Goal: Task Accomplishment & Management: Complete application form

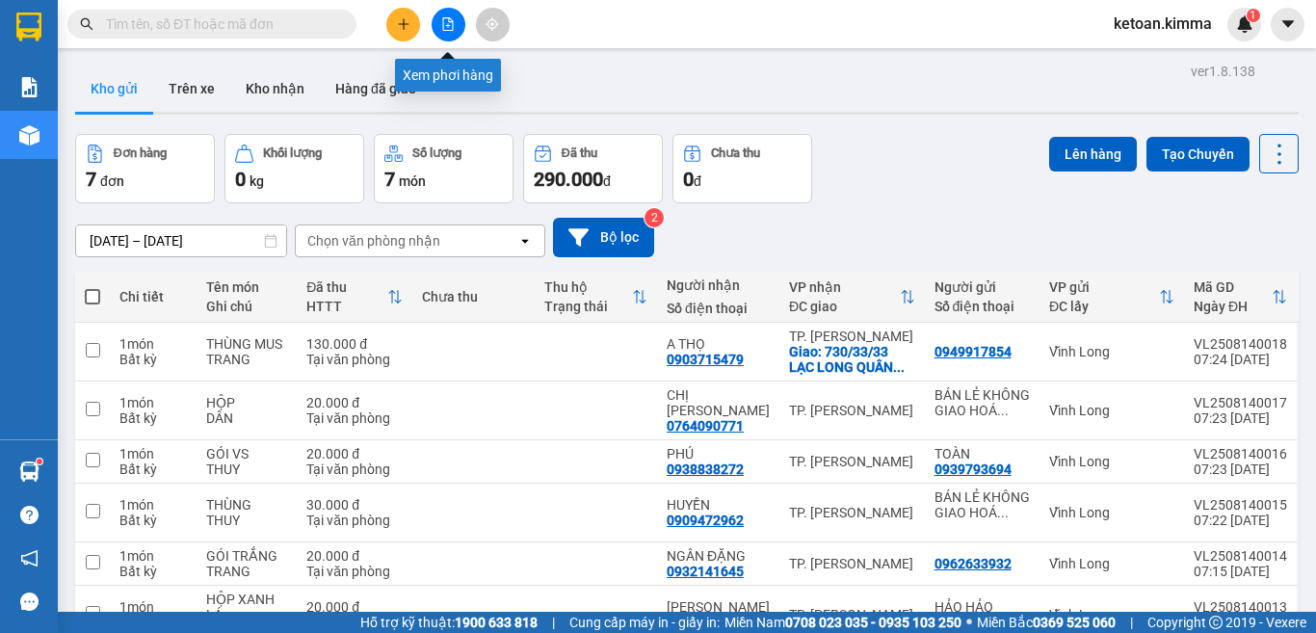
drag, startPoint x: 452, startPoint y: 31, endPoint x: 460, endPoint y: 16, distance: 16.4
click at [460, 16] on button at bounding box center [449, 25] width 34 height 34
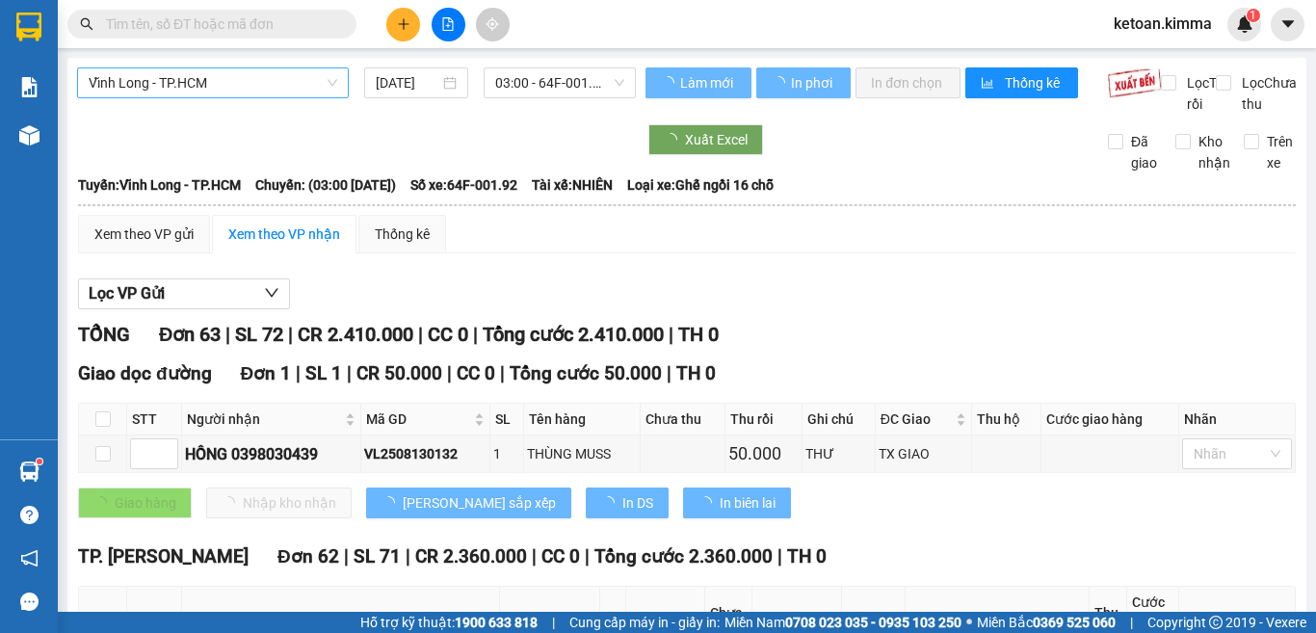
click at [268, 80] on span "Vĩnh Long - TP.HCM" at bounding box center [213, 82] width 249 height 29
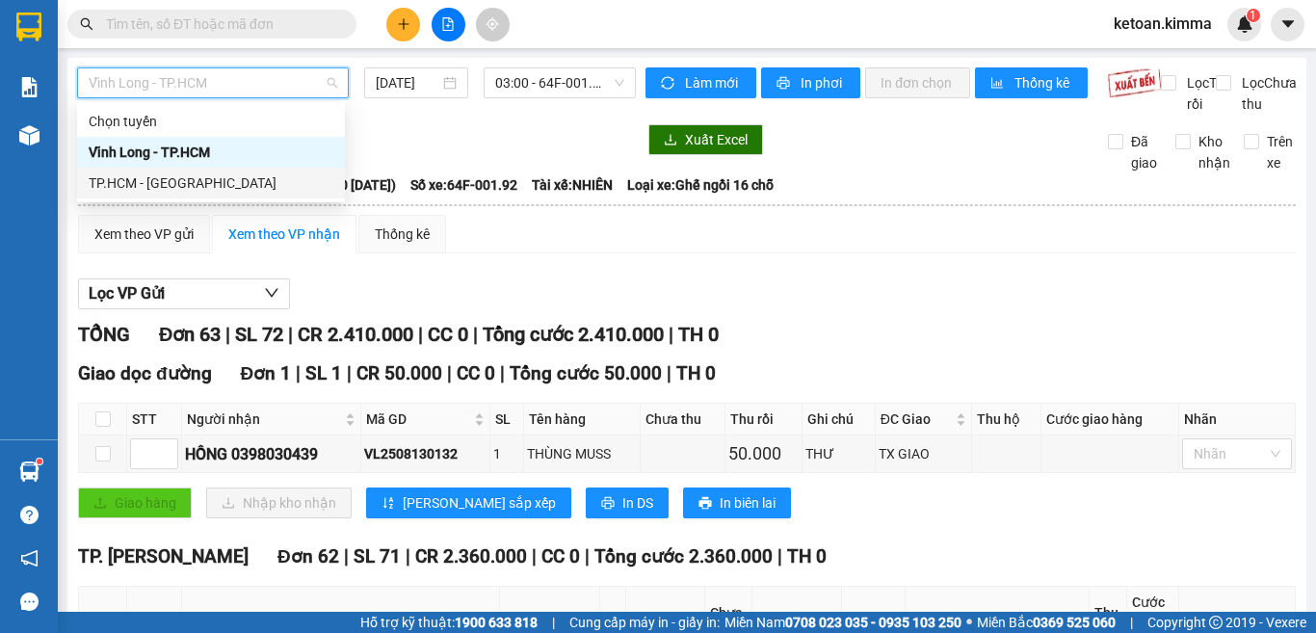
drag, startPoint x: 204, startPoint y: 172, endPoint x: 219, endPoint y: 158, distance: 19.8
click at [212, 158] on div "Chọn tuyến Vĩnh Long - TP.HCM TP.HCM - Vĩnh Long" at bounding box center [211, 152] width 268 height 92
drag, startPoint x: 134, startPoint y: 177, endPoint x: 140, endPoint y: 192, distance: 15.6
click at [134, 176] on div "TP.HCM - [PERSON_NAME][GEOGRAPHIC_DATA]" at bounding box center [211, 182] width 245 height 21
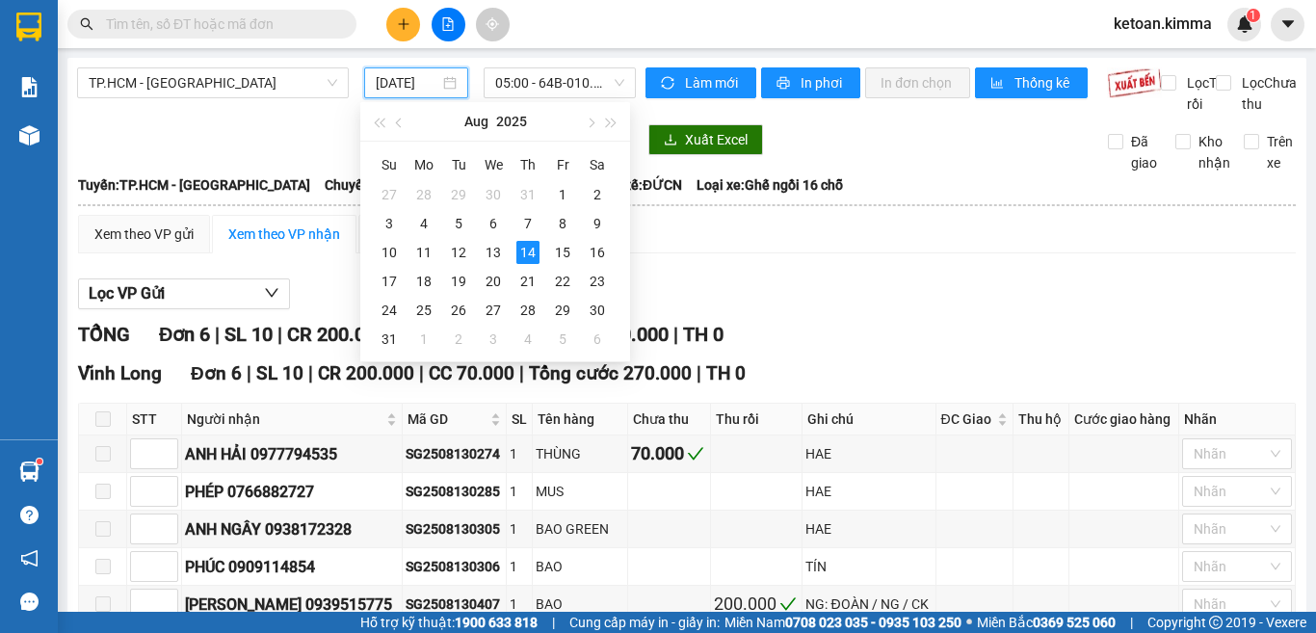
click at [392, 85] on input "[DATE]" at bounding box center [408, 82] width 64 height 21
click at [496, 254] on div "13" at bounding box center [493, 252] width 23 height 23
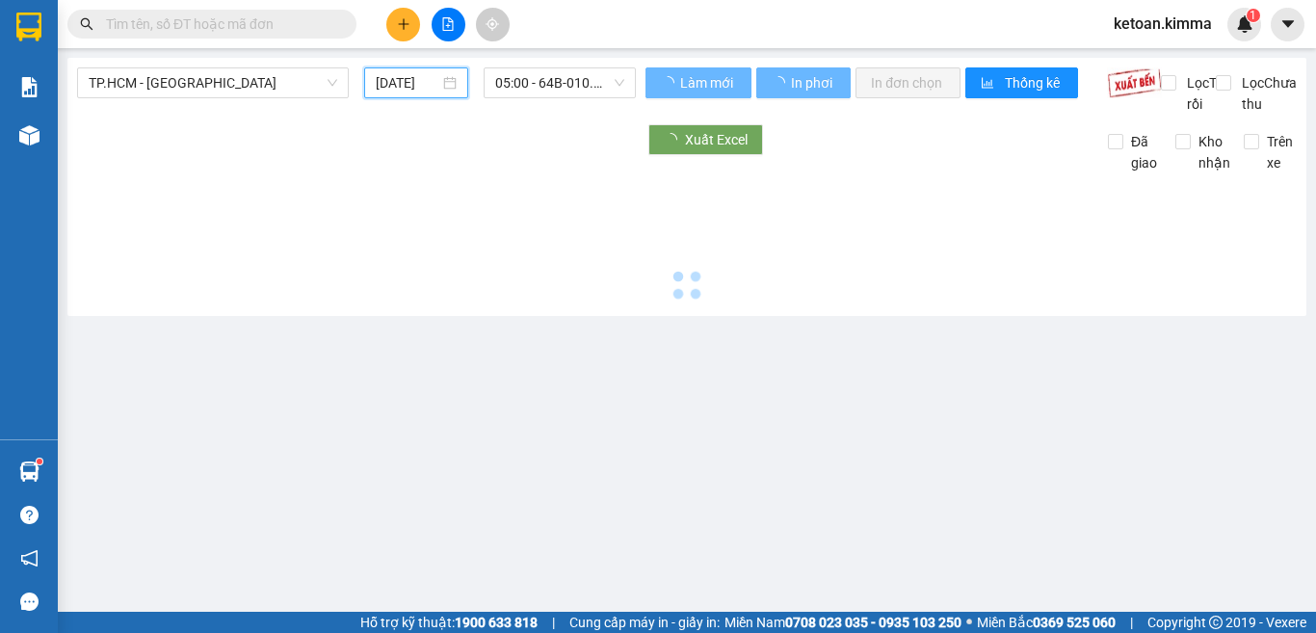
type input "13/08/2025"
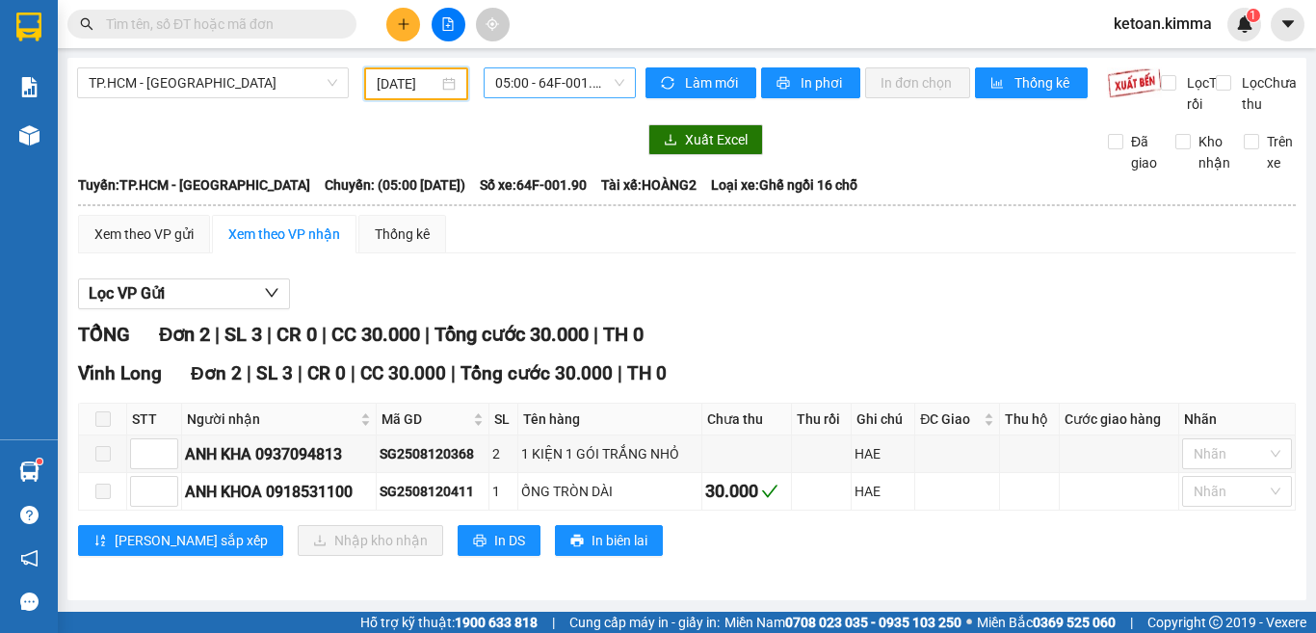
click at [504, 82] on span "05:00 - 64F-001.90" at bounding box center [559, 82] width 129 height 29
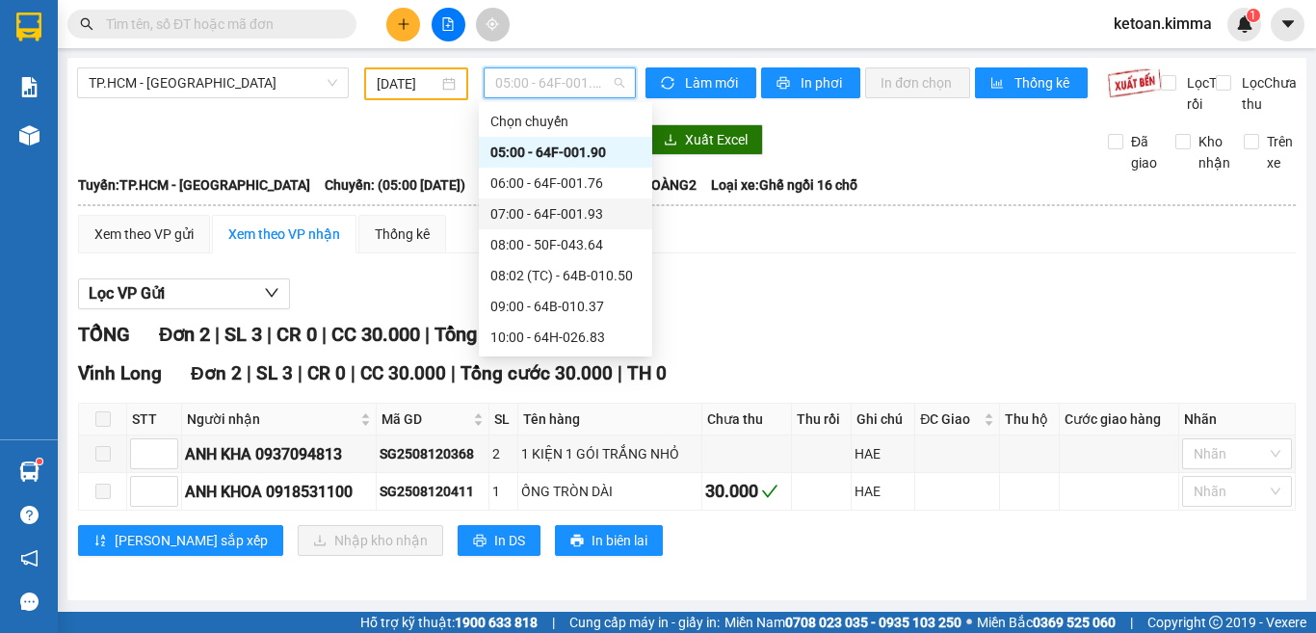
click at [604, 212] on div "07:00 - 64F-001.93" at bounding box center [565, 213] width 150 height 21
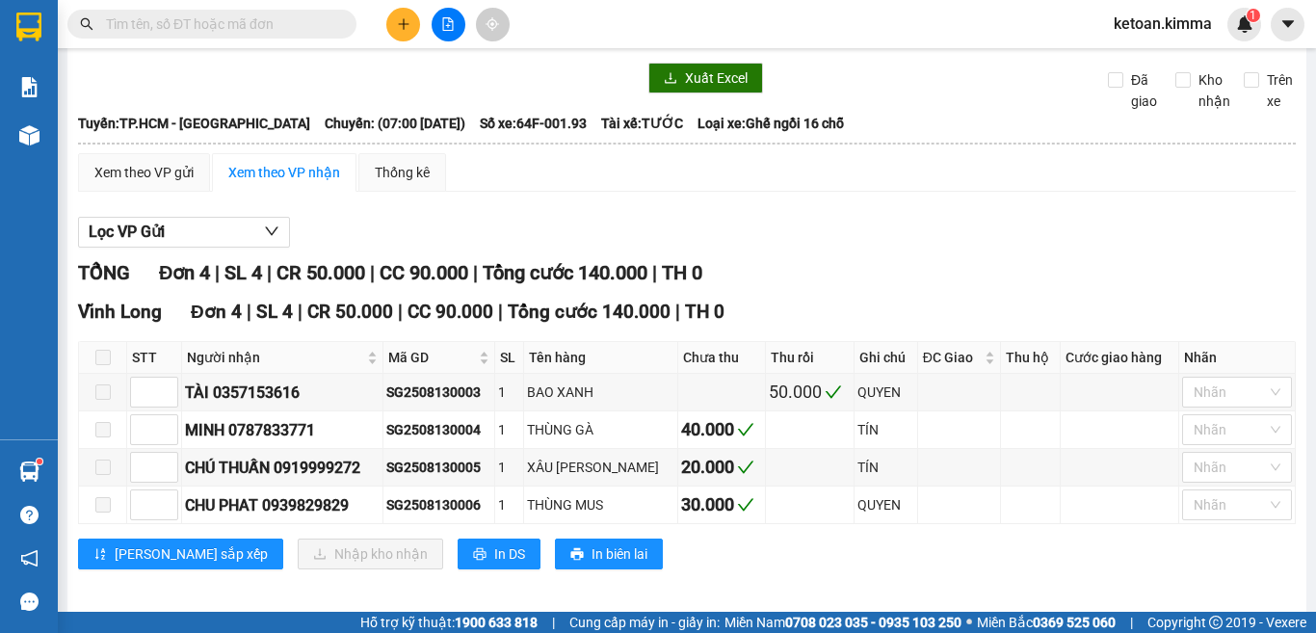
scroll to position [94, 0]
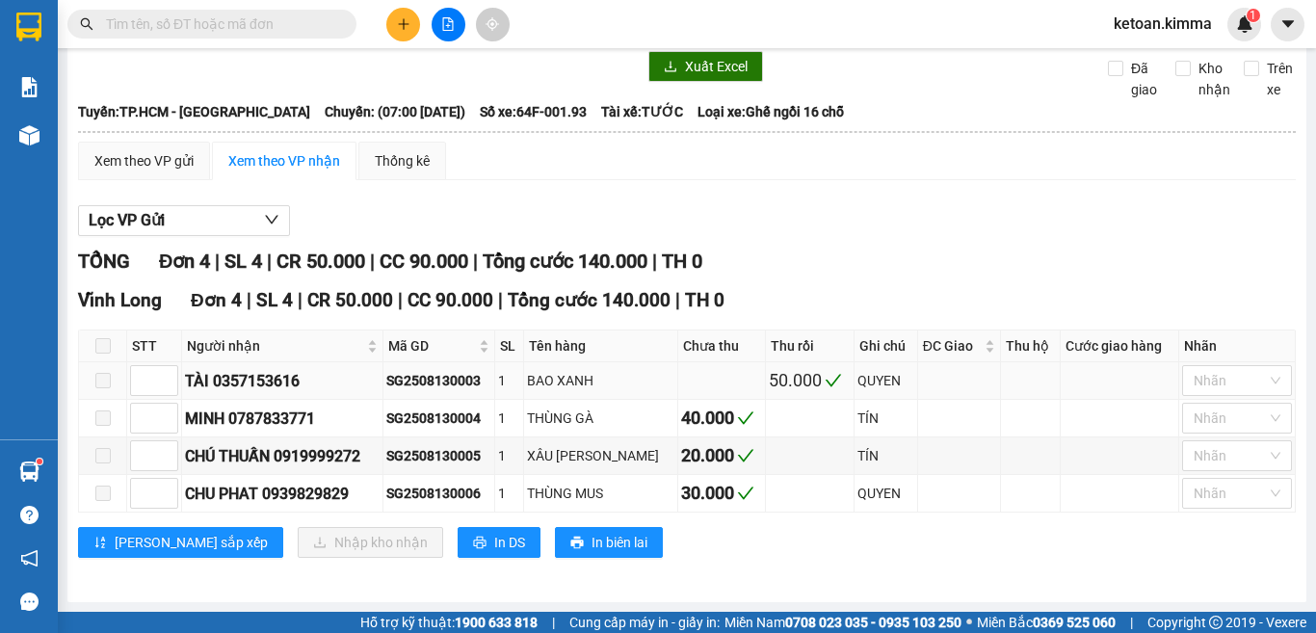
click at [430, 382] on div "SG2508130003" at bounding box center [438, 380] width 105 height 21
copy div "SG2508130003"
click at [437, 411] on div "SG2508130004" at bounding box center [438, 418] width 105 height 21
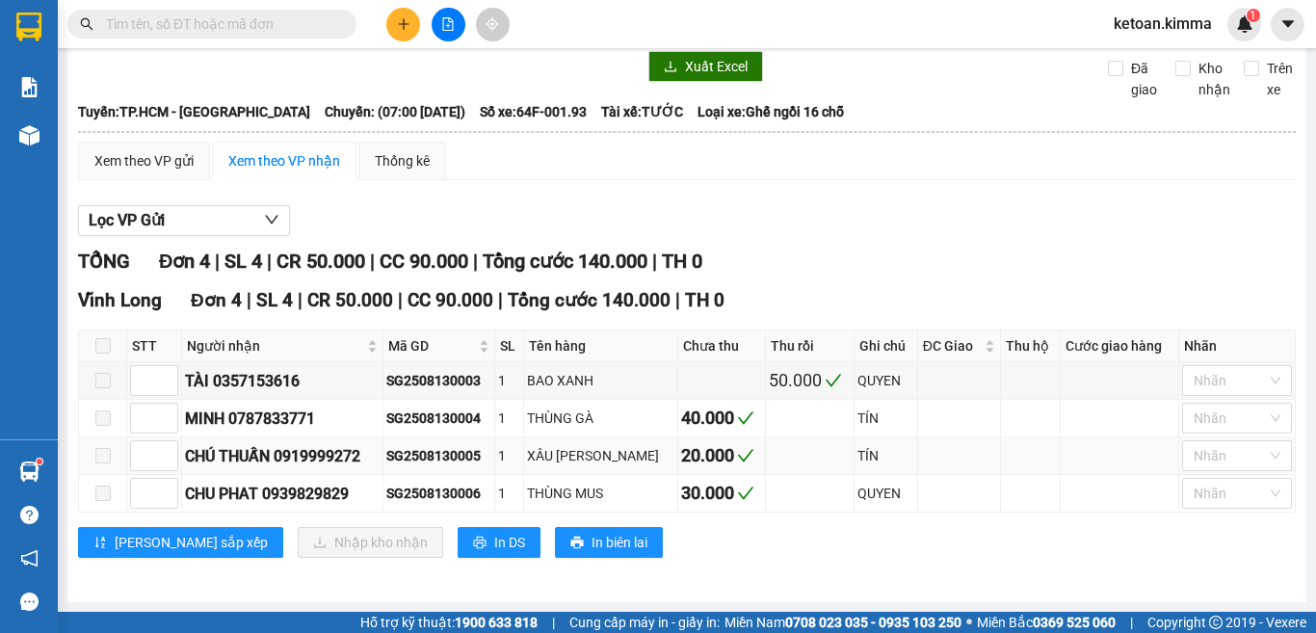
drag, startPoint x: 437, startPoint y: 411, endPoint x: 414, endPoint y: 457, distance: 50.8
click at [414, 457] on div "SG2508130005" at bounding box center [438, 455] width 105 height 21
copy div "SG2508130005"
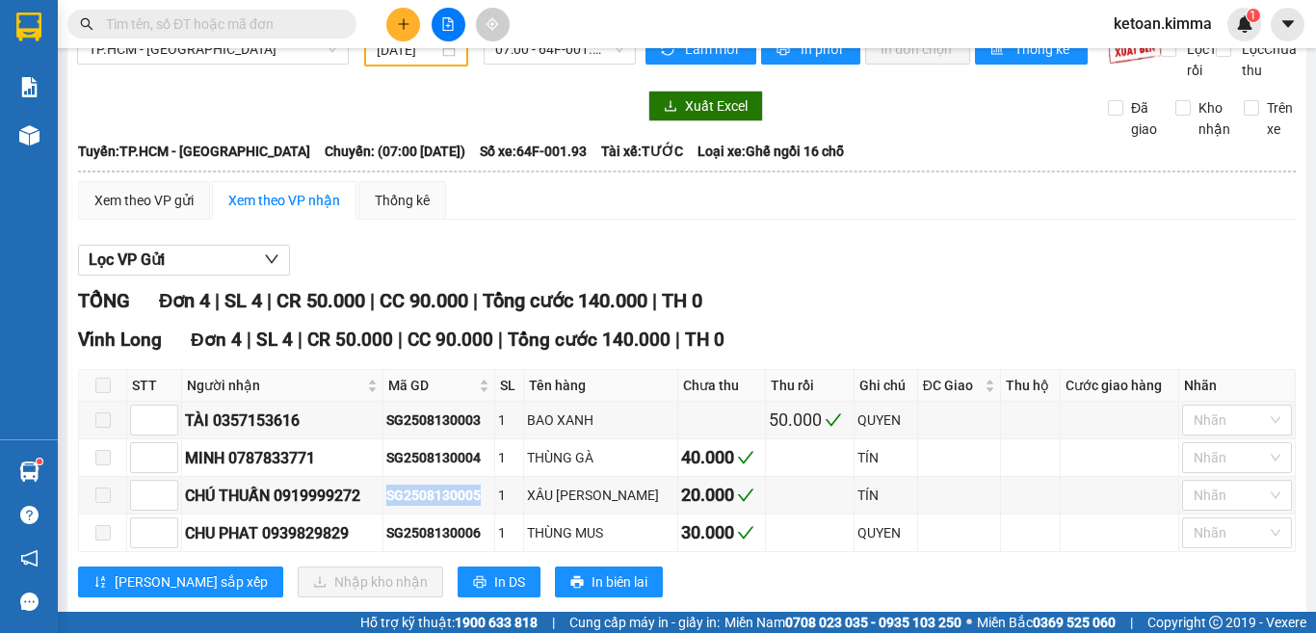
scroll to position [0, 0]
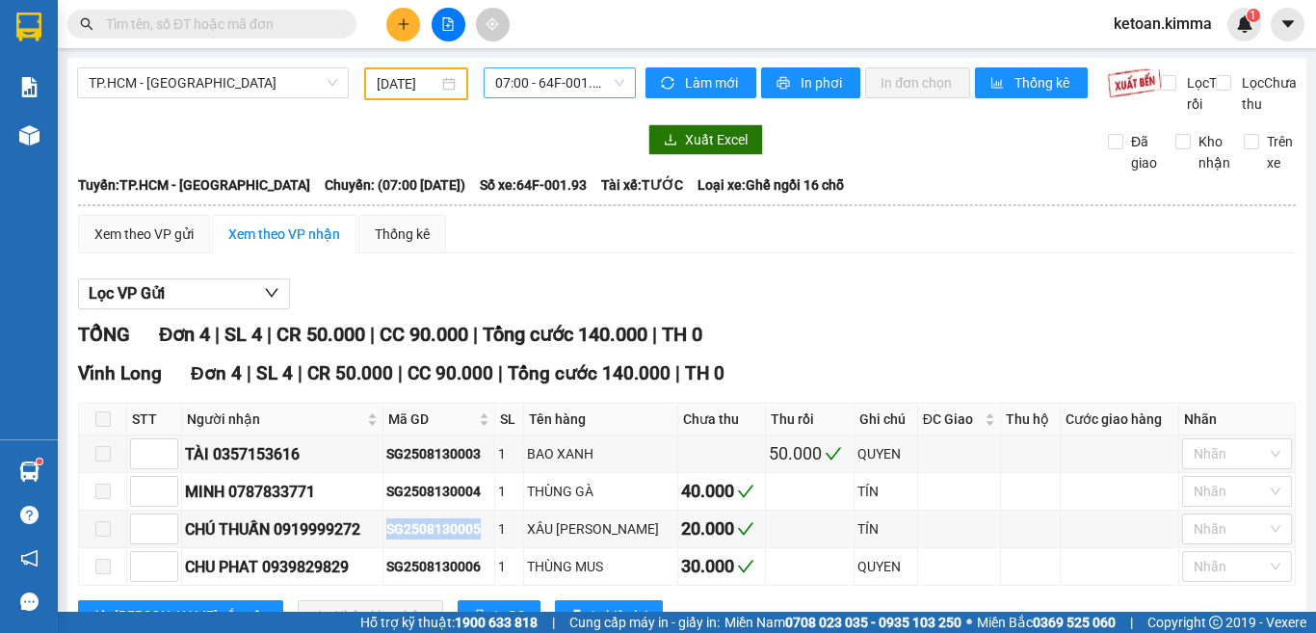
click at [515, 74] on span "07:00 - 64F-001.93" at bounding box center [559, 82] width 129 height 29
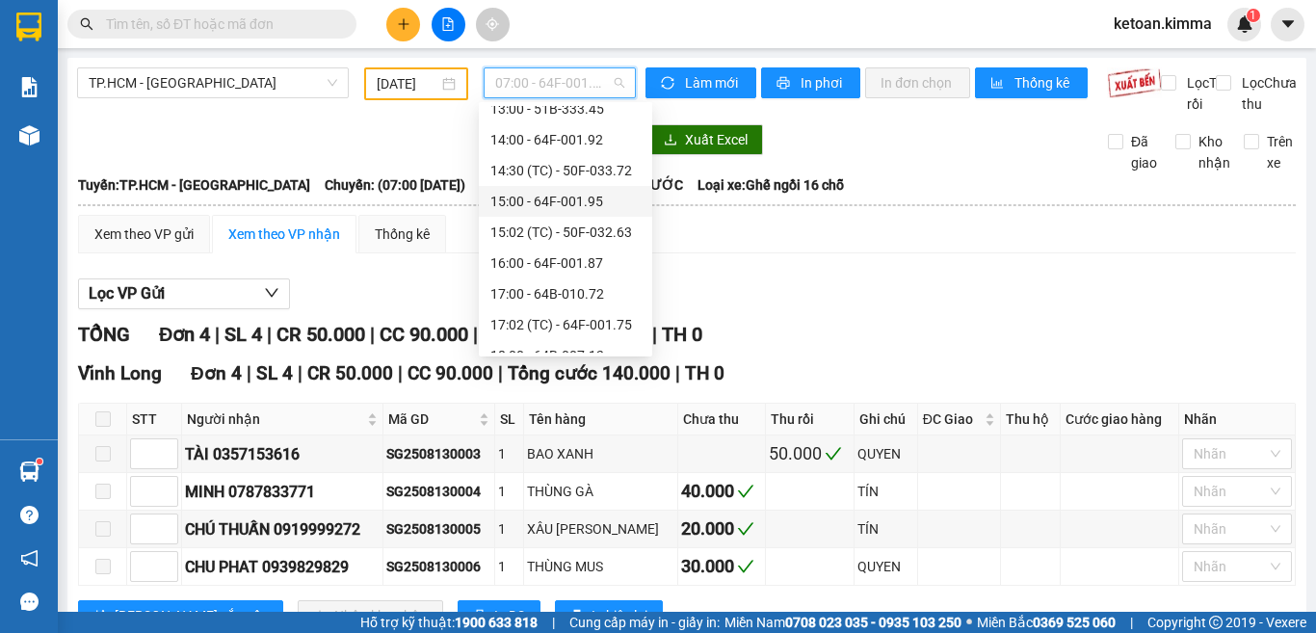
scroll to position [385, 0]
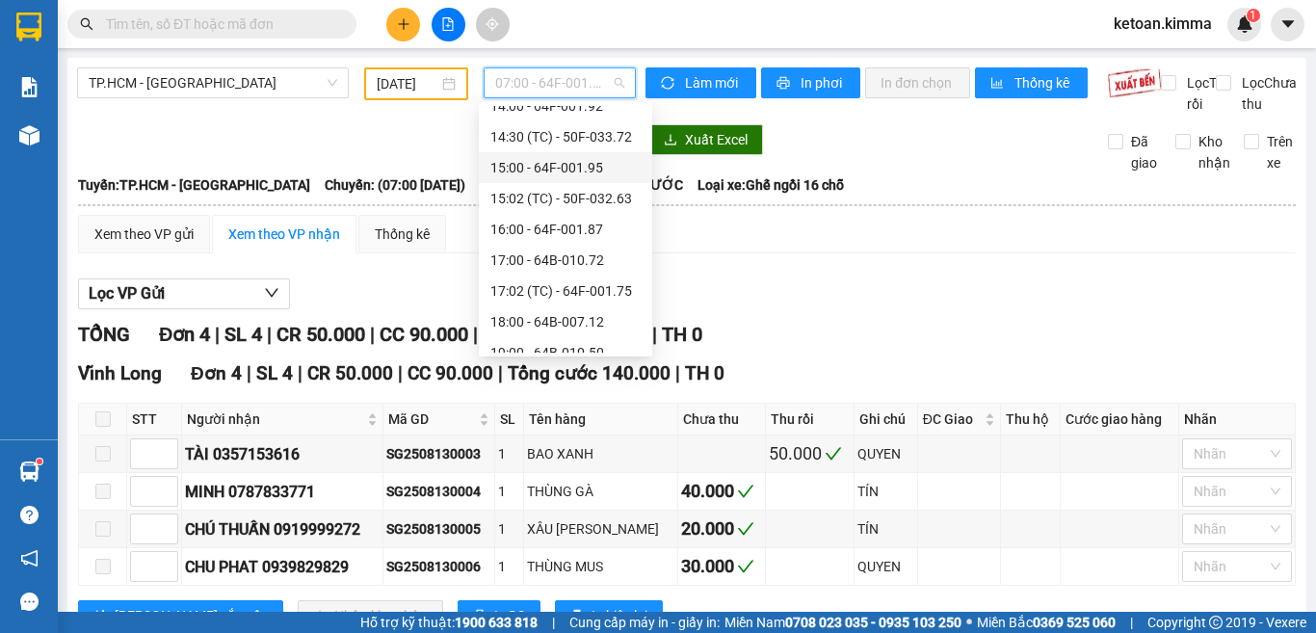
click at [560, 172] on div "15:00 - 64F-001.95" at bounding box center [565, 167] width 150 height 21
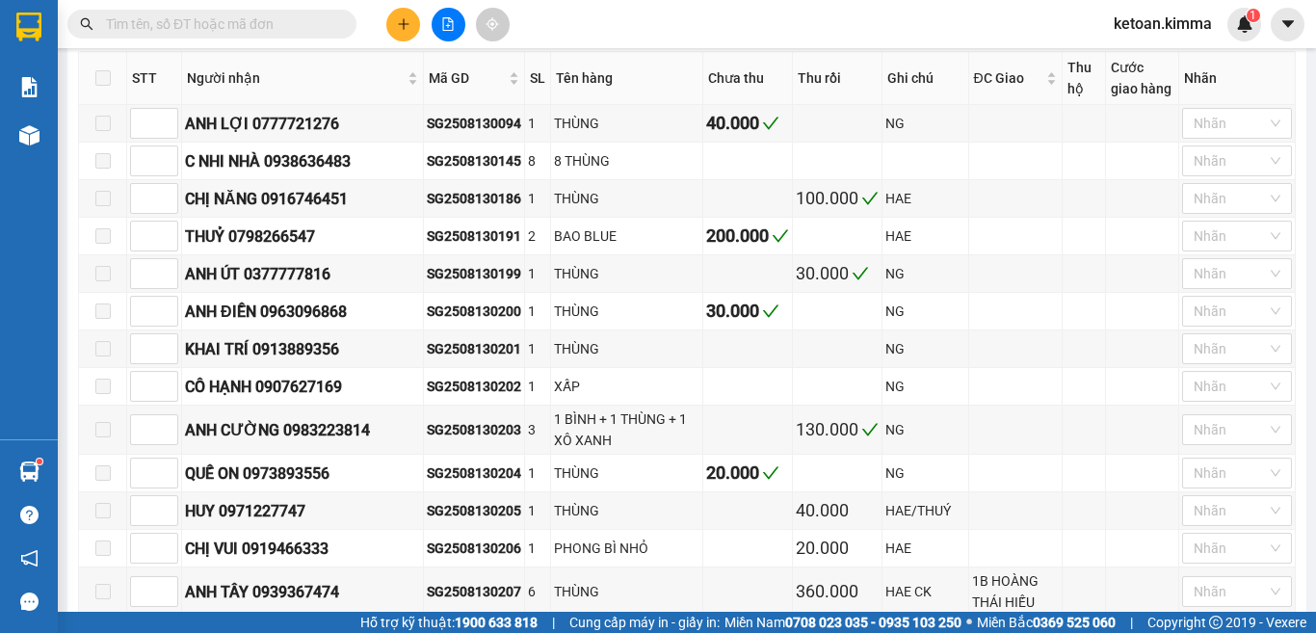
scroll to position [385, 0]
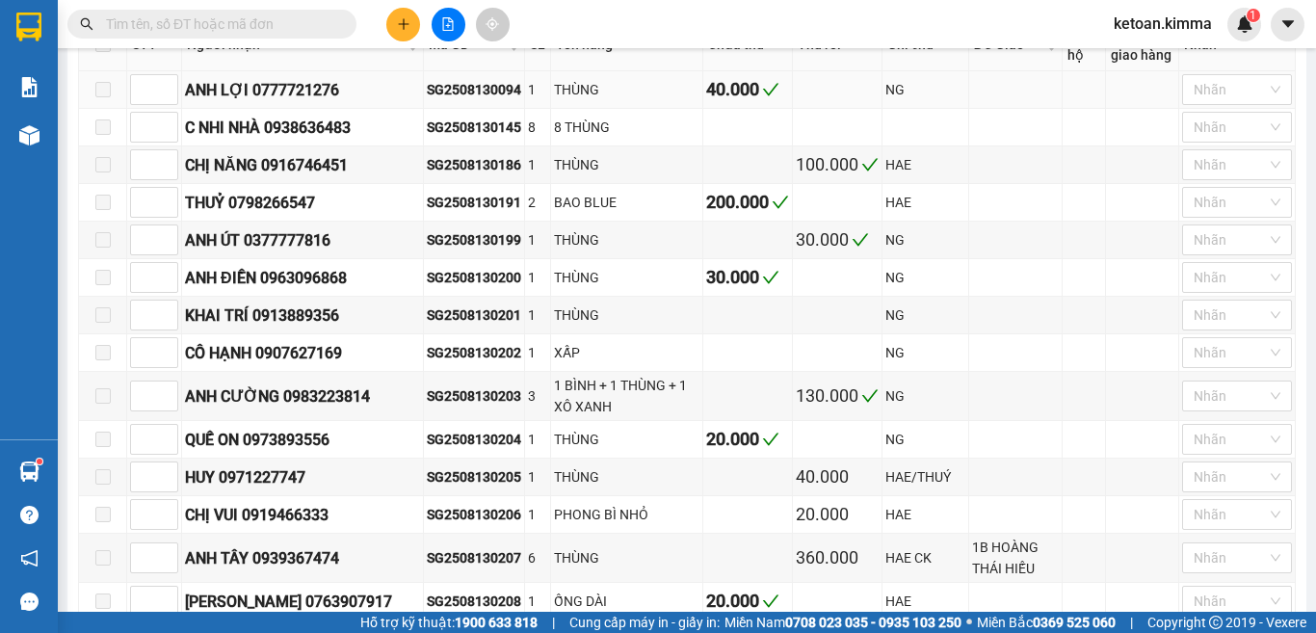
click at [483, 100] on div "SG2508130094" at bounding box center [474, 89] width 94 height 21
copy div "SG2508130094"
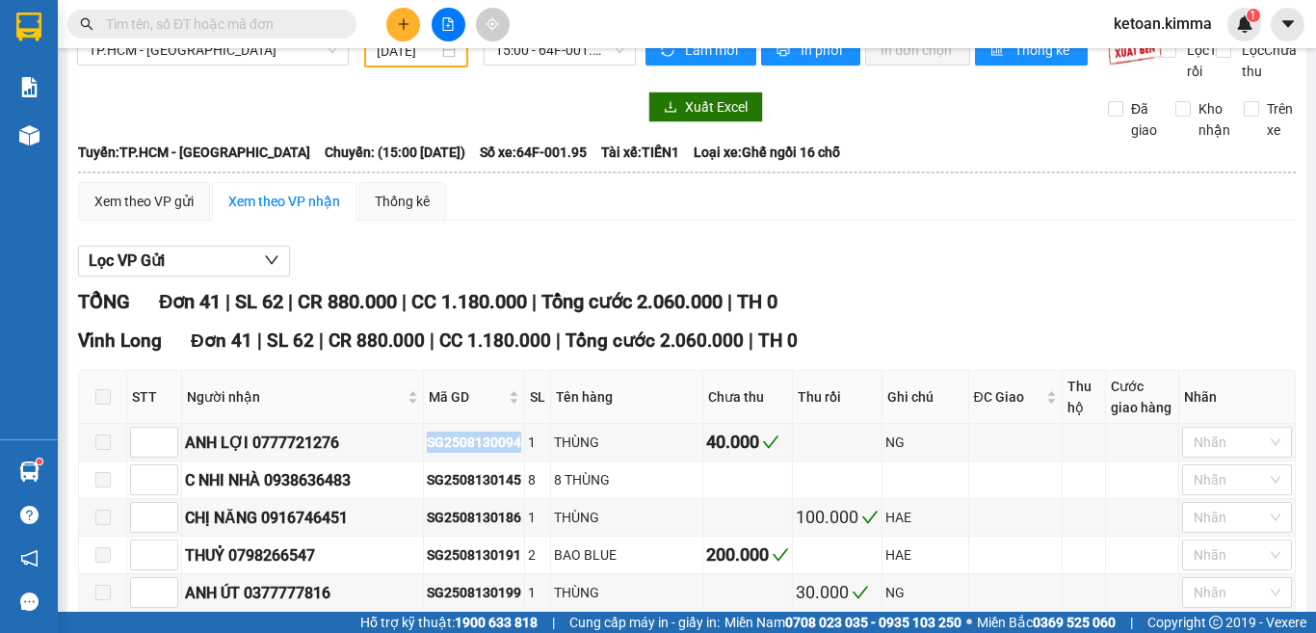
scroll to position [0, 0]
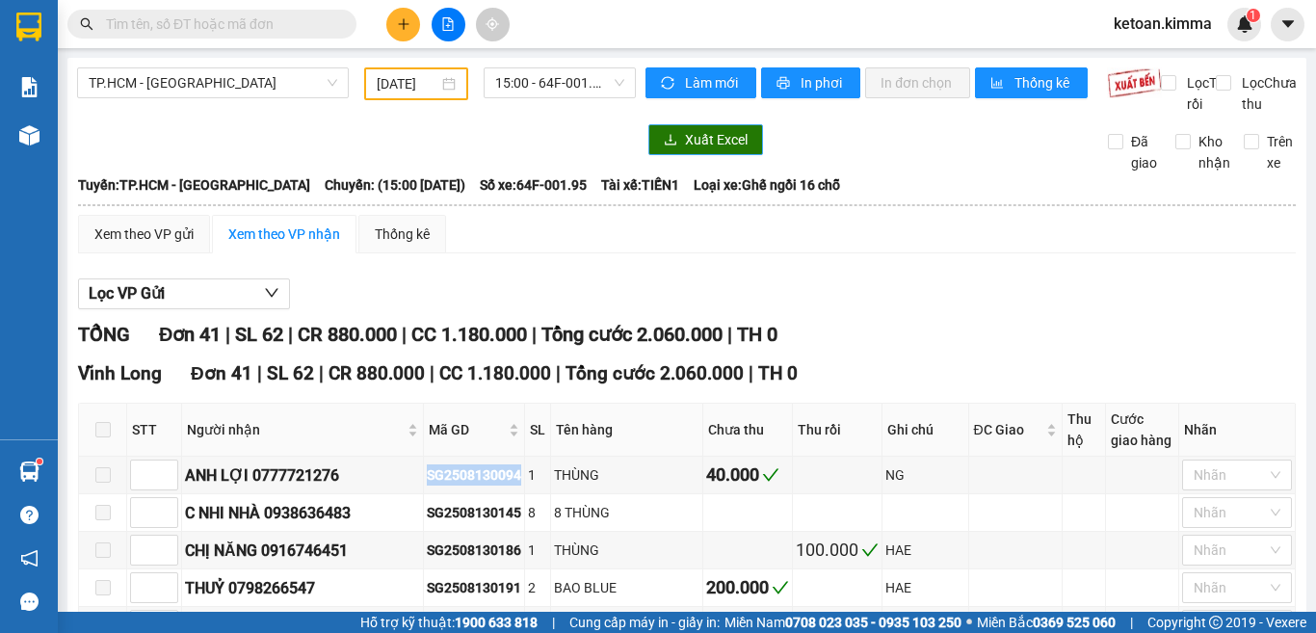
click at [671, 155] on button "Xuất Excel" at bounding box center [705, 139] width 115 height 31
click at [492, 196] on span "Số xe: 64F-001.95" at bounding box center [533, 184] width 107 height 21
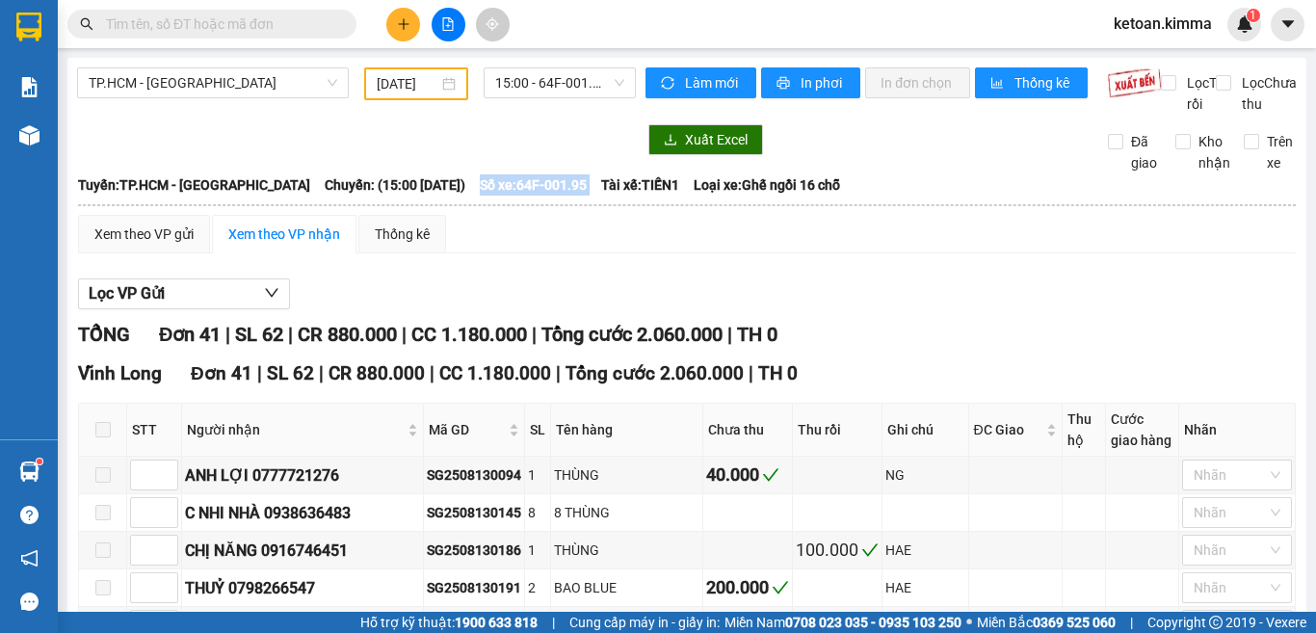
click at [492, 196] on span "Số xe: 64F-001.95" at bounding box center [533, 184] width 107 height 21
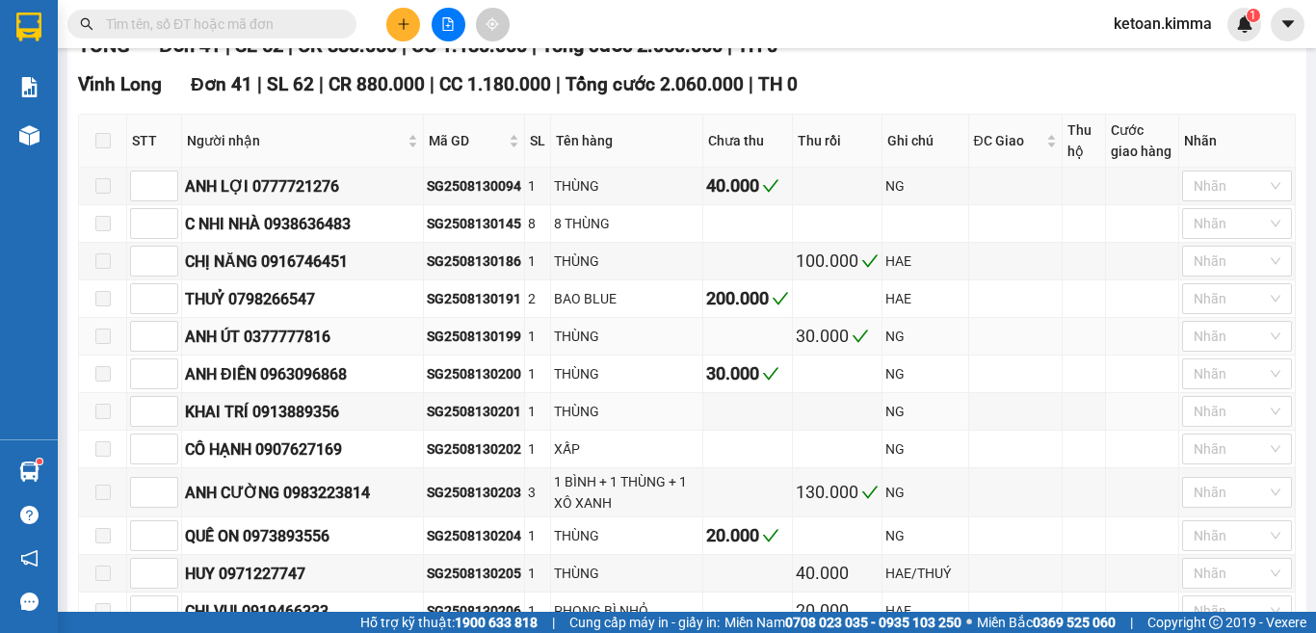
scroll to position [385, 0]
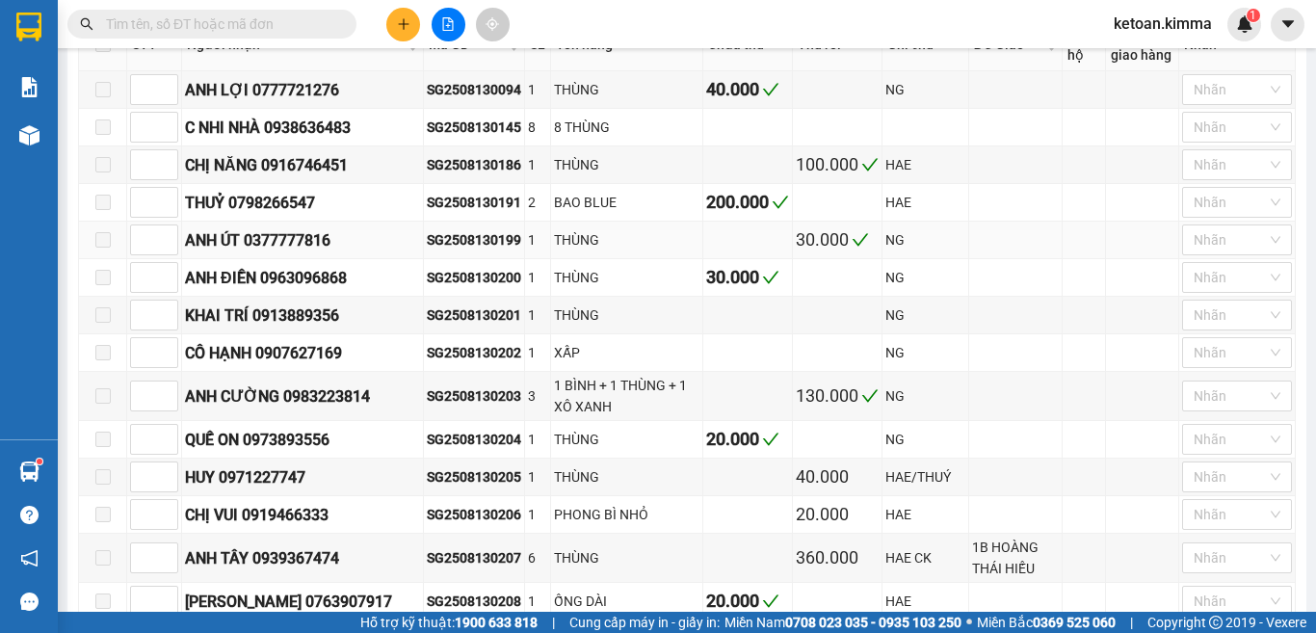
click at [491, 251] on div "SG2508130199" at bounding box center [474, 239] width 94 height 21
copy div "SG2508130199"
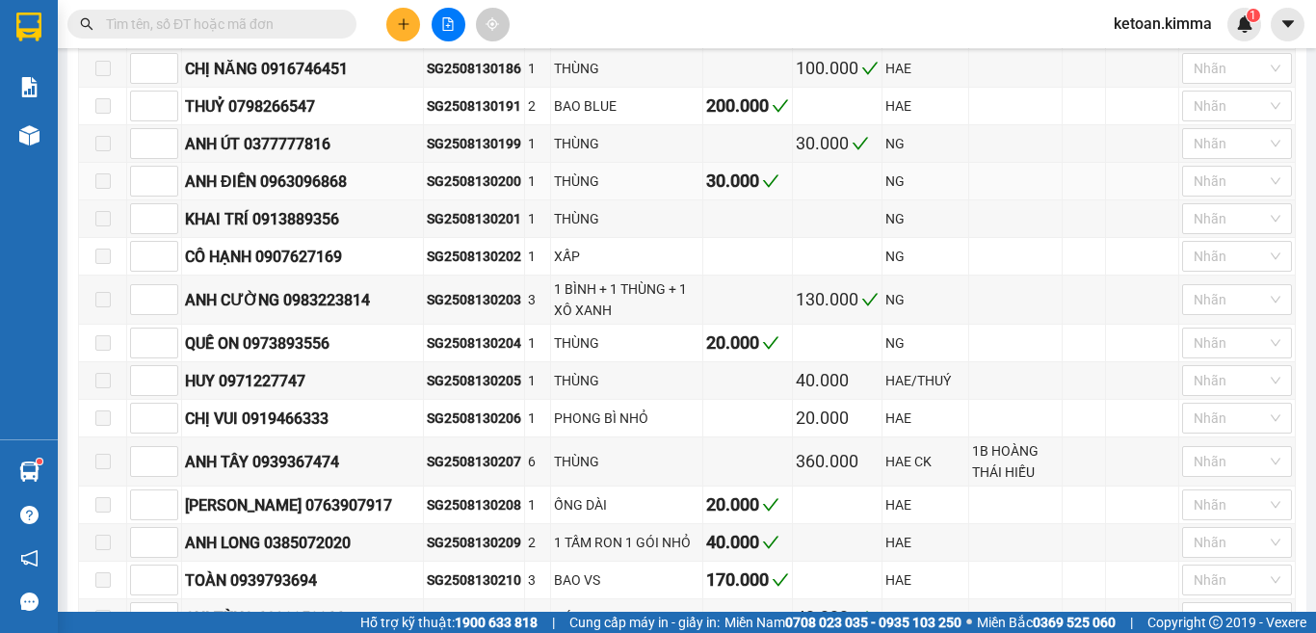
click at [469, 192] on div "SG2508130200" at bounding box center [474, 181] width 94 height 21
copy div "SG2508130200"
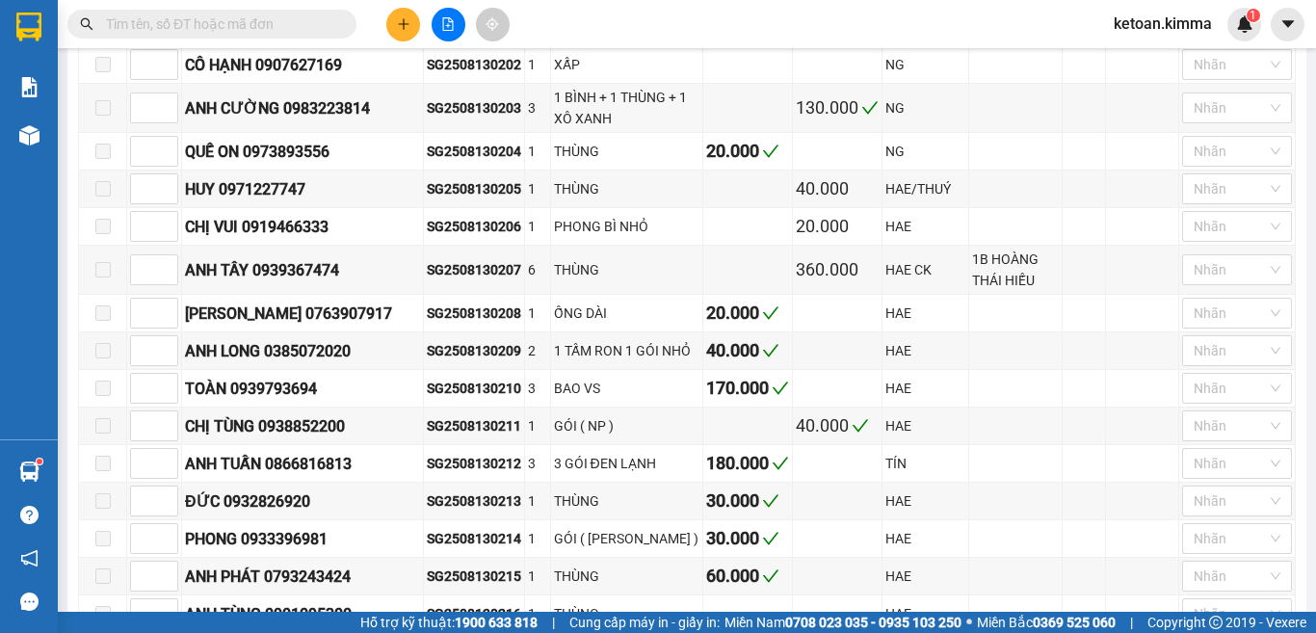
scroll to position [674, 0]
click at [458, 161] on div "SG2508130204" at bounding box center [474, 150] width 94 height 21
copy div "SG2508130204"
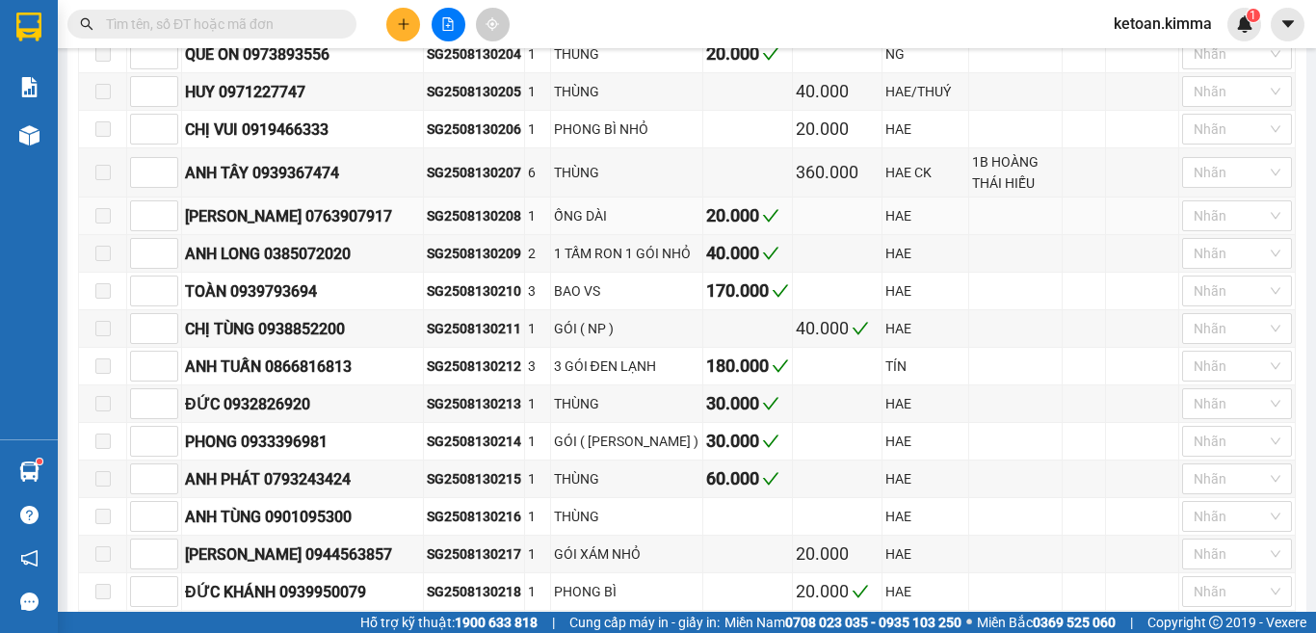
click at [478, 226] on div "SG2508130208" at bounding box center [474, 215] width 94 height 21
click at [477, 226] on div "SG2508130208" at bounding box center [474, 215] width 94 height 21
copy div "SG2508130208"
click at [673, 25] on div "Kết quả tìm kiếm ( 0 ) Bộ lọc No Data ketoan.kimma 1" at bounding box center [658, 24] width 1316 height 48
click at [468, 264] on div "SG2508130209" at bounding box center [474, 253] width 94 height 21
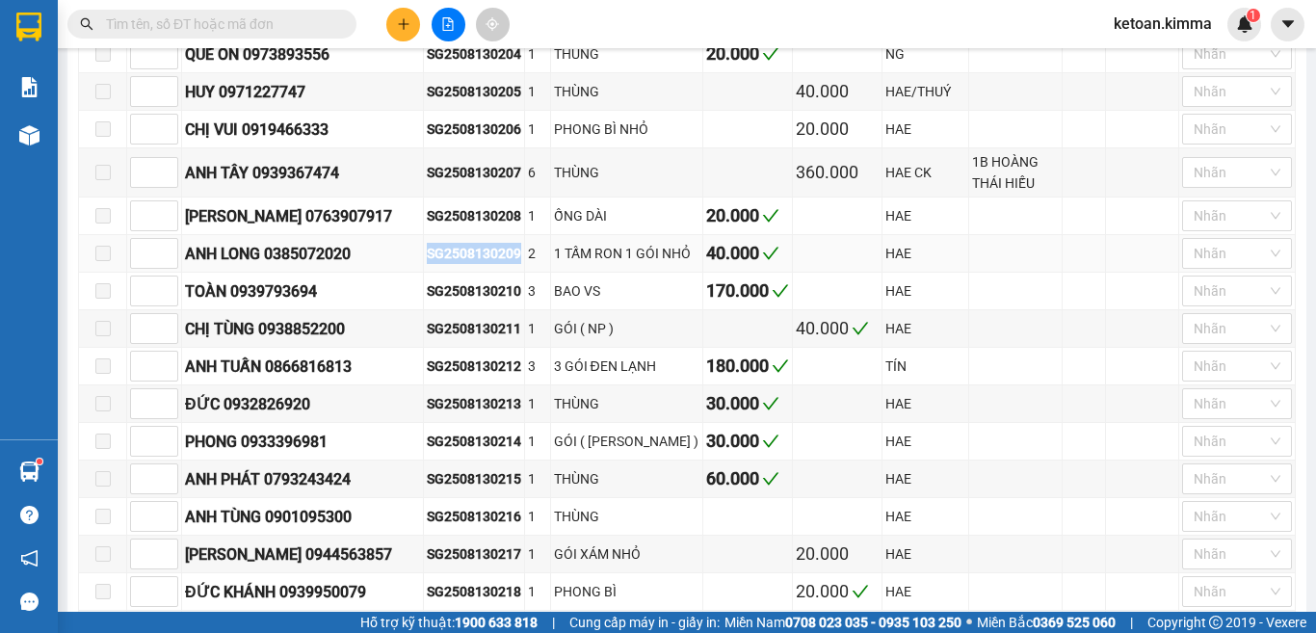
click at [468, 264] on div "SG2508130209" at bounding box center [474, 253] width 94 height 21
copy div "SG2508130209"
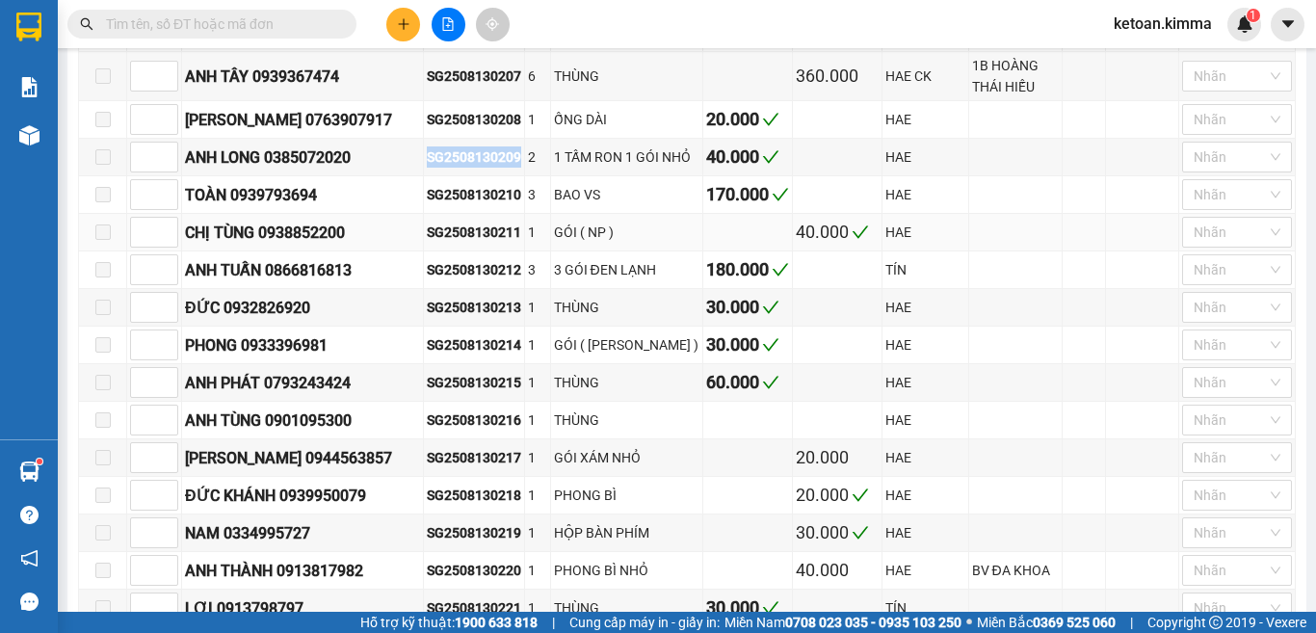
scroll to position [964, 0]
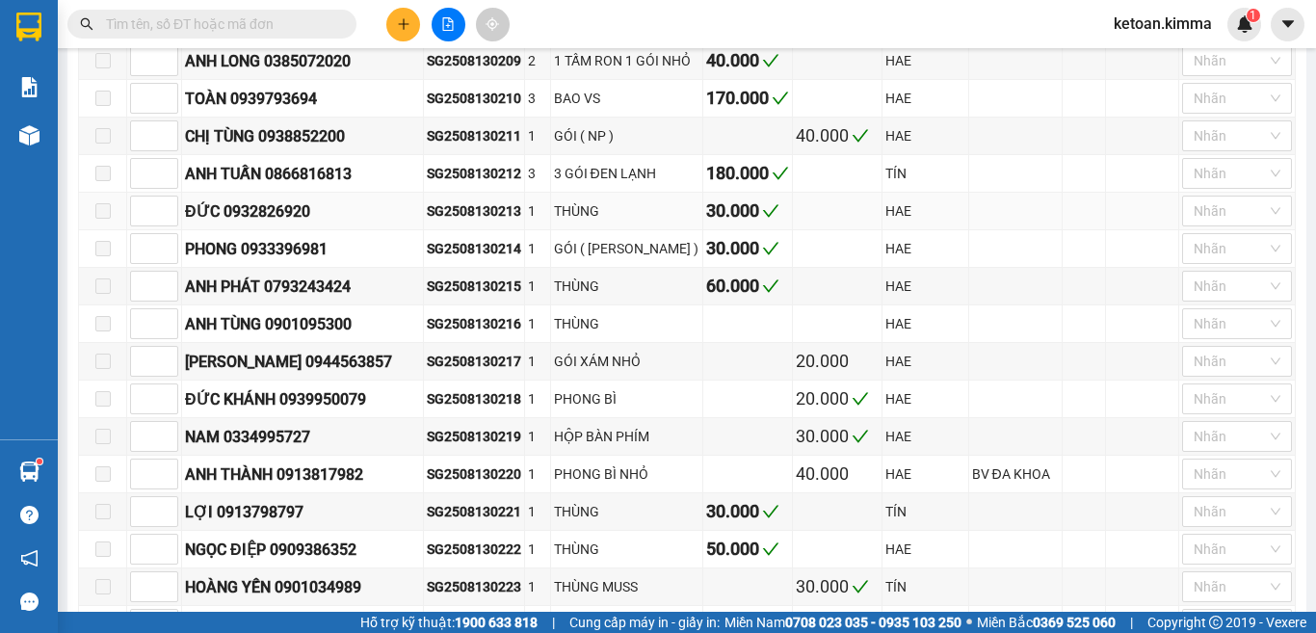
click at [484, 222] on div "SG2508130213" at bounding box center [474, 210] width 94 height 21
copy div "SG2508130213"
click at [466, 259] on div "SG2508130214" at bounding box center [474, 248] width 94 height 21
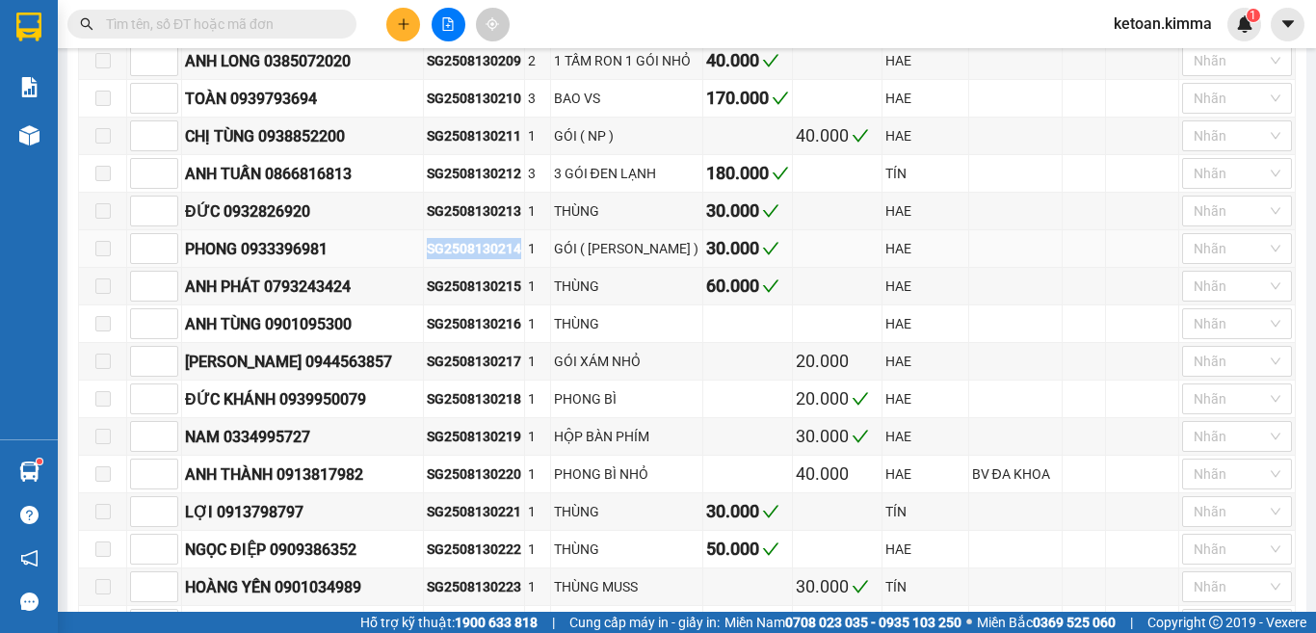
scroll to position [1060, 0]
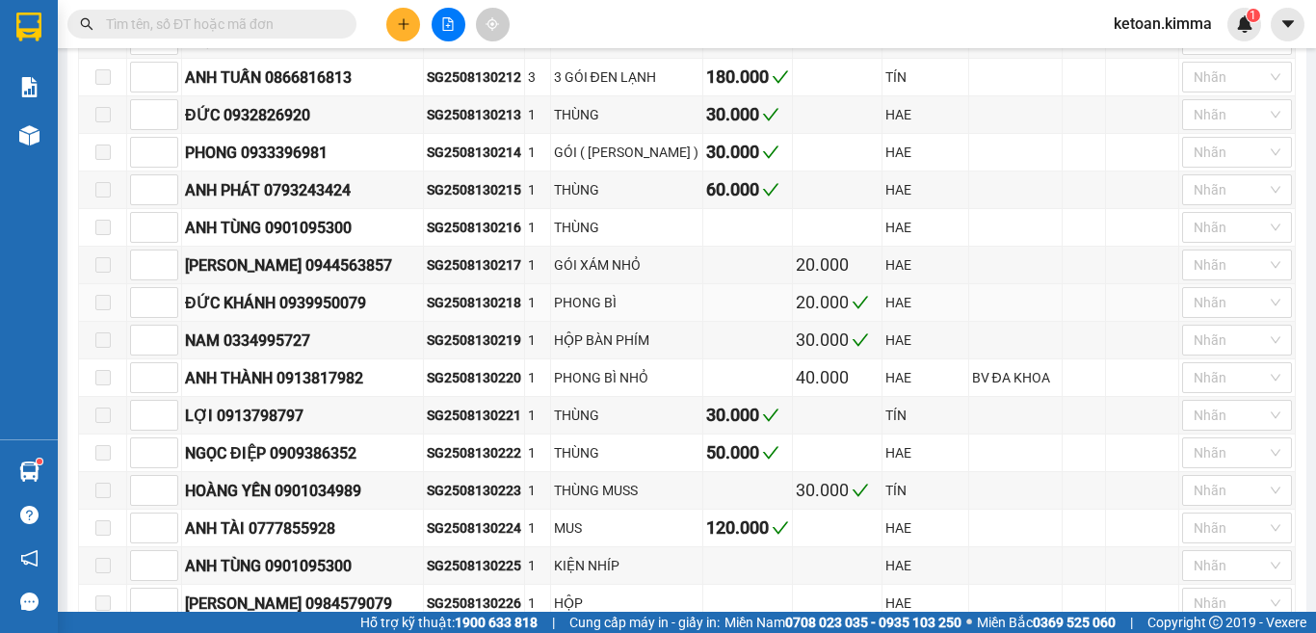
click at [496, 313] on div "SG2508130218" at bounding box center [474, 302] width 94 height 21
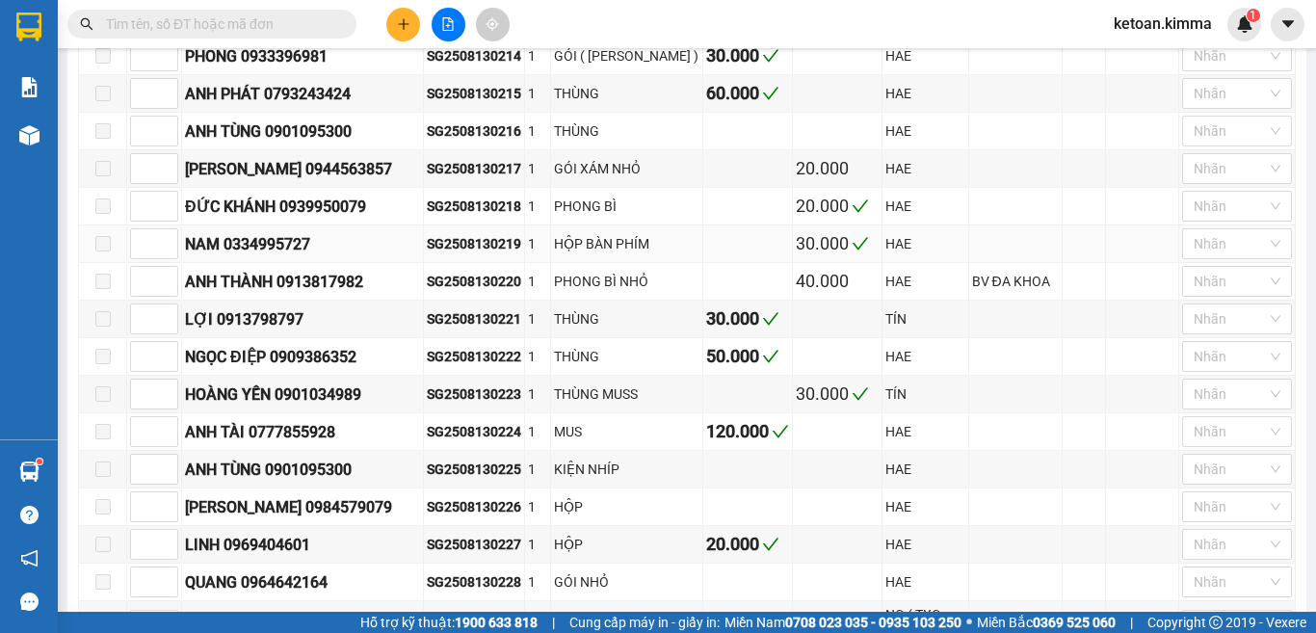
click at [488, 254] on div "SG2508130219" at bounding box center [474, 243] width 94 height 21
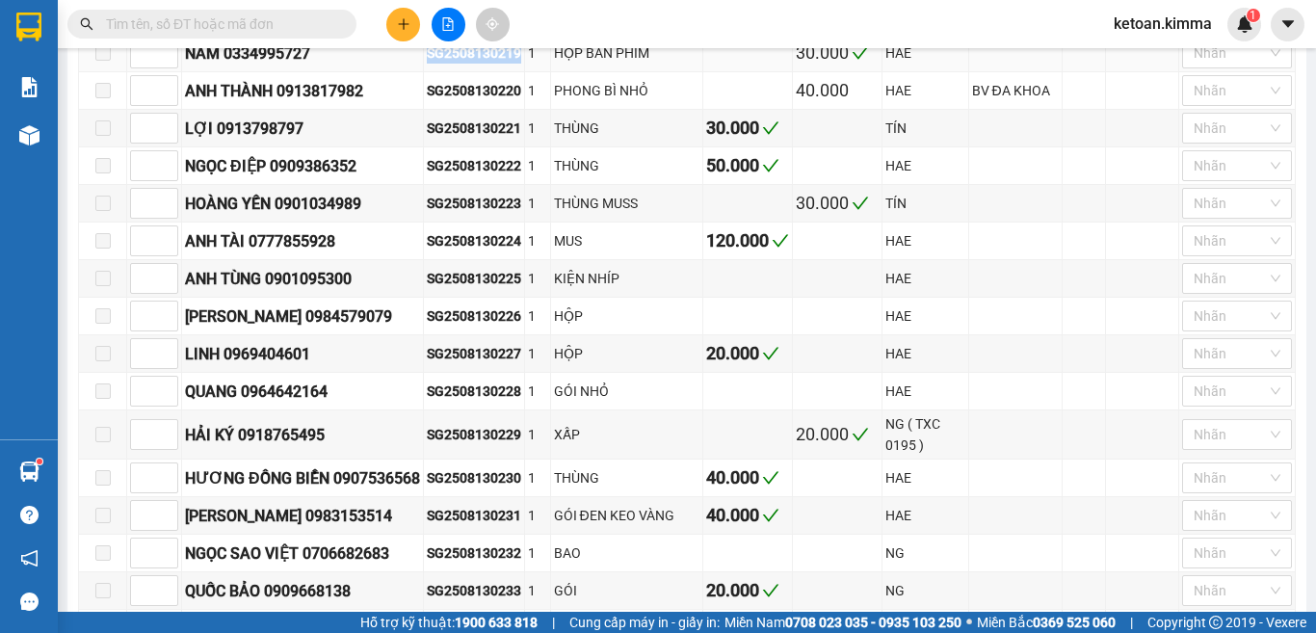
scroll to position [1349, 0]
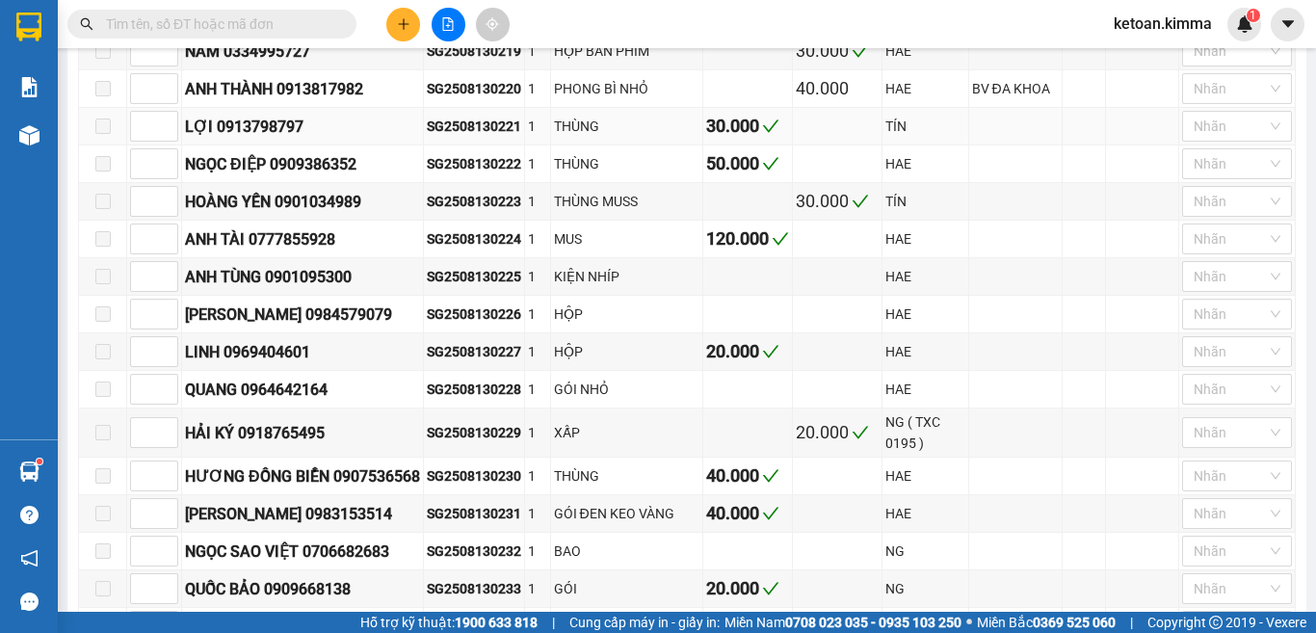
click at [480, 137] on div "SG2508130221" at bounding box center [474, 126] width 94 height 21
click at [455, 174] on div "SG2508130222" at bounding box center [474, 163] width 94 height 21
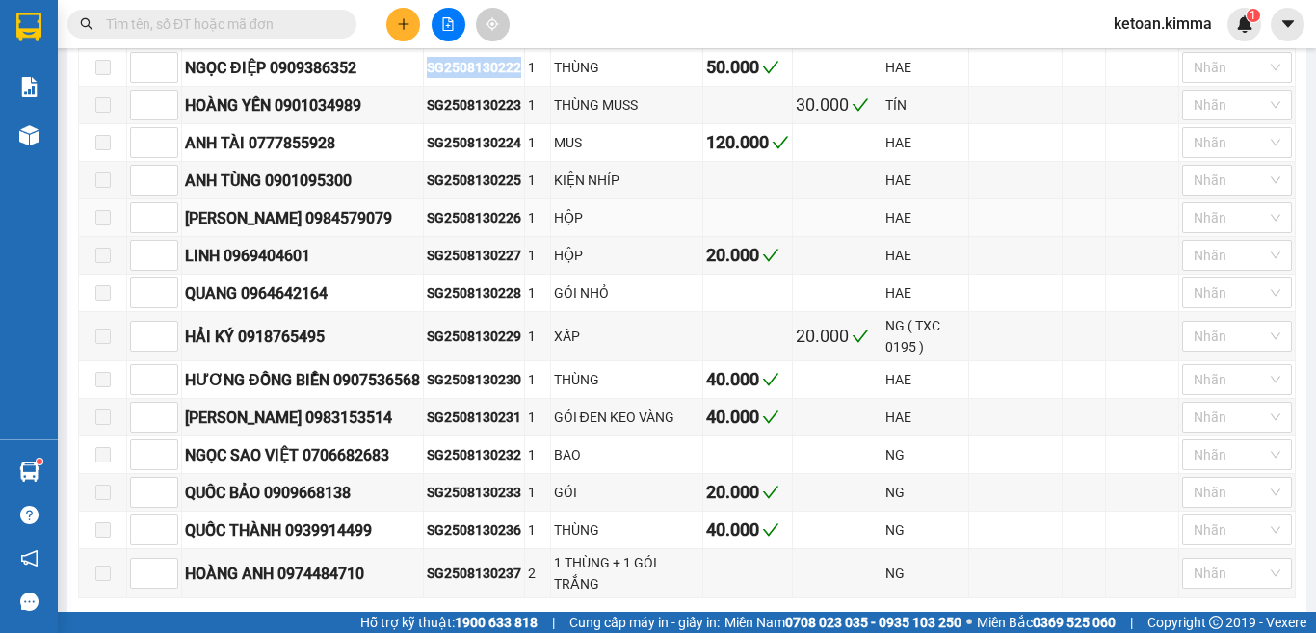
scroll to position [1542, 0]
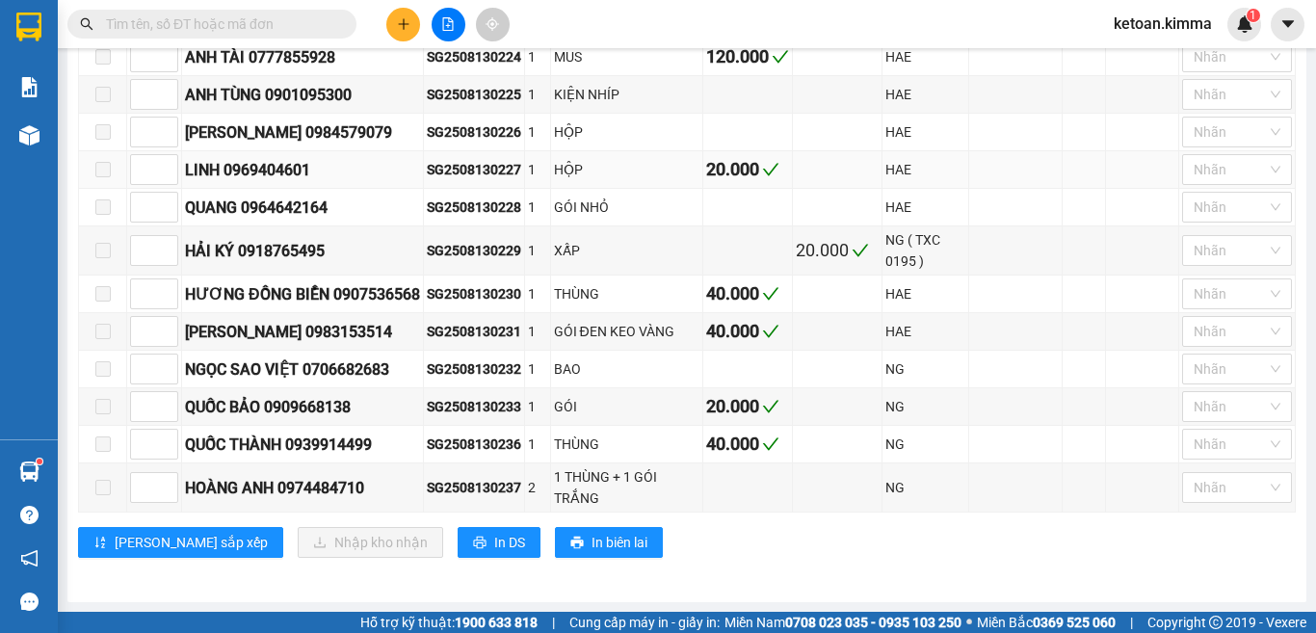
click at [469, 180] on div "SG2508130227" at bounding box center [474, 169] width 94 height 21
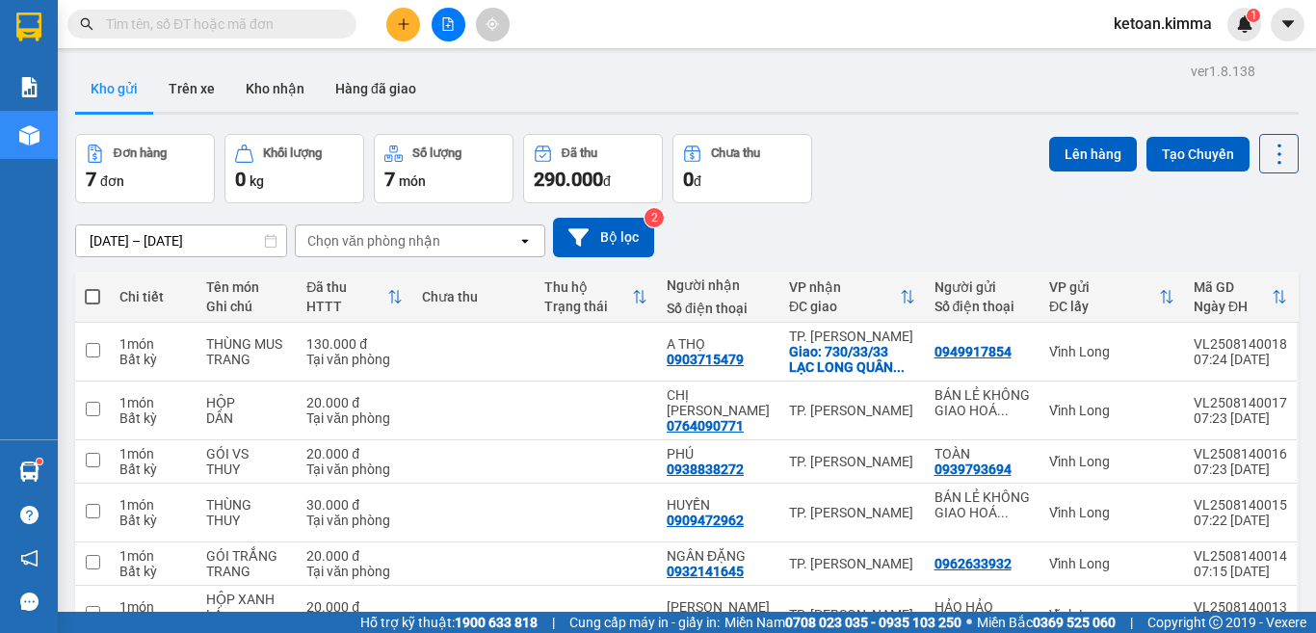
click at [230, 32] on input "text" at bounding box center [219, 23] width 227 height 21
paste input "SG2508130003"
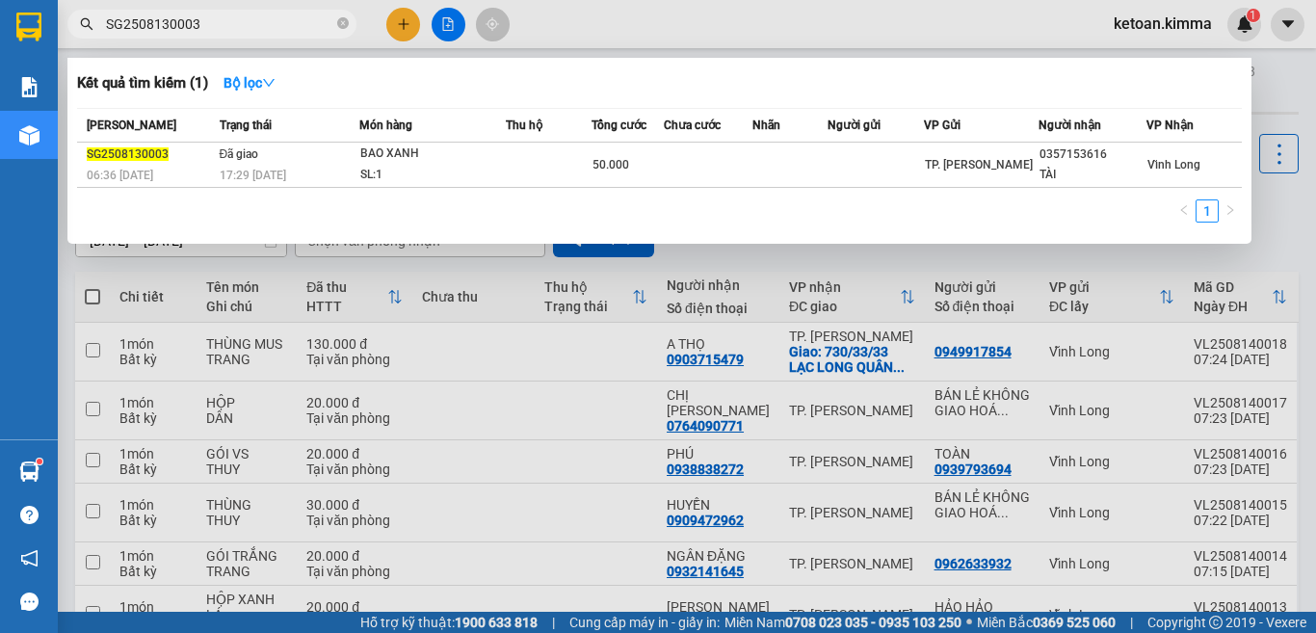
click at [218, 24] on input "SG2508130003" at bounding box center [219, 23] width 227 height 21
paste input "5"
click at [262, 33] on input "SG2508130005" at bounding box center [219, 23] width 227 height 21
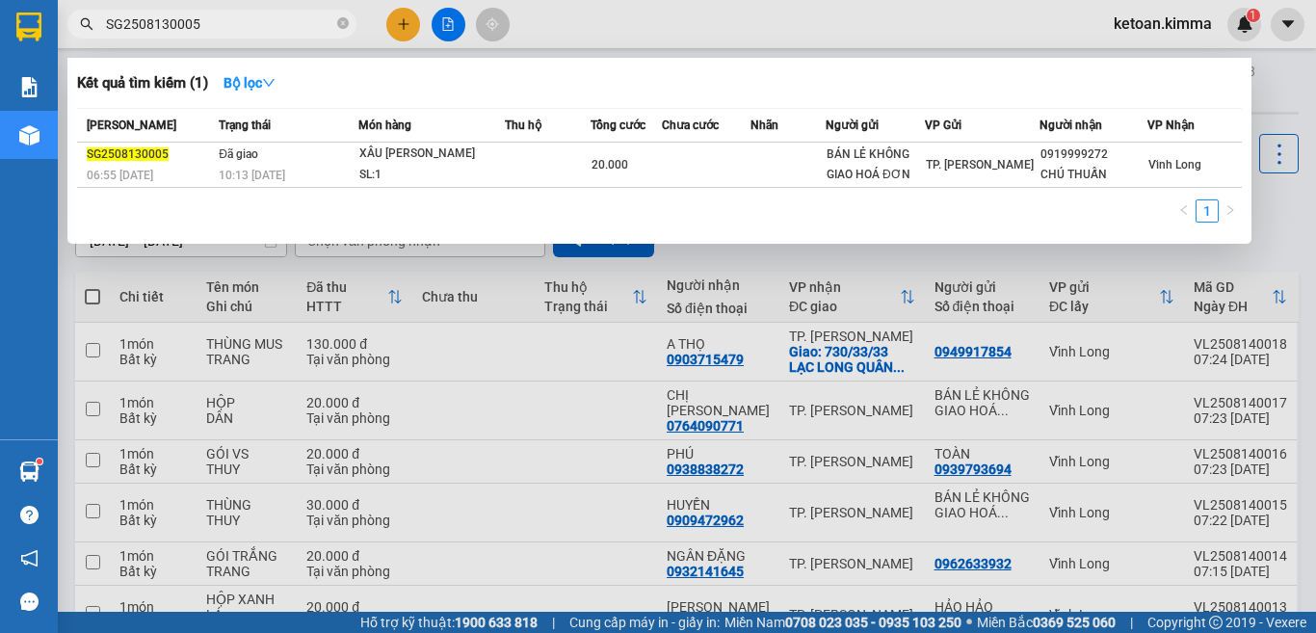
paste input "94"
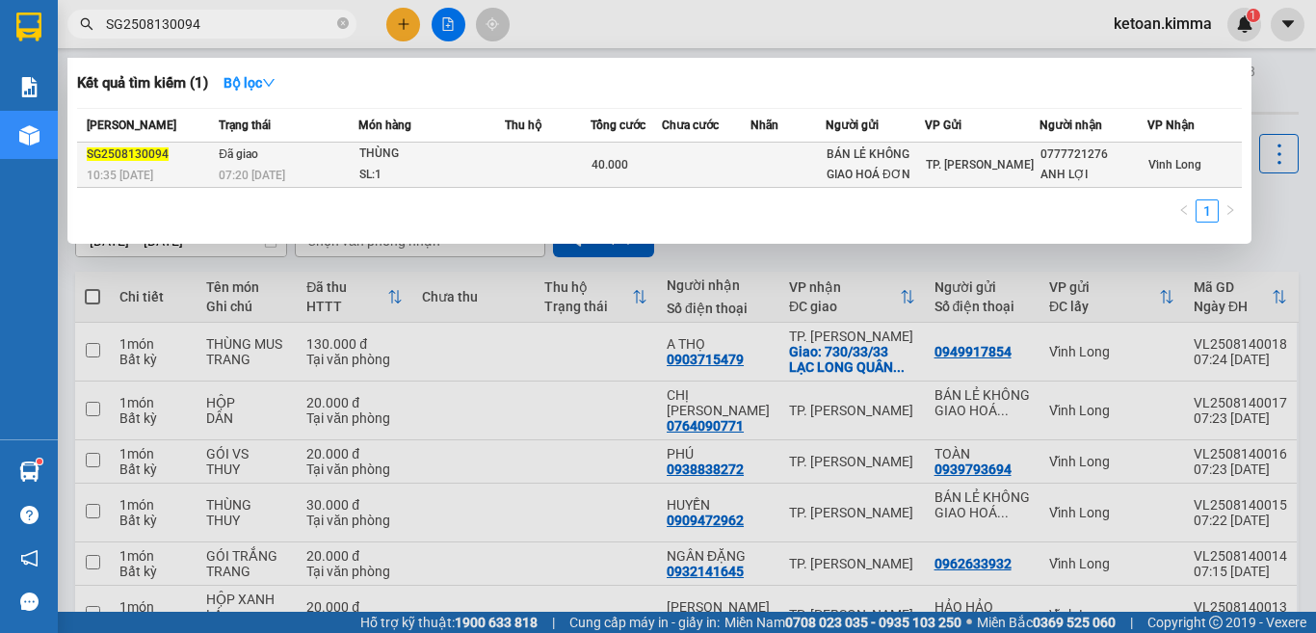
type input "SG2508130094"
click at [304, 172] on div "07:20 - 14/08" at bounding box center [288, 175] width 139 height 21
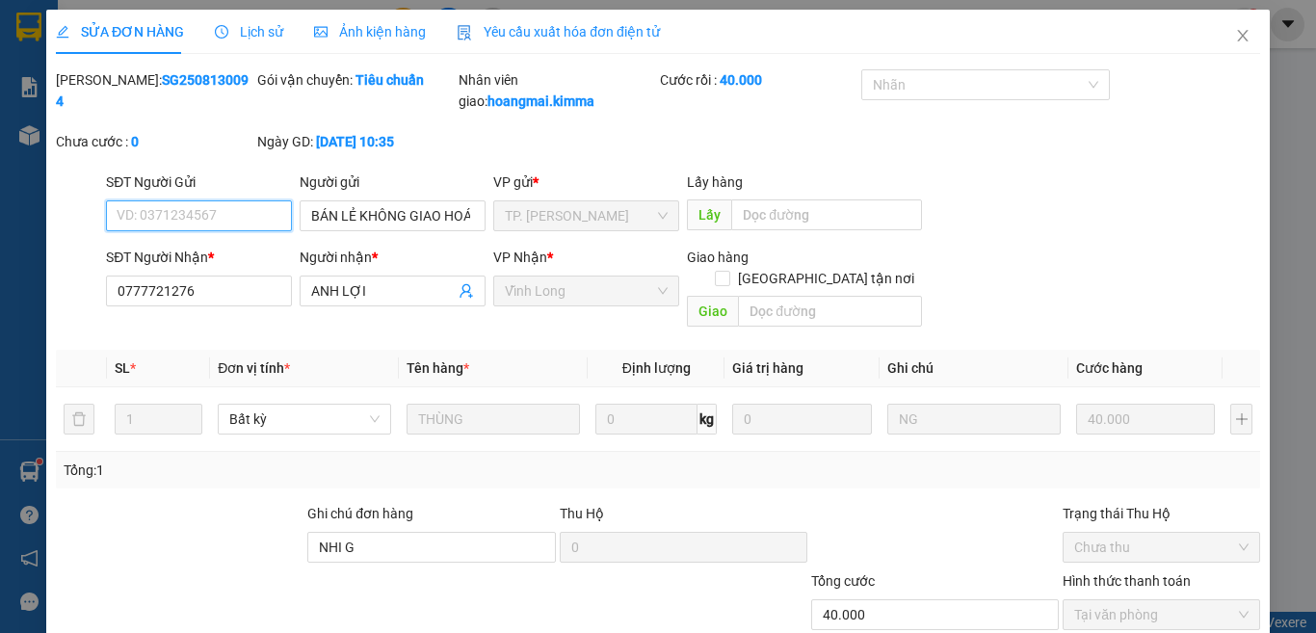
type input "BÁN LẺ KHÔNG GIAO HOÁ ĐƠN"
type input "0777721276"
type input "ANH LỢI"
type input "NHI G"
type input "40.000"
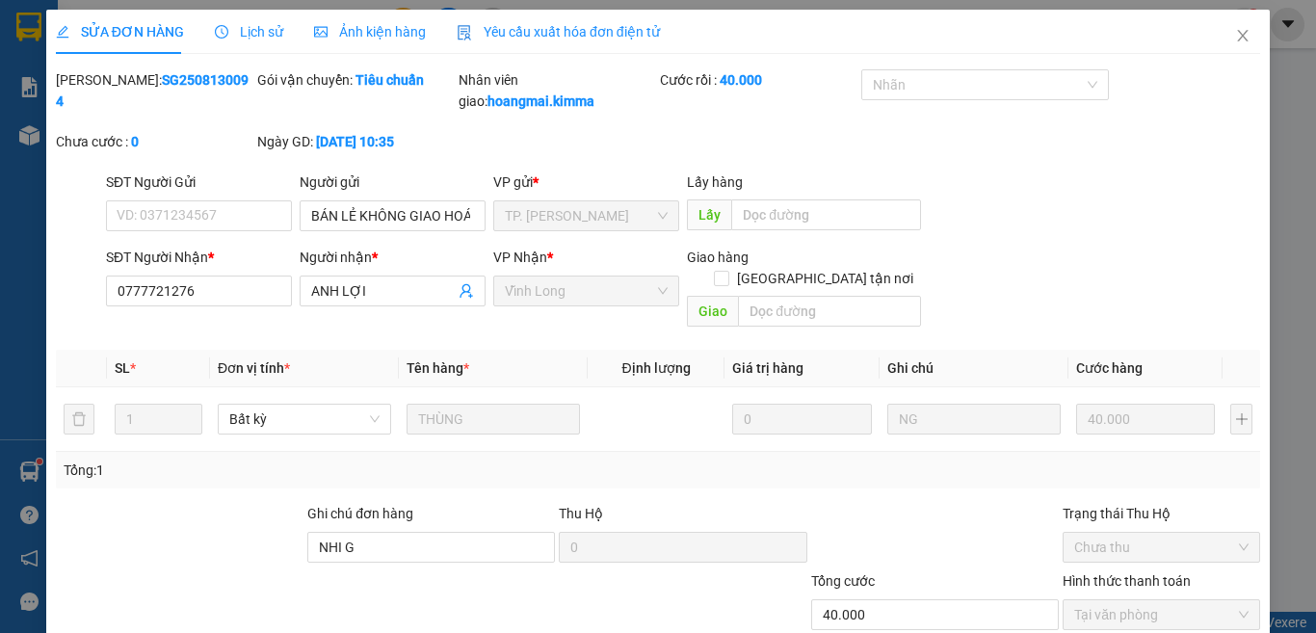
click at [562, 28] on span "Yêu cầu xuất hóa đơn điện tử" at bounding box center [558, 31] width 203 height 15
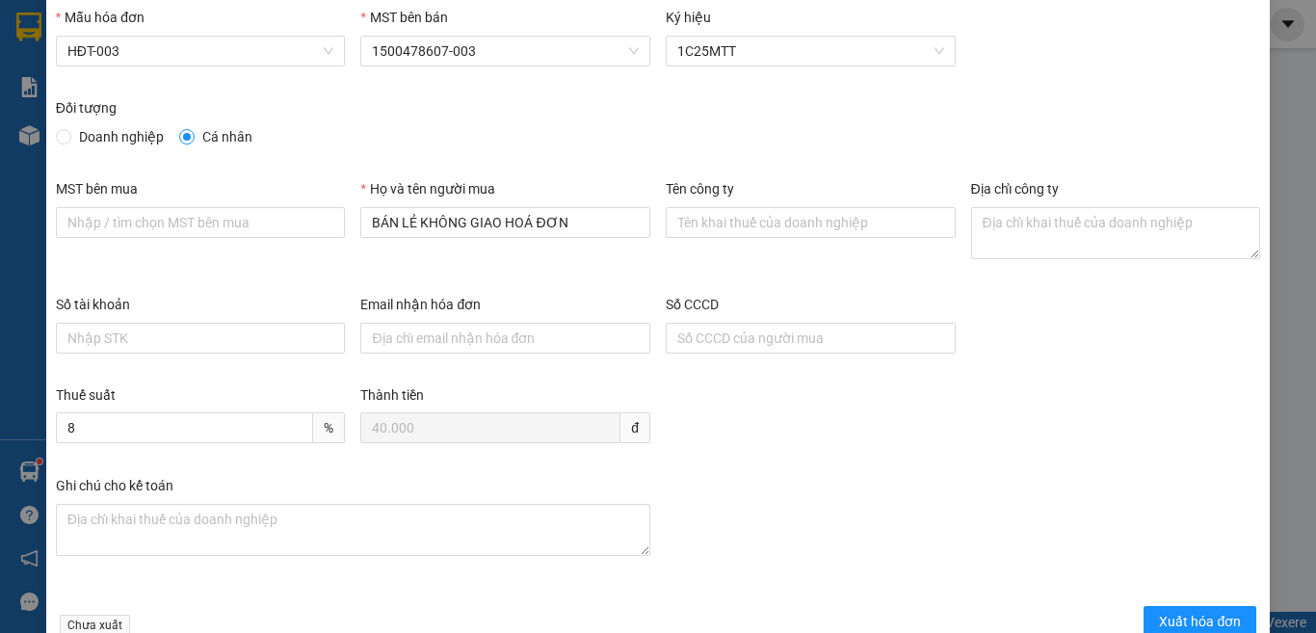
scroll to position [96, 0]
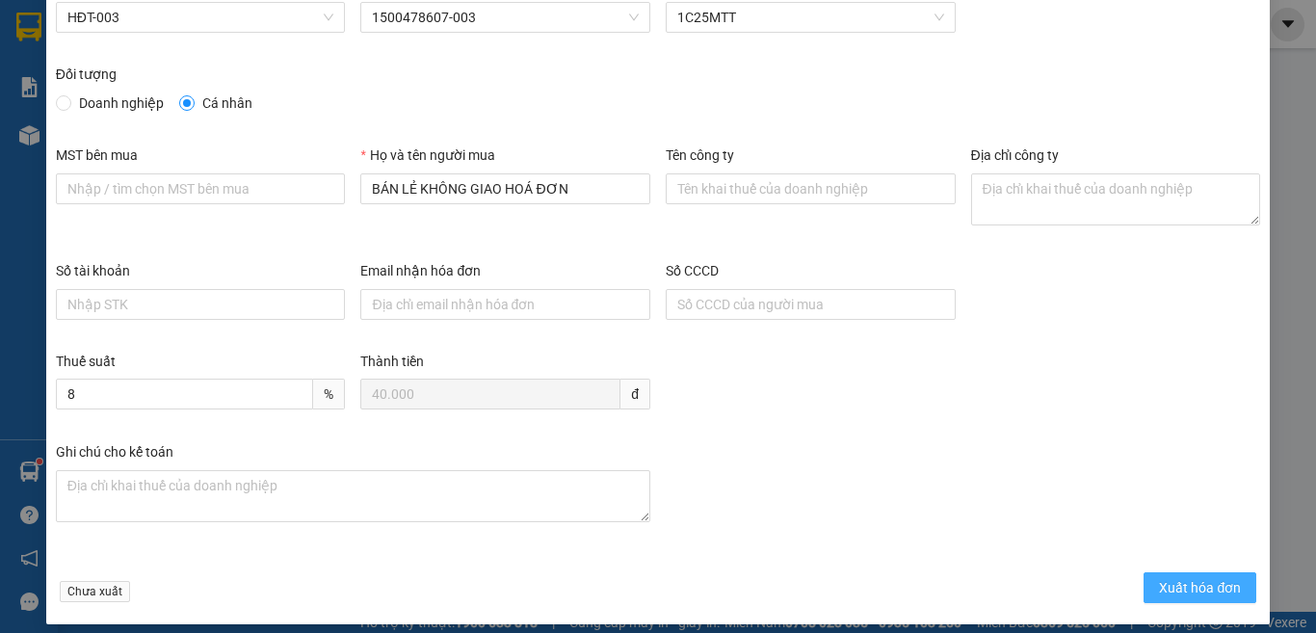
click at [1161, 593] on span "Xuất hóa đơn" at bounding box center [1200, 587] width 82 height 21
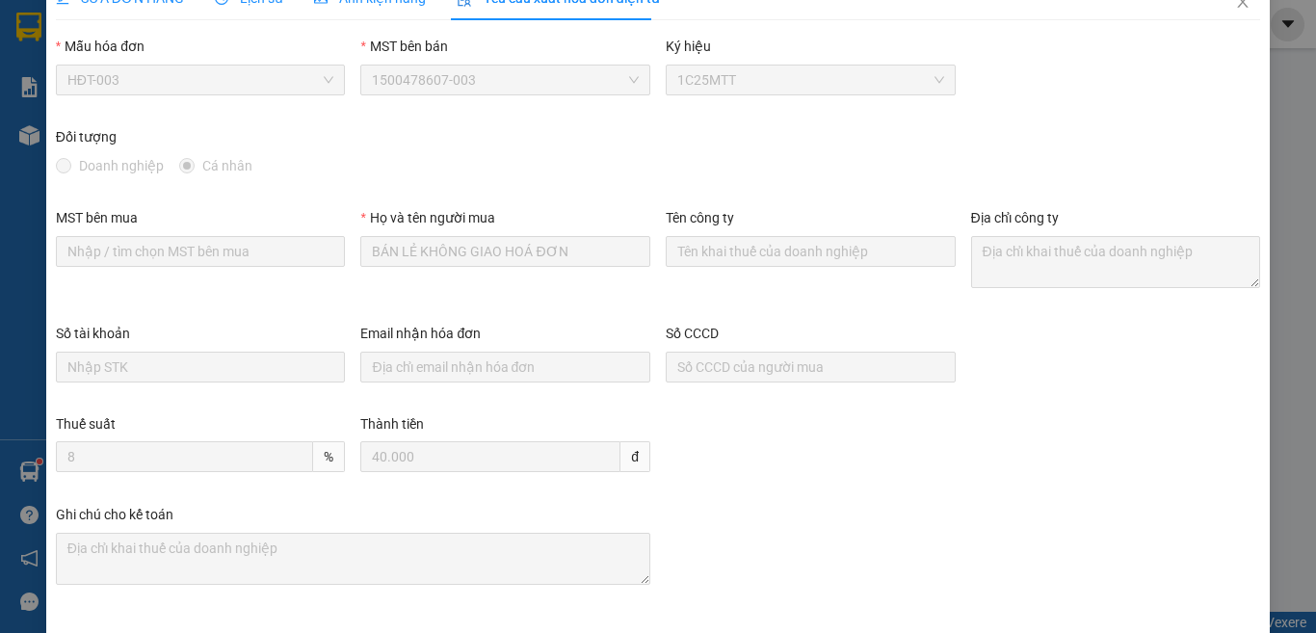
scroll to position [0, 0]
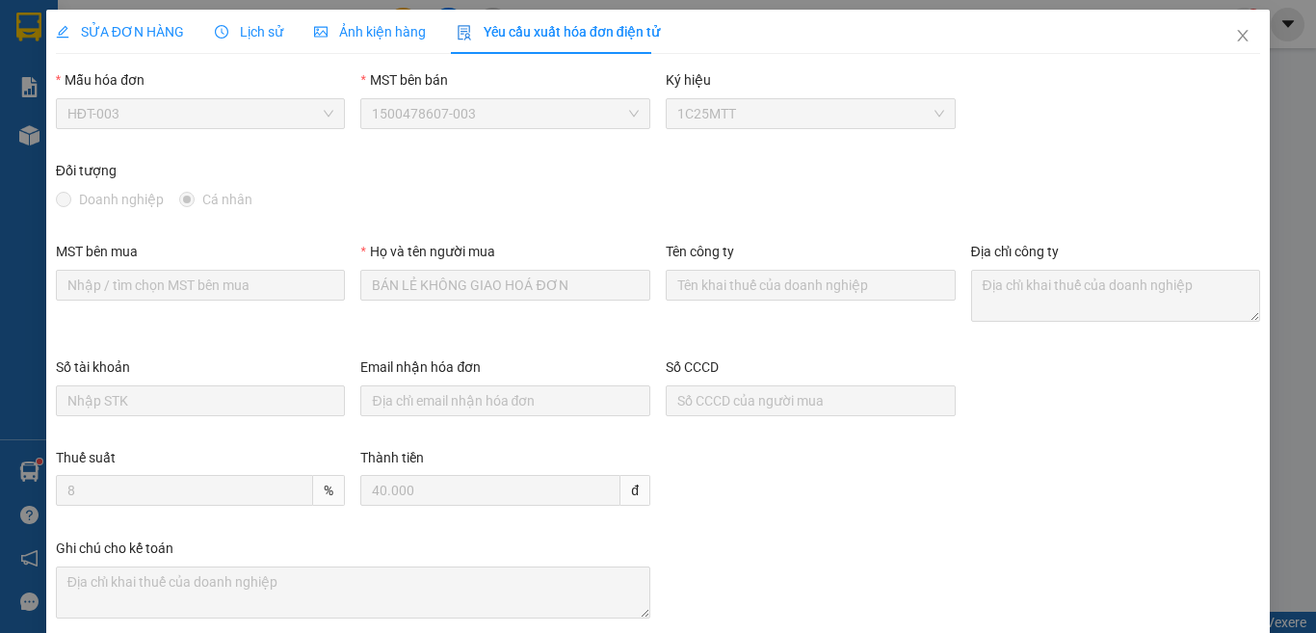
click at [136, 30] on span "SỬA ĐƠN HÀNG" at bounding box center [120, 31] width 128 height 15
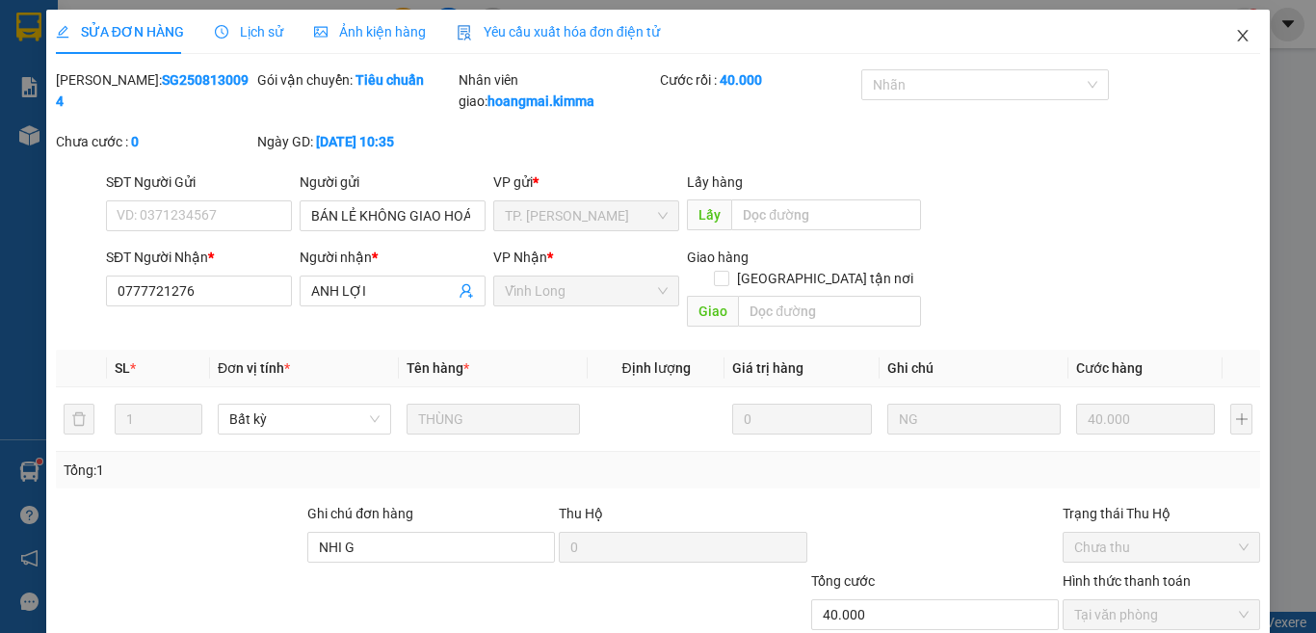
click at [1235, 31] on icon "close" at bounding box center [1242, 35] width 15 height 15
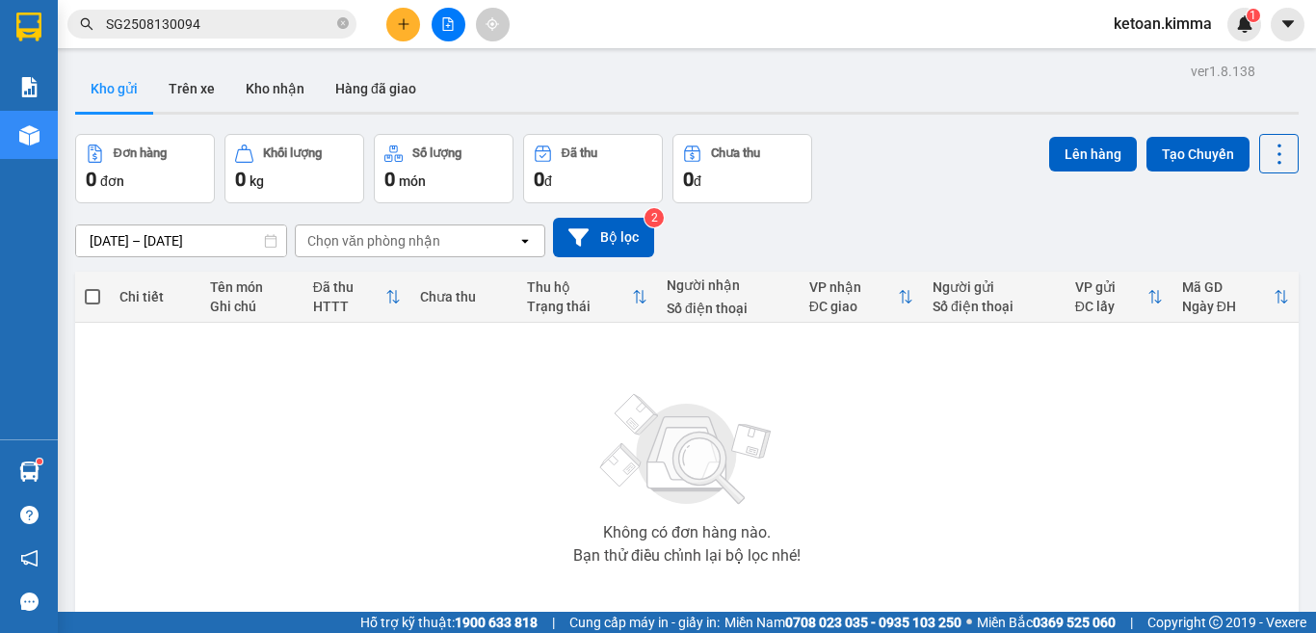
click at [906, 185] on div "Đơn hàng 0 đơn Khối lượng 0 kg Số lượng 0 món Đã thu 0 đ Chưa thu 0 đ Lên hàng …" at bounding box center [687, 168] width 1224 height 69
click at [261, 25] on input "SG2508130094" at bounding box center [219, 23] width 227 height 21
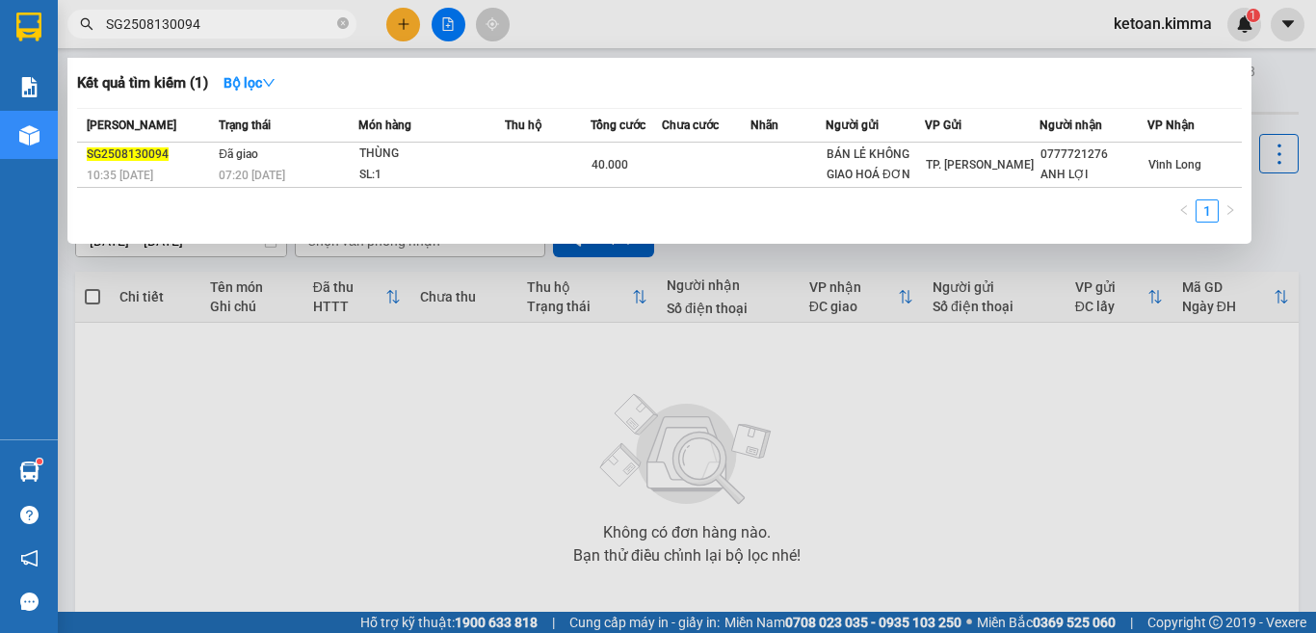
click at [261, 25] on input "SG2508130094" at bounding box center [219, 23] width 227 height 21
paste input "199"
click at [275, 25] on input "SG2508130199" at bounding box center [219, 23] width 227 height 21
paste input "200"
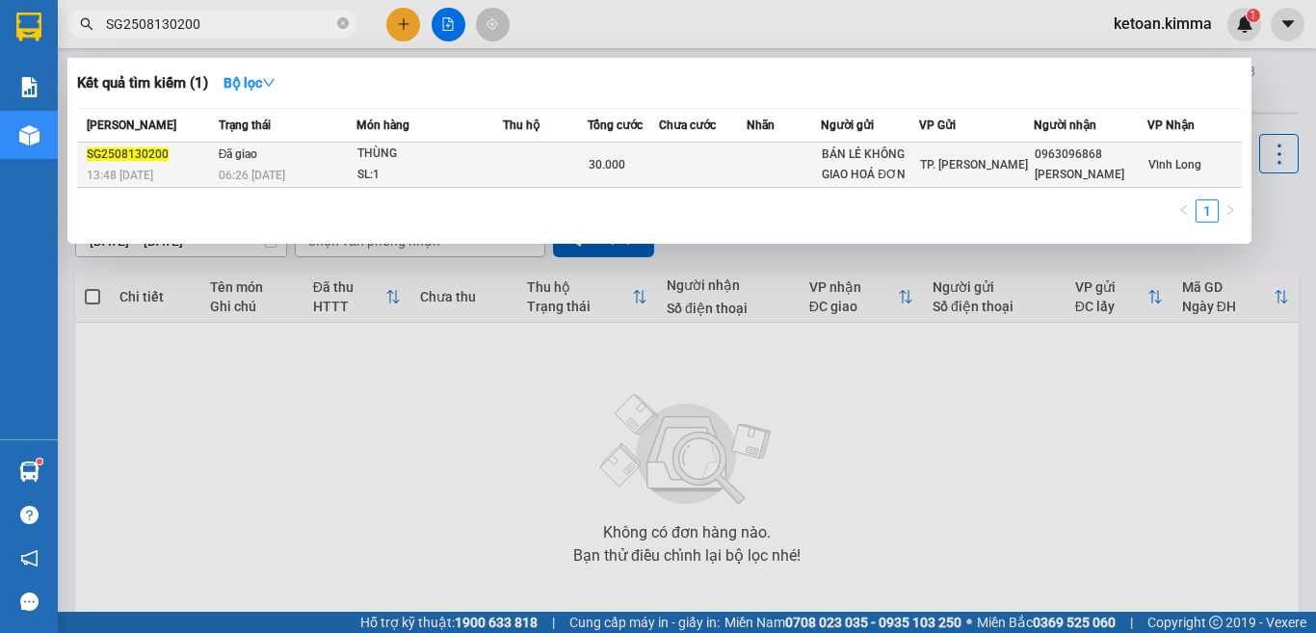
type input "SG2508130200"
click at [322, 169] on div "06:26 - 14/08" at bounding box center [287, 175] width 137 height 21
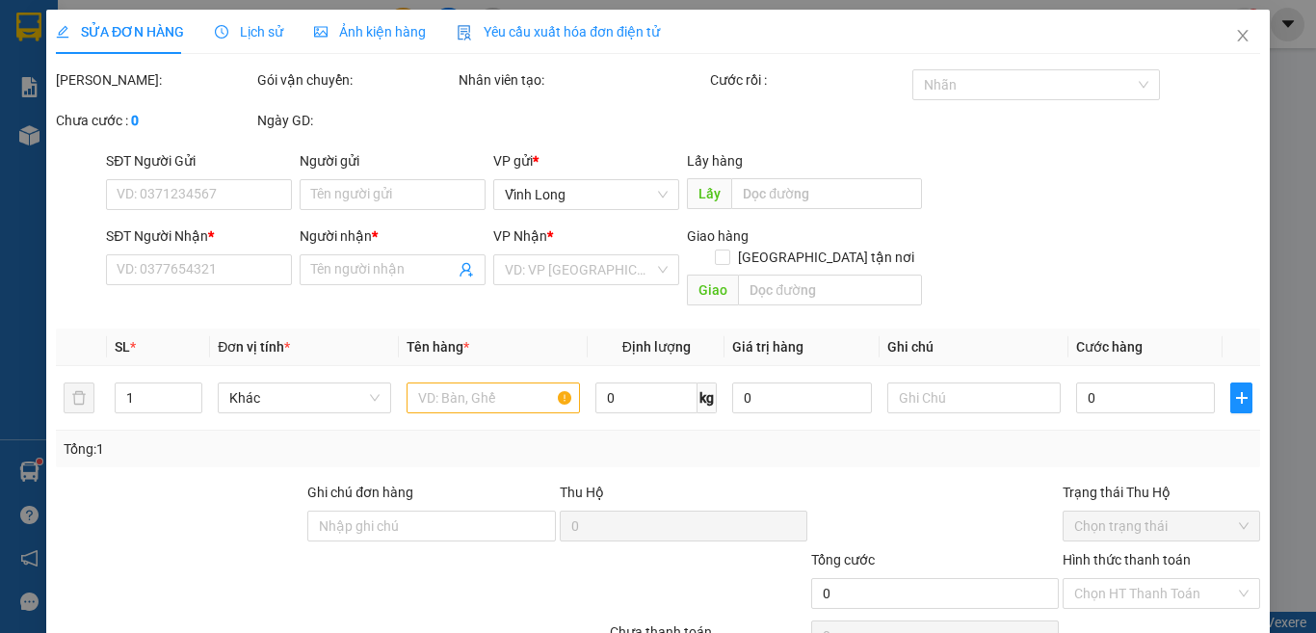
type input "BÁN LẺ KHÔNG GIAO HOÁ ĐƠN"
type input "0963096868"
type input "ANH ĐIỀN"
type input "NHI G"
type input "30.000"
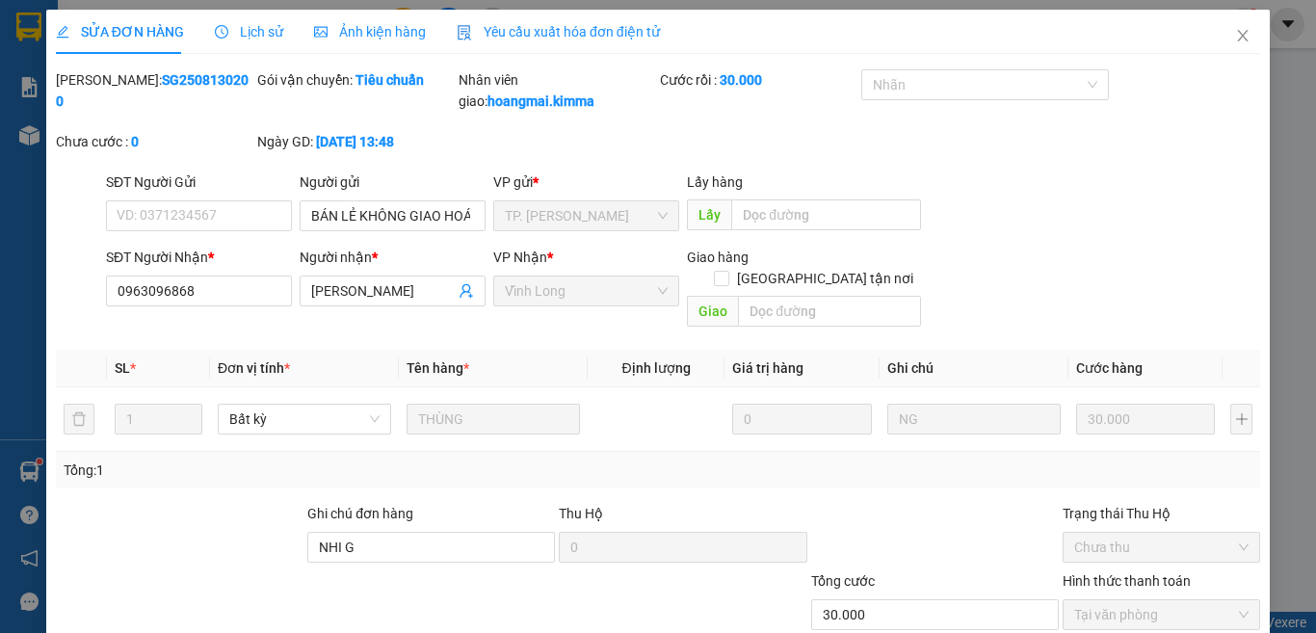
click at [532, 36] on span "Yêu cầu xuất hóa đơn điện tử" at bounding box center [558, 31] width 203 height 15
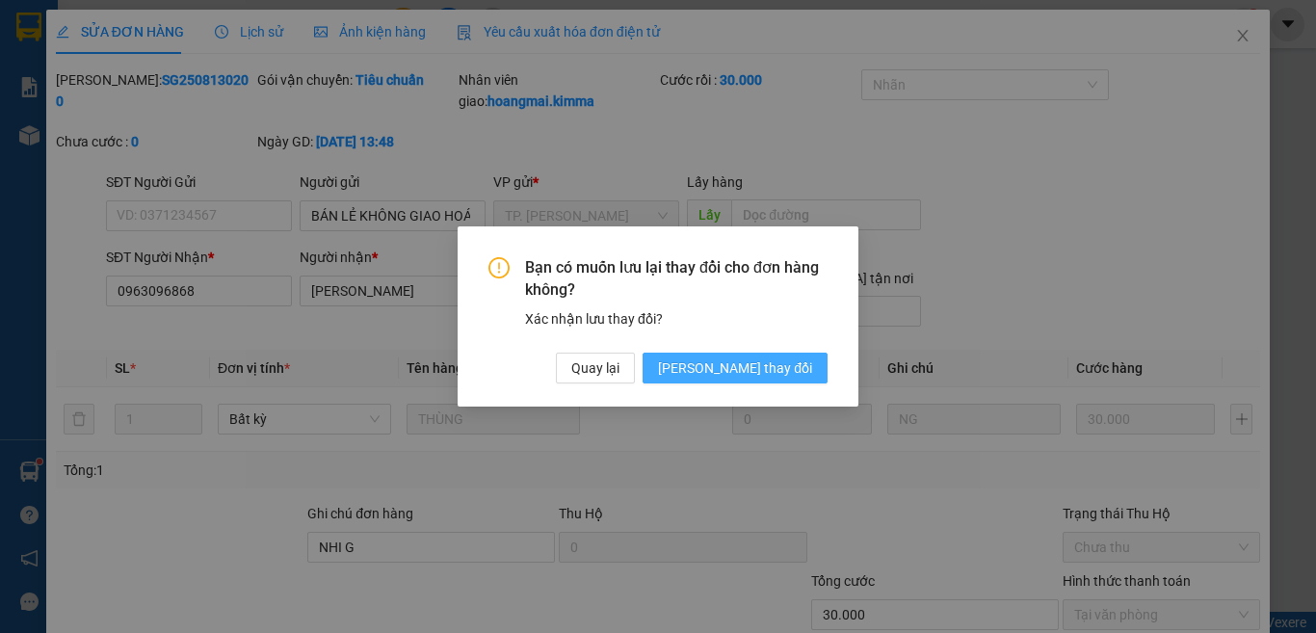
click at [780, 361] on span "Lưu thay đổi" at bounding box center [735, 367] width 154 height 21
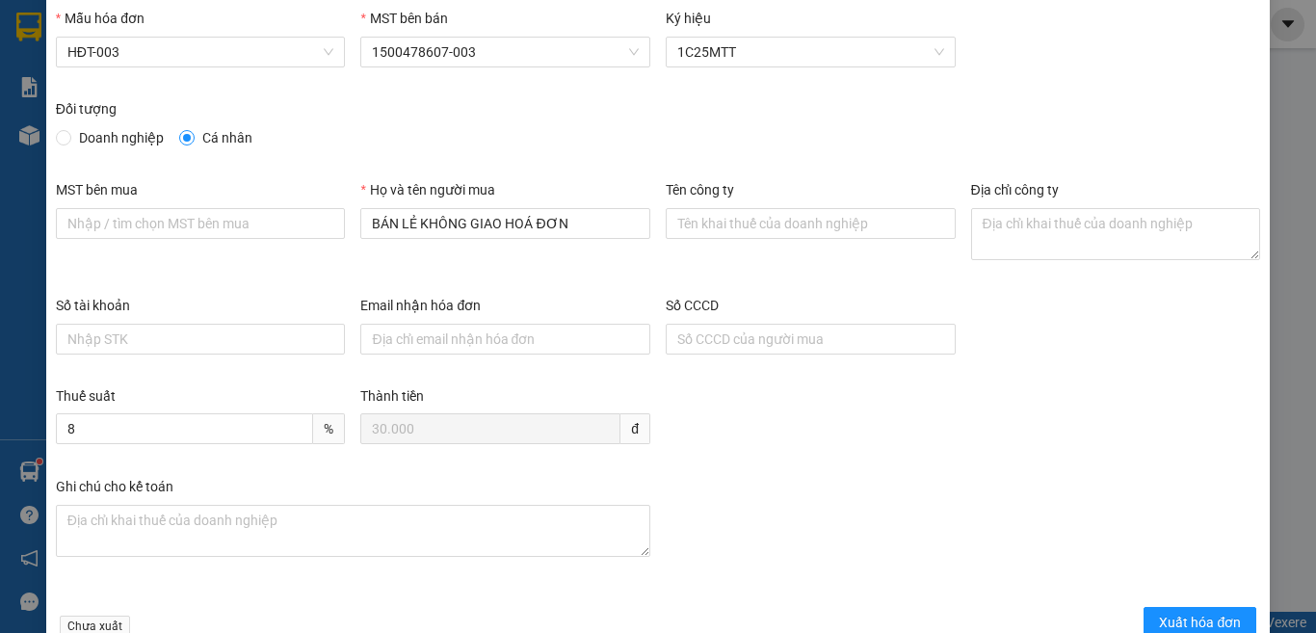
scroll to position [110, 0]
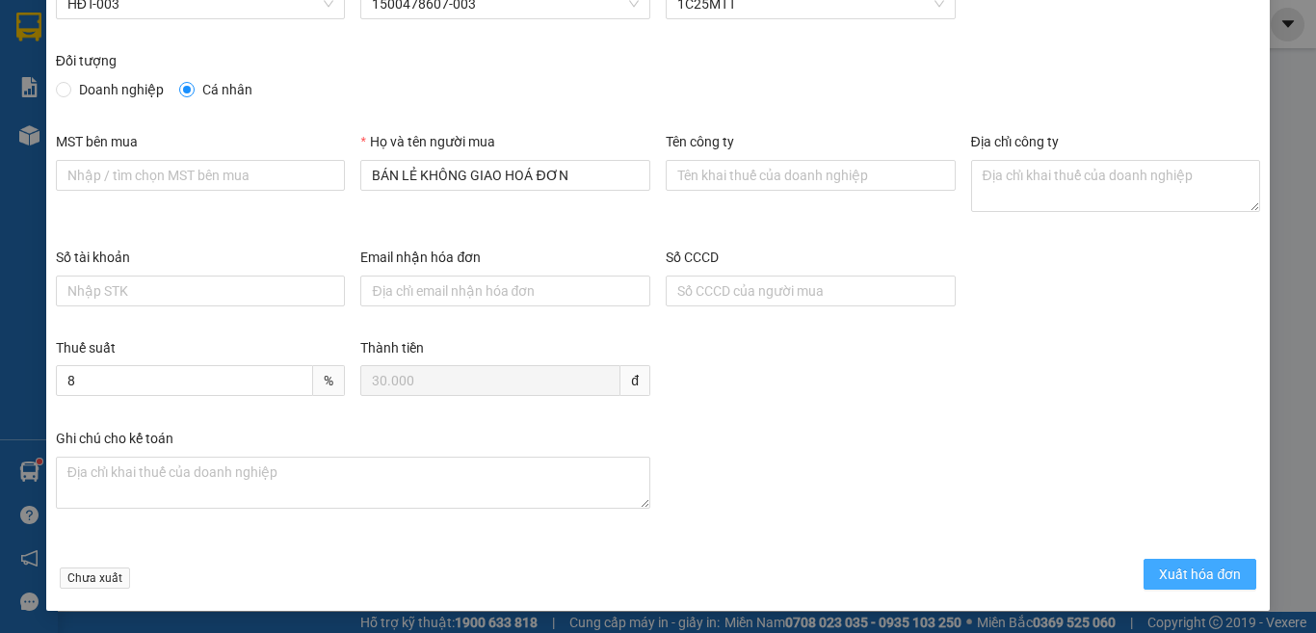
click at [1177, 562] on button "Xuất hóa đơn" at bounding box center [1200, 574] width 113 height 31
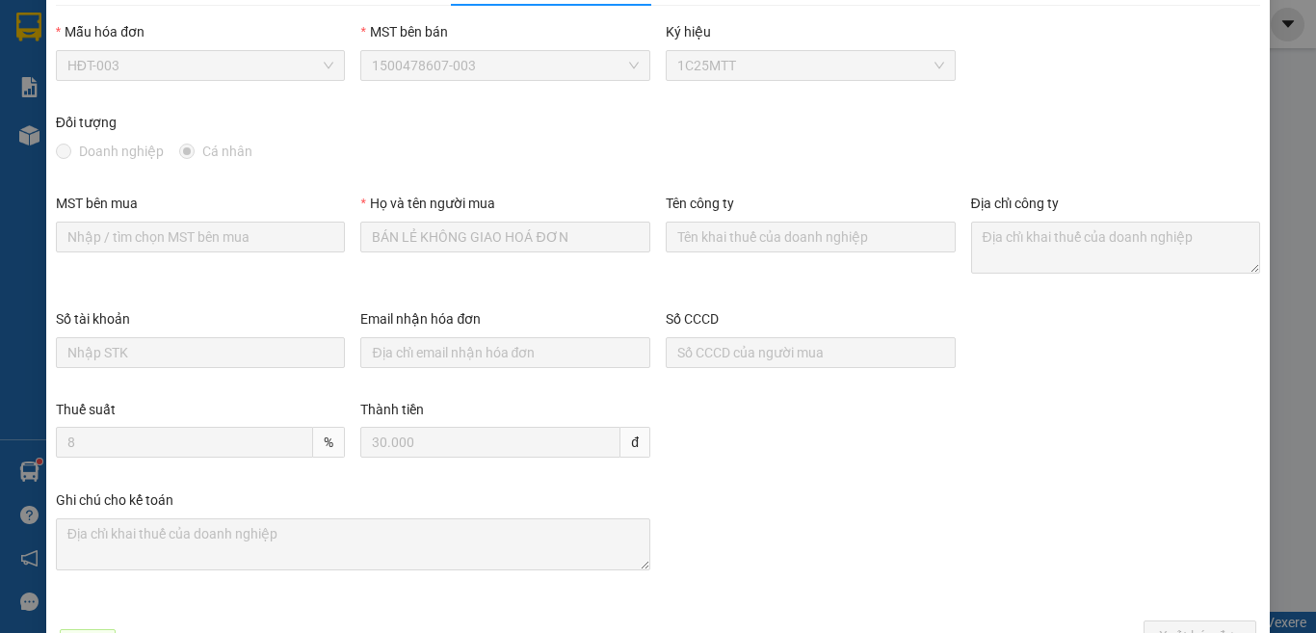
scroll to position [0, 0]
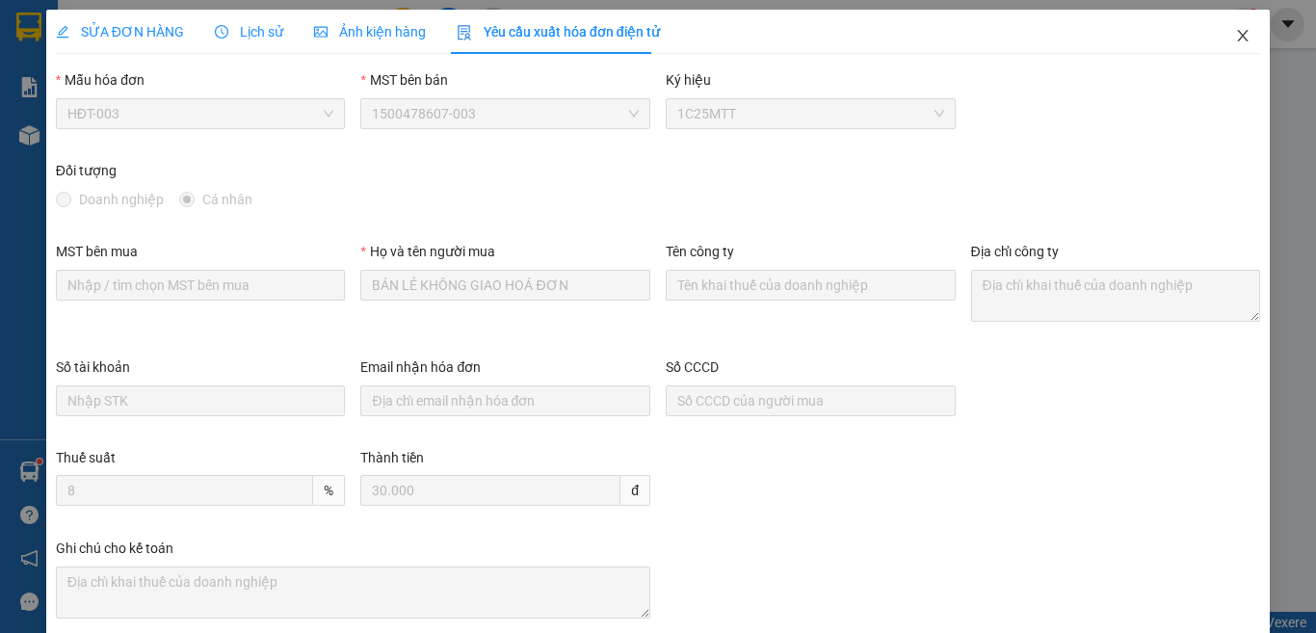
click at [1235, 42] on icon "close" at bounding box center [1242, 35] width 15 height 15
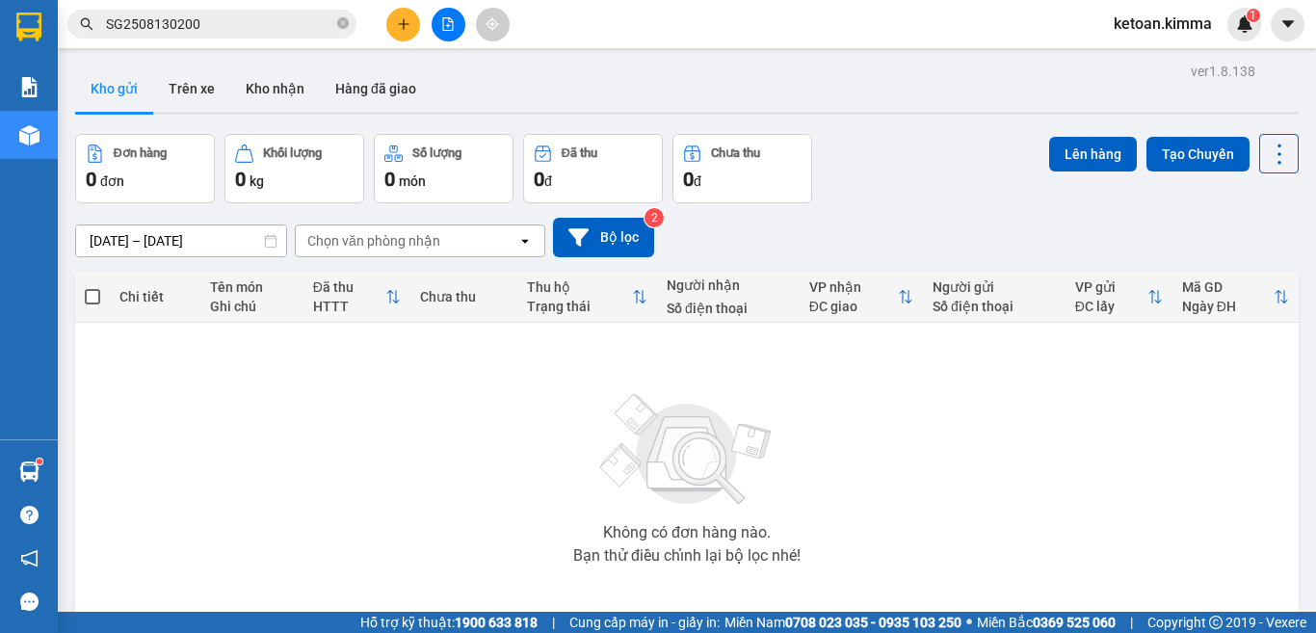
click at [277, 23] on input "SG2508130200" at bounding box center [219, 23] width 227 height 21
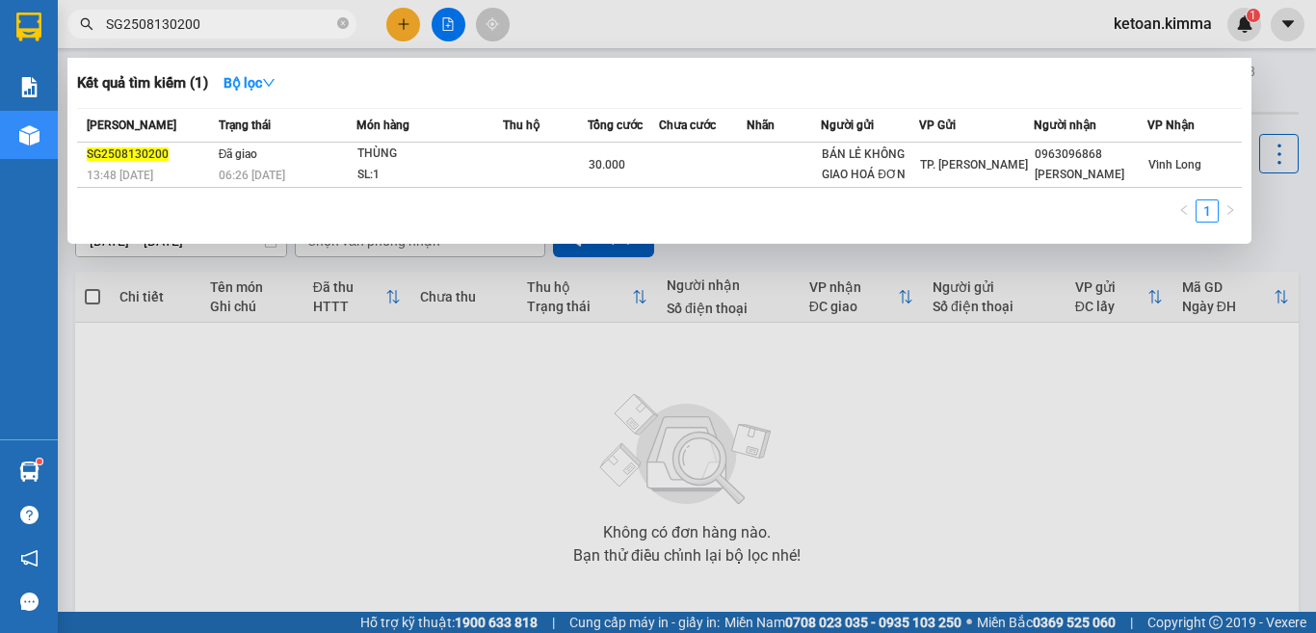
click at [277, 23] on input "SG2508130200" at bounding box center [219, 23] width 227 height 21
paste input "4"
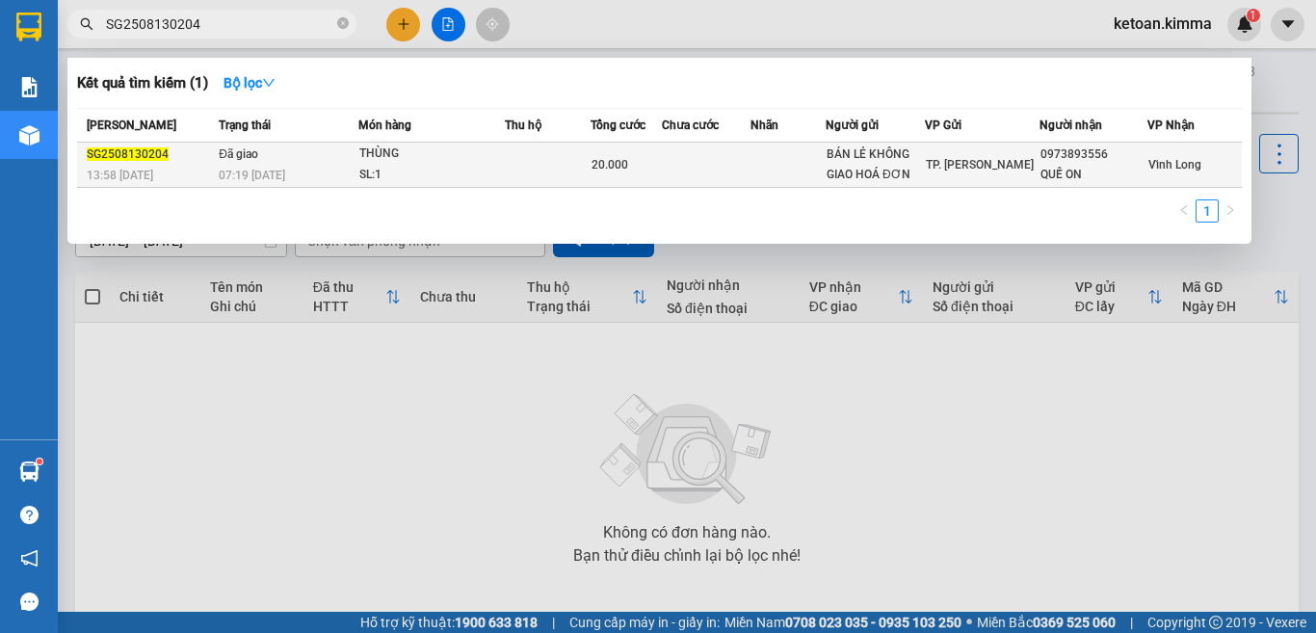
type input "SG2508130204"
click at [301, 172] on div "07:19 - 14/08" at bounding box center [288, 175] width 139 height 21
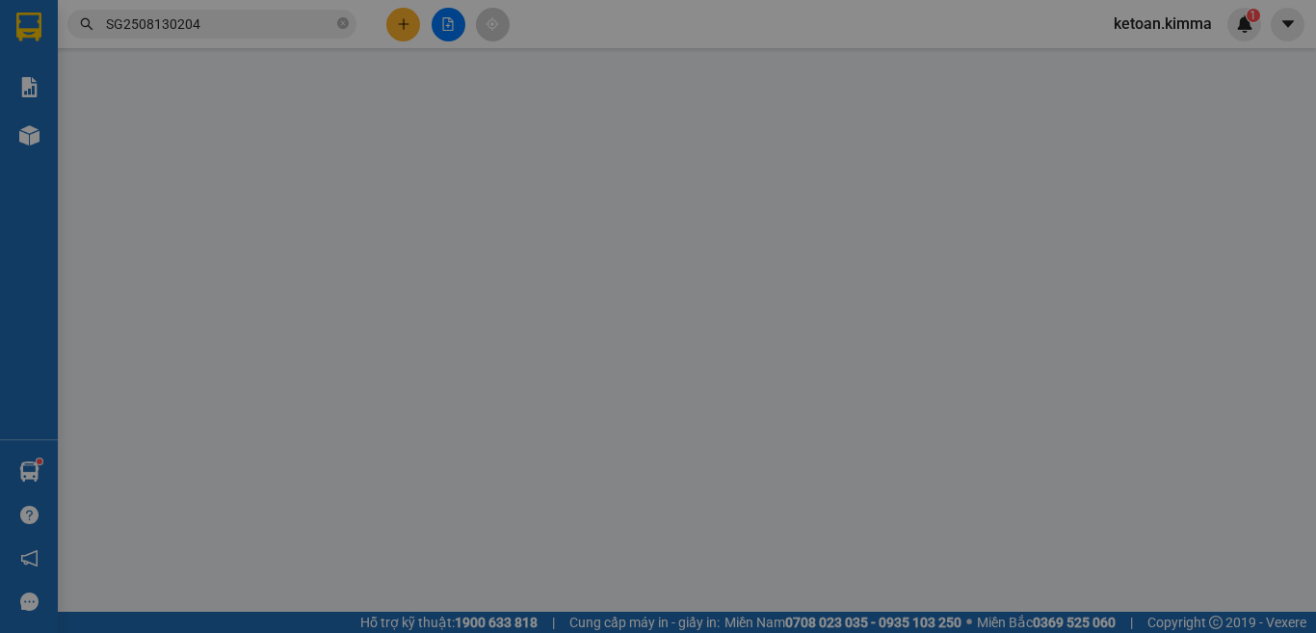
type input "BÁN LẺ KHÔNG GIAO HOÁ ĐƠN"
type input "0973893556"
type input "QUẾ ON"
type input "20.000"
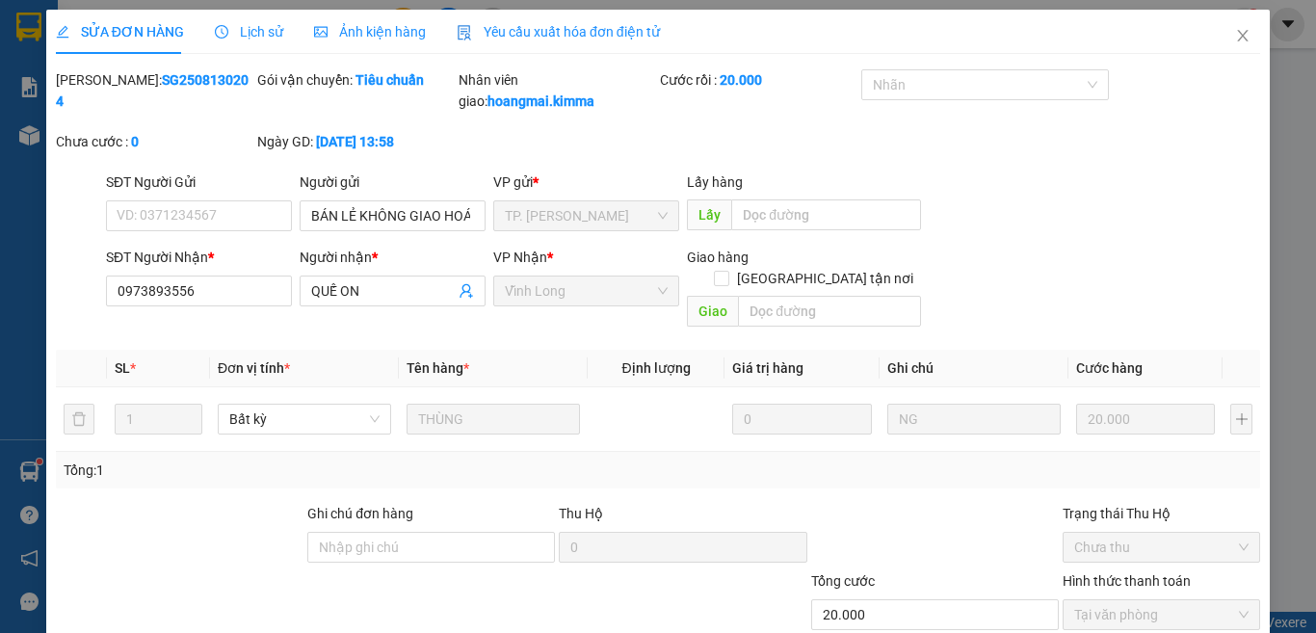
click at [560, 31] on span "Yêu cầu xuất hóa đơn điện tử" at bounding box center [558, 31] width 203 height 15
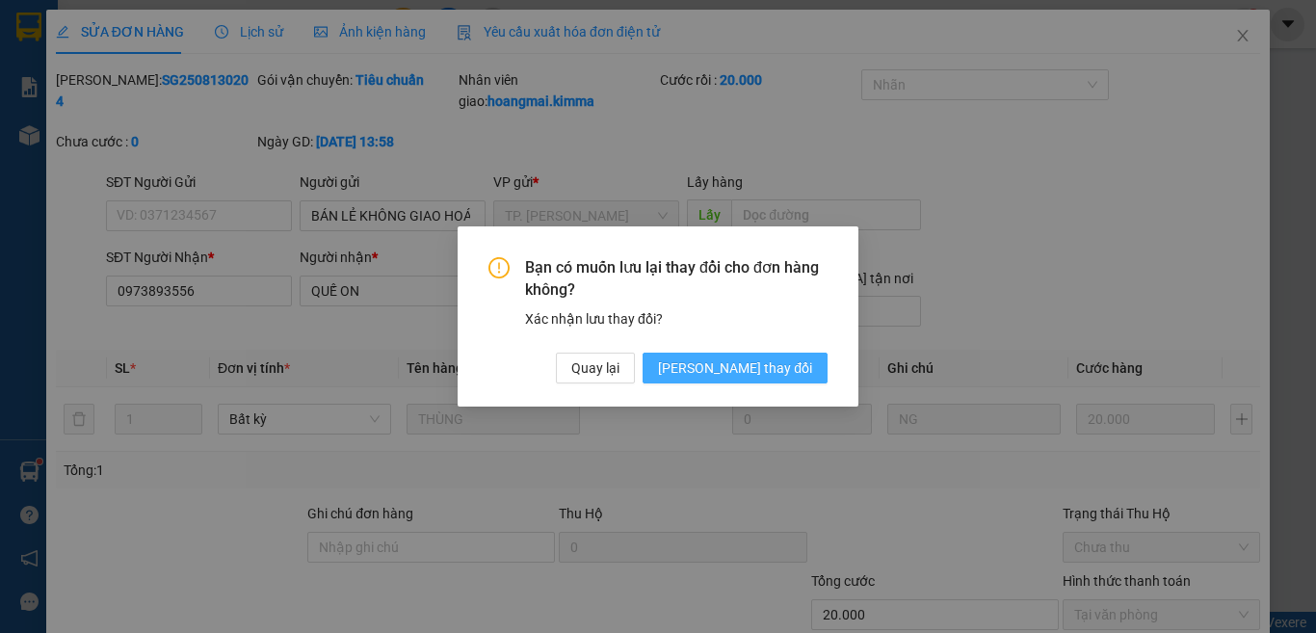
click at [786, 369] on span "Lưu thay đổi" at bounding box center [735, 367] width 154 height 21
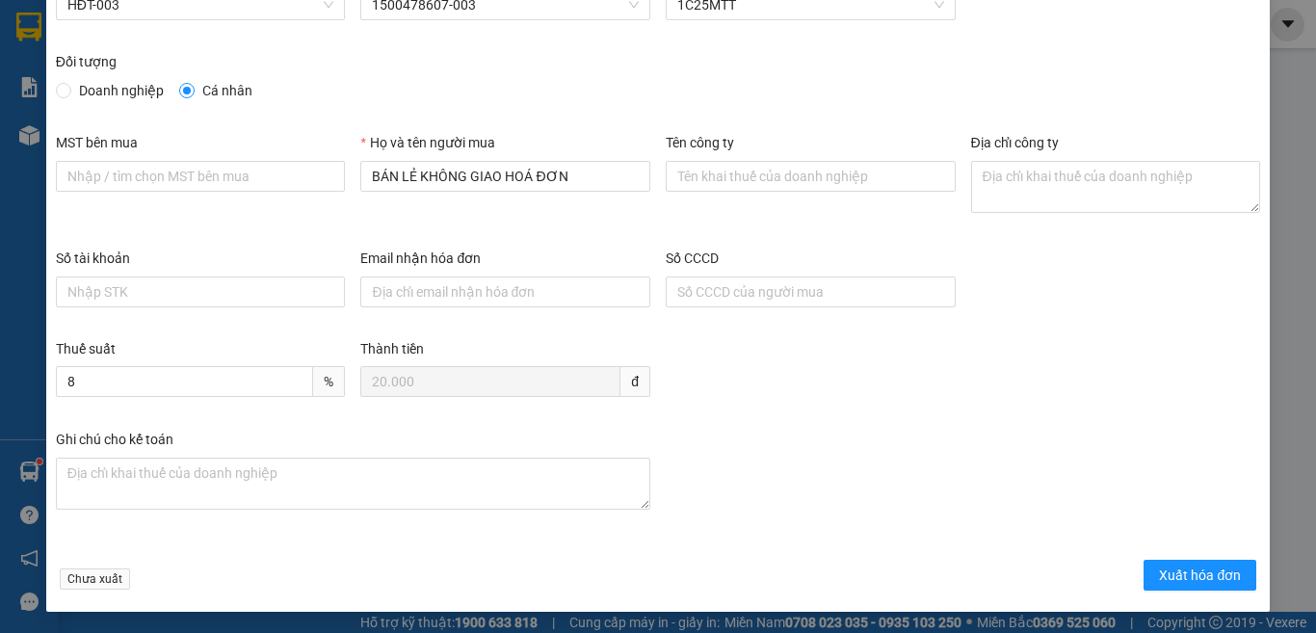
scroll to position [110, 0]
click at [1159, 570] on span "Xuất hóa đơn" at bounding box center [1200, 574] width 82 height 21
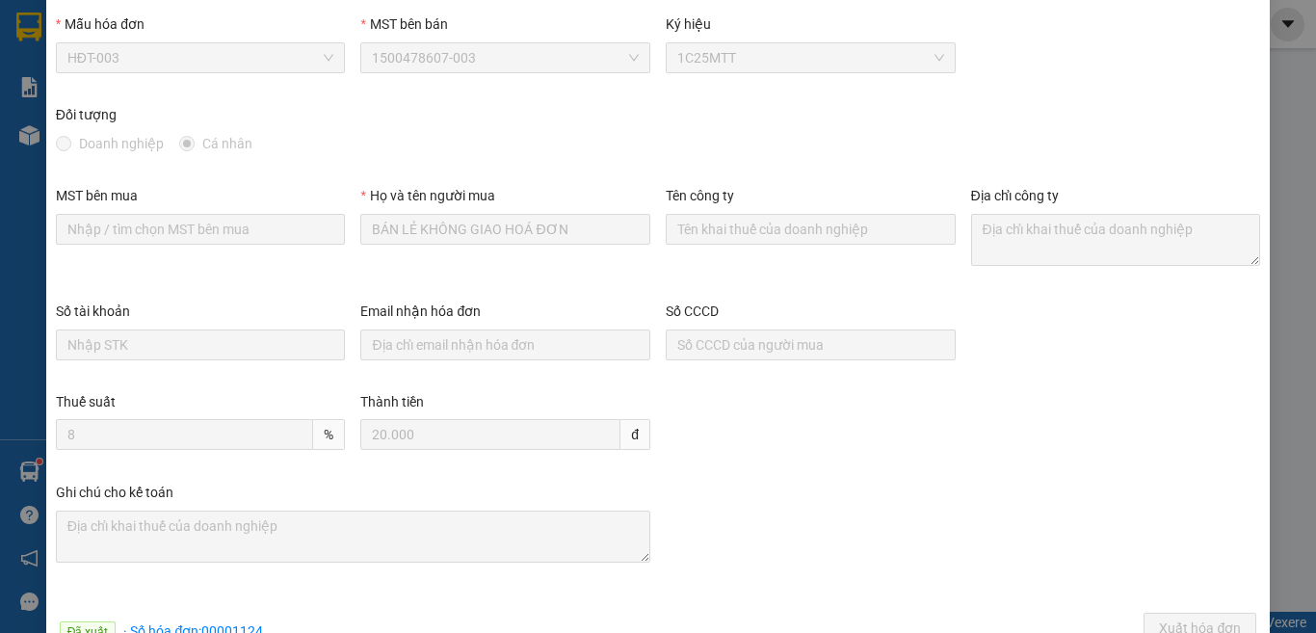
scroll to position [0, 0]
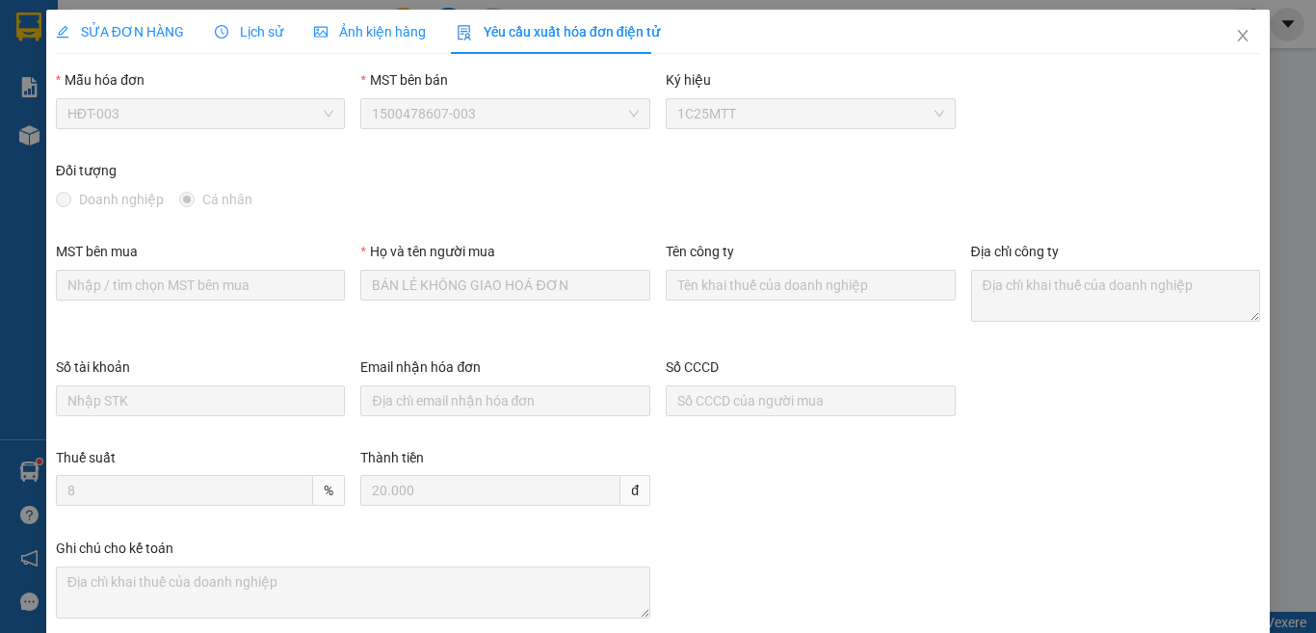
drag, startPoint x: 143, startPoint y: 40, endPoint x: 153, endPoint y: 68, distance: 29.9
click at [142, 40] on div "SỬA ĐƠN HÀNG" at bounding box center [120, 31] width 128 height 21
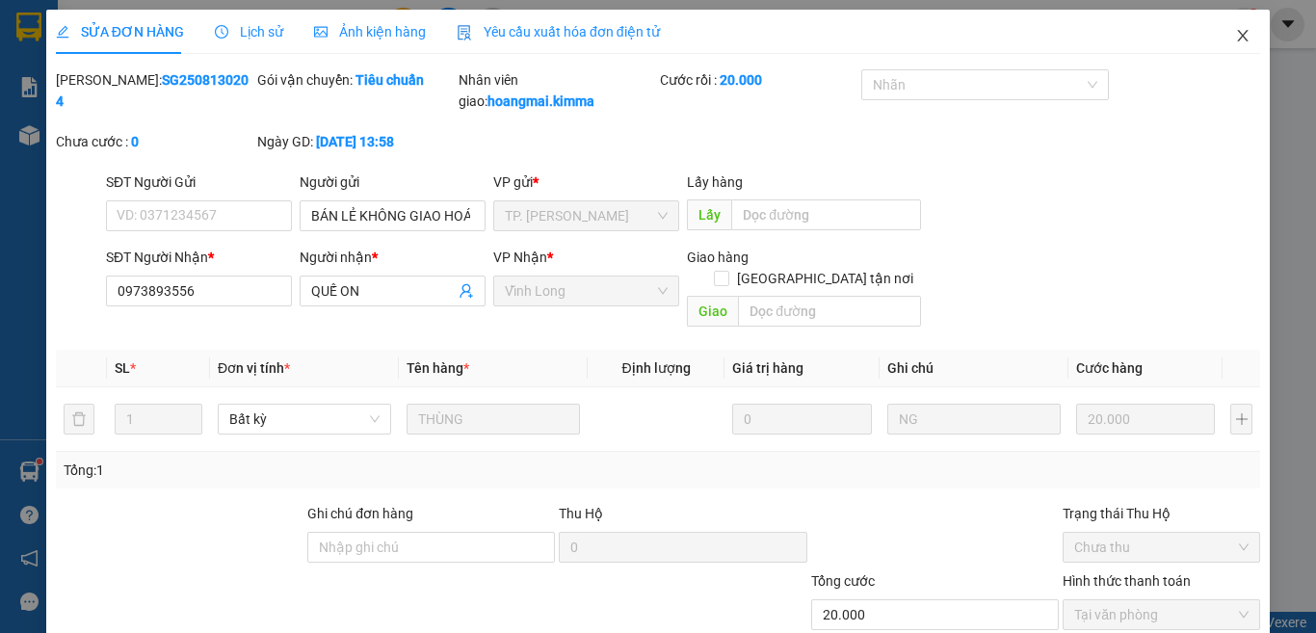
click at [1236, 30] on span "Close" at bounding box center [1243, 37] width 54 height 54
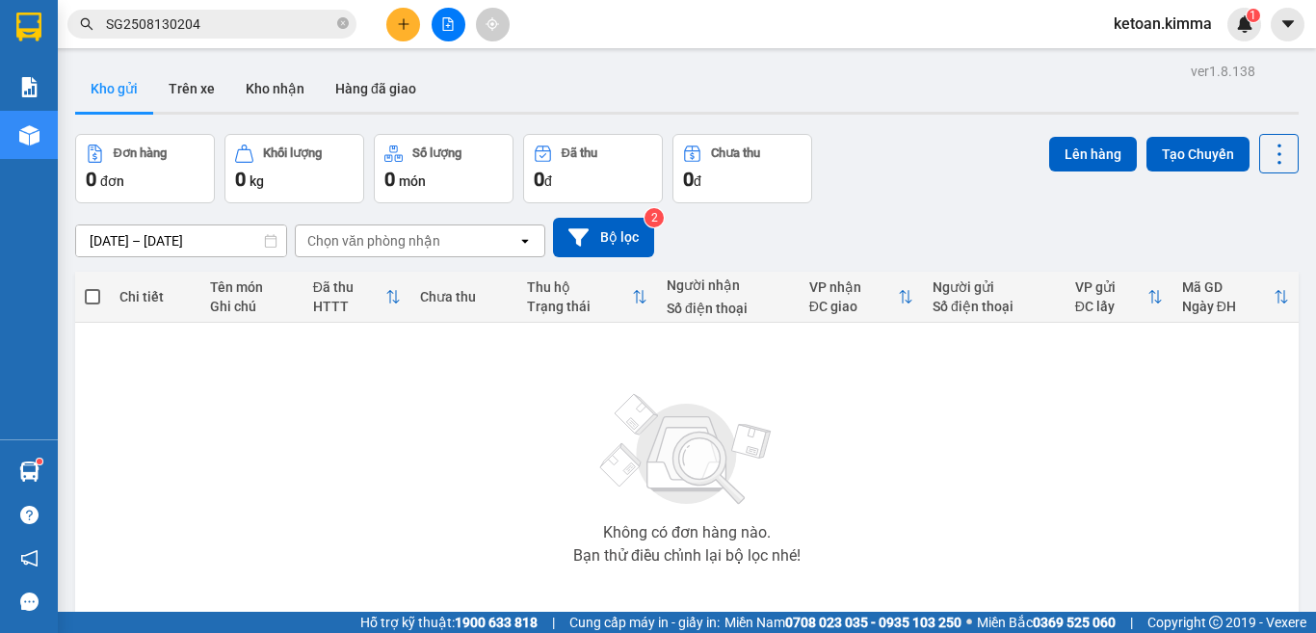
click at [220, 9] on div "Kết quả tìm kiếm ( 1 ) Bộ lọc Mã ĐH Trạng thái Món hàng Thu hộ Tổng cước Chưa c…" at bounding box center [188, 25] width 376 height 34
click at [217, 22] on input "SG2508130204" at bounding box center [219, 23] width 227 height 21
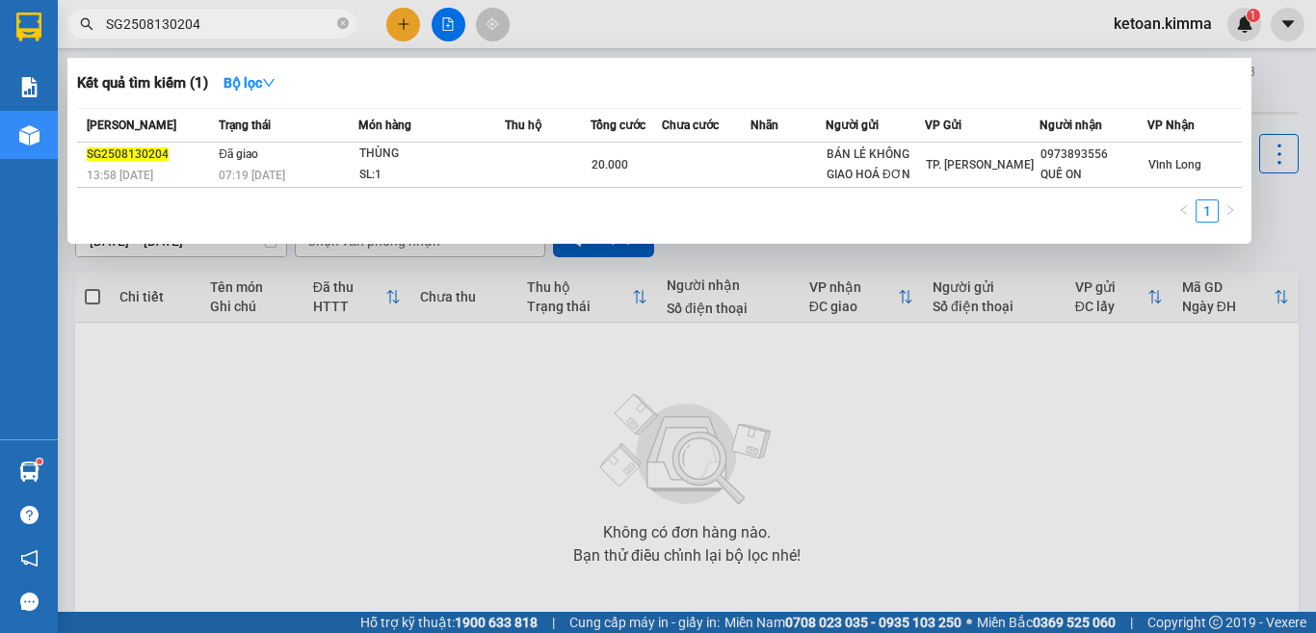
click at [217, 22] on input "SG2508130204" at bounding box center [219, 23] width 227 height 21
paste input "8"
click at [251, 22] on input "SG2508130208" at bounding box center [219, 23] width 227 height 21
paste input "9"
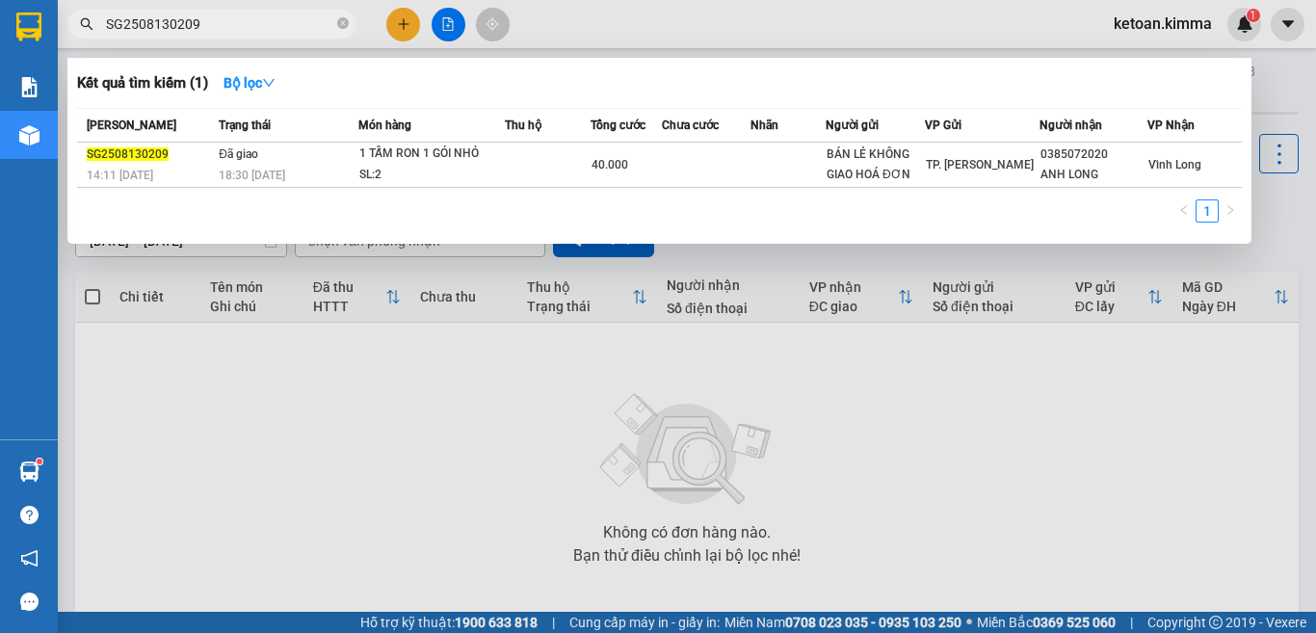
click at [212, 21] on input "SG2508130209" at bounding box center [219, 23] width 227 height 21
paste input "13"
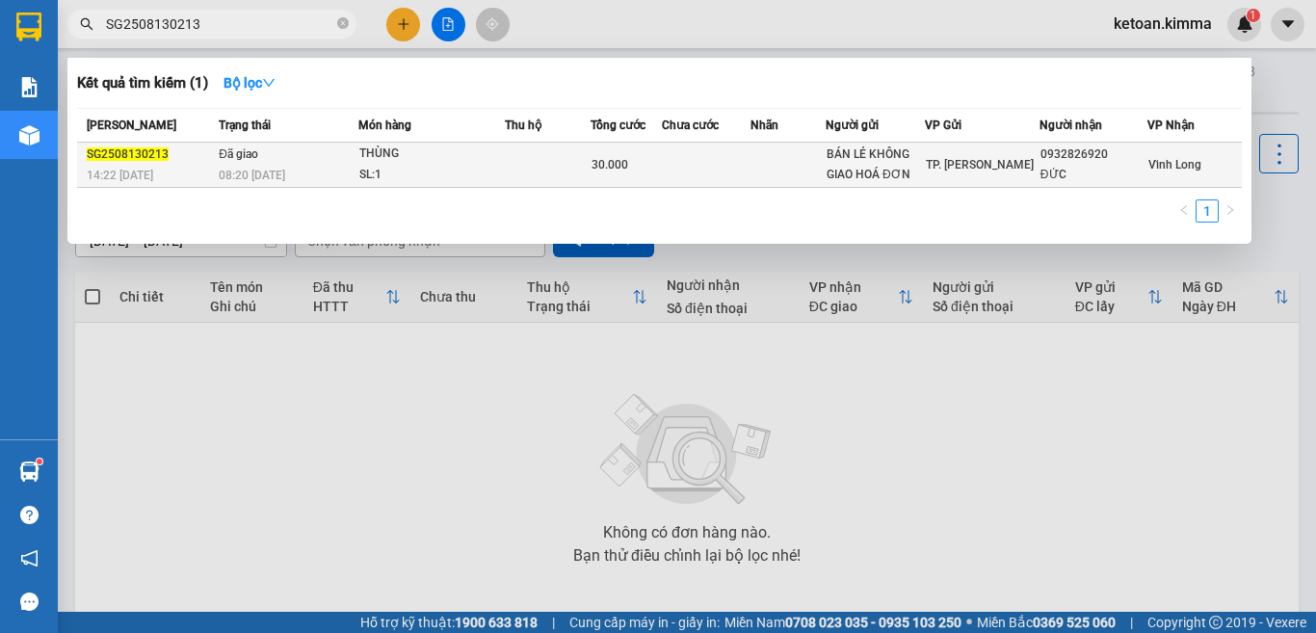
type input "SG2508130213"
click at [304, 172] on div "08:20 - 14/08" at bounding box center [288, 175] width 139 height 21
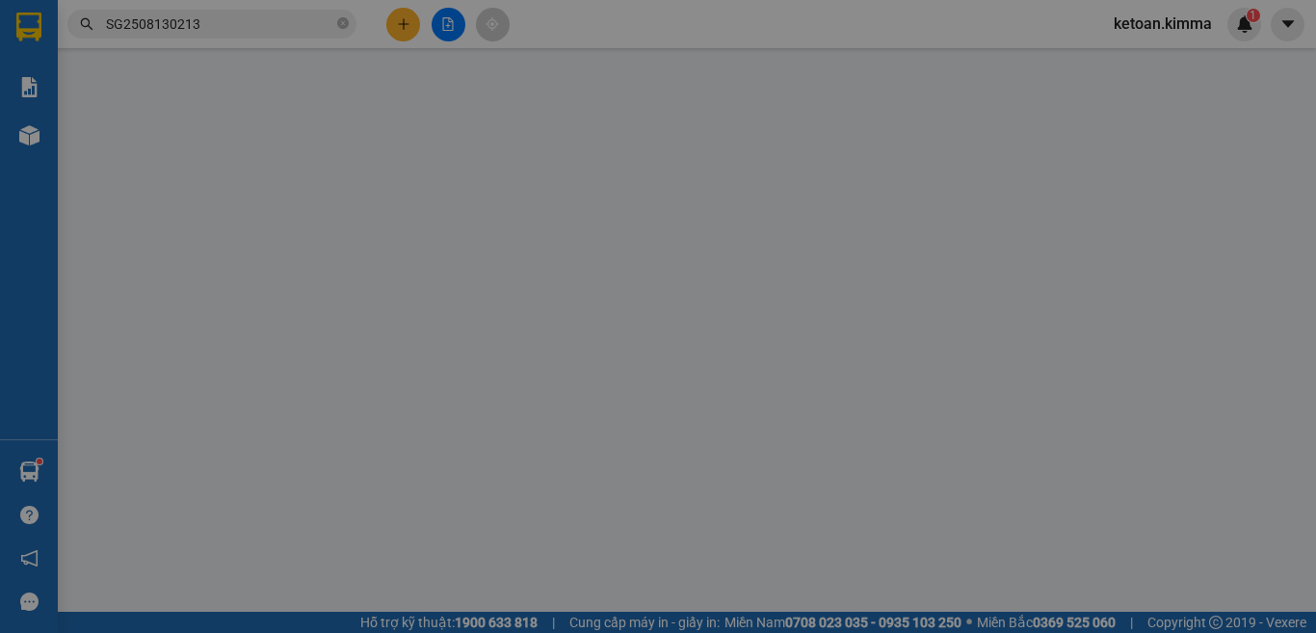
type input "BÁN LẺ KHÔNG GIAO HOÁ ĐƠN"
type input "0932826920"
type input "ĐỨC"
type input "NHI G"
type input "30.000"
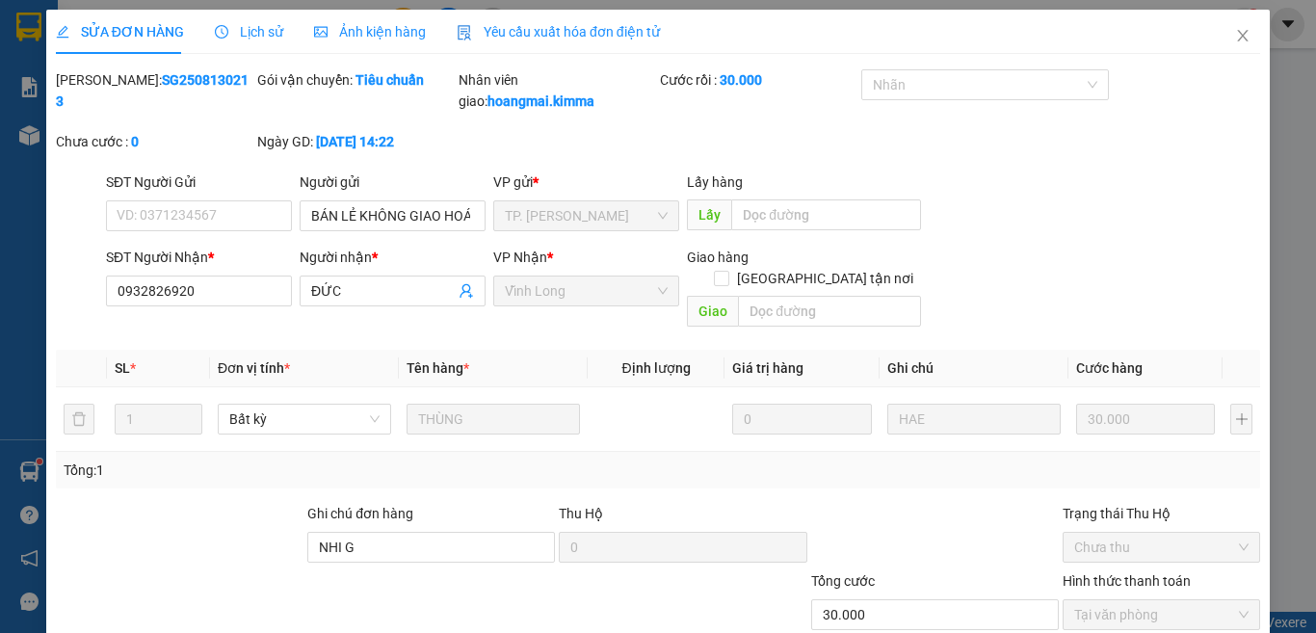
click at [545, 27] on span "Yêu cầu xuất hóa đơn điện tử" at bounding box center [558, 31] width 203 height 15
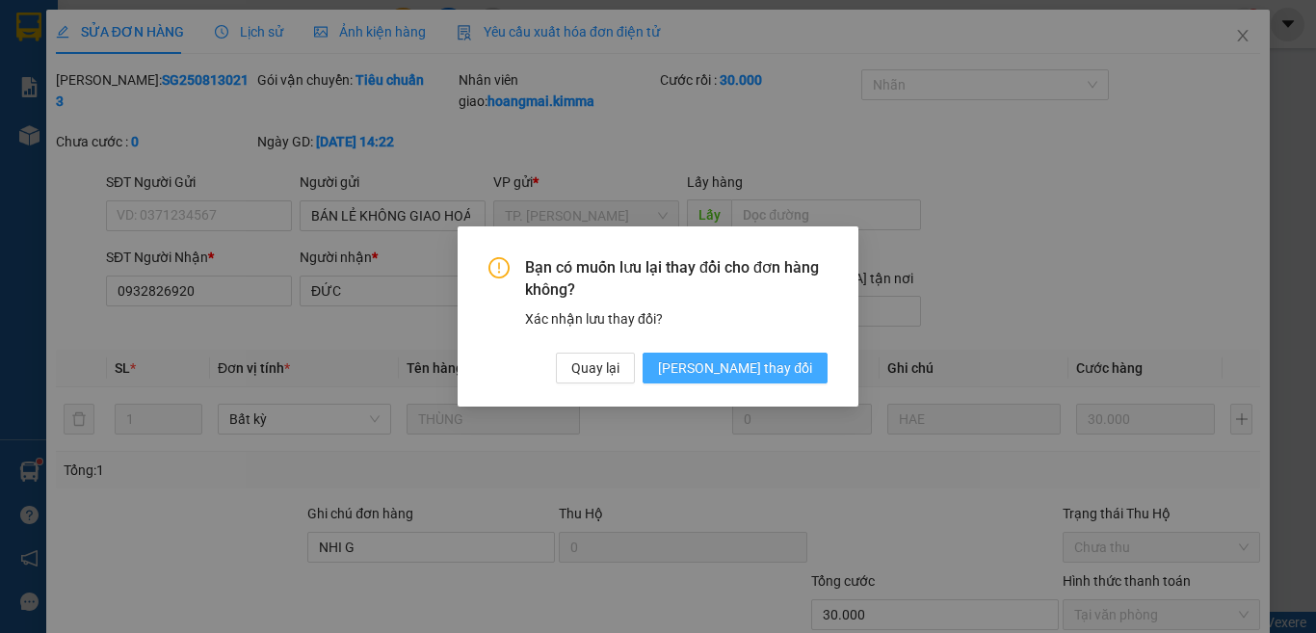
click at [793, 368] on span "Lưu thay đổi" at bounding box center [735, 367] width 154 height 21
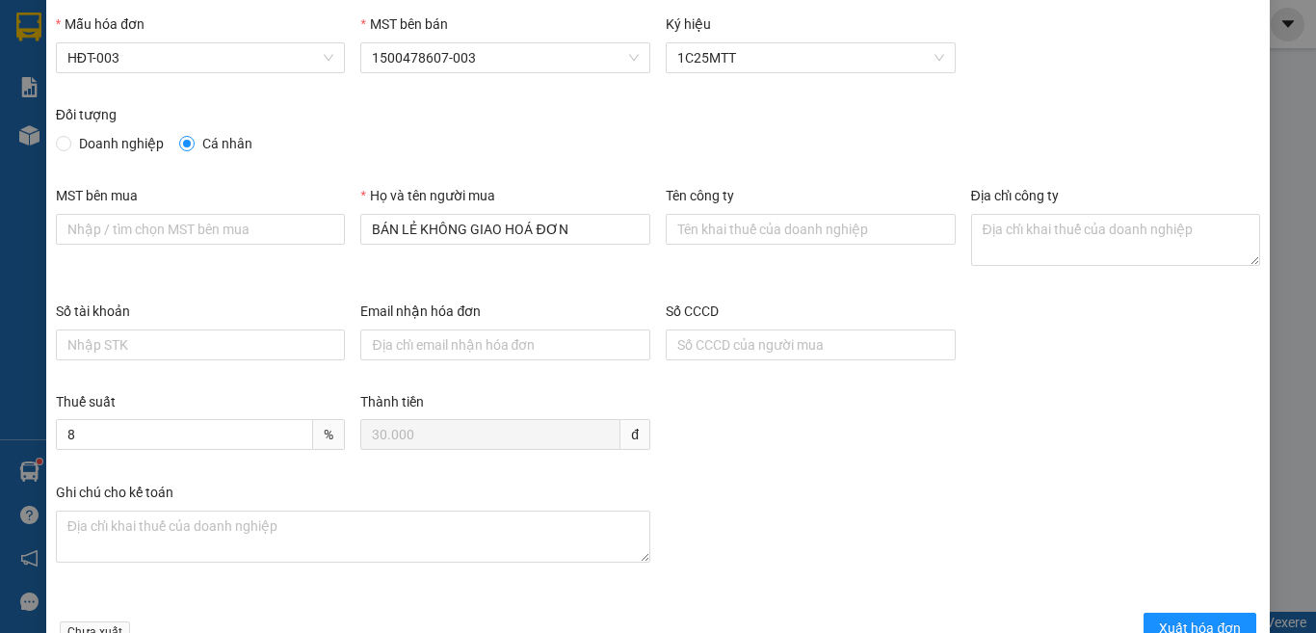
scroll to position [110, 0]
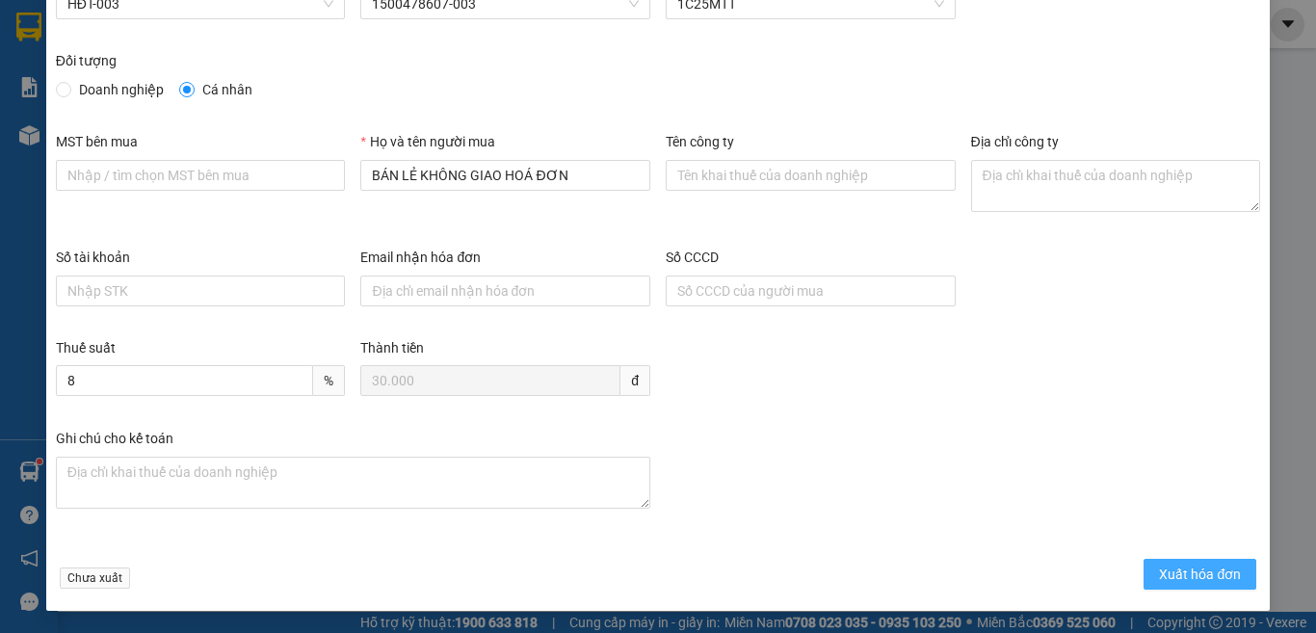
click at [1178, 569] on span "Xuất hóa đơn" at bounding box center [1200, 574] width 82 height 21
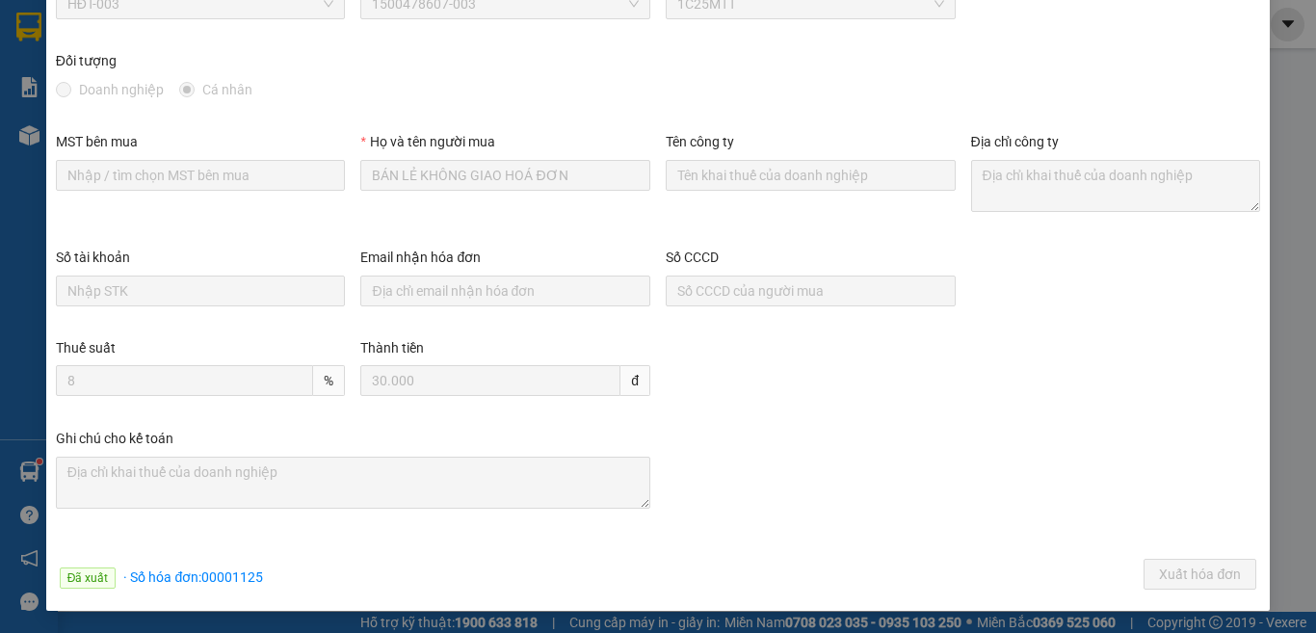
click at [777, 461] on div "Ghi chú cho kế toán" at bounding box center [658, 486] width 1220 height 116
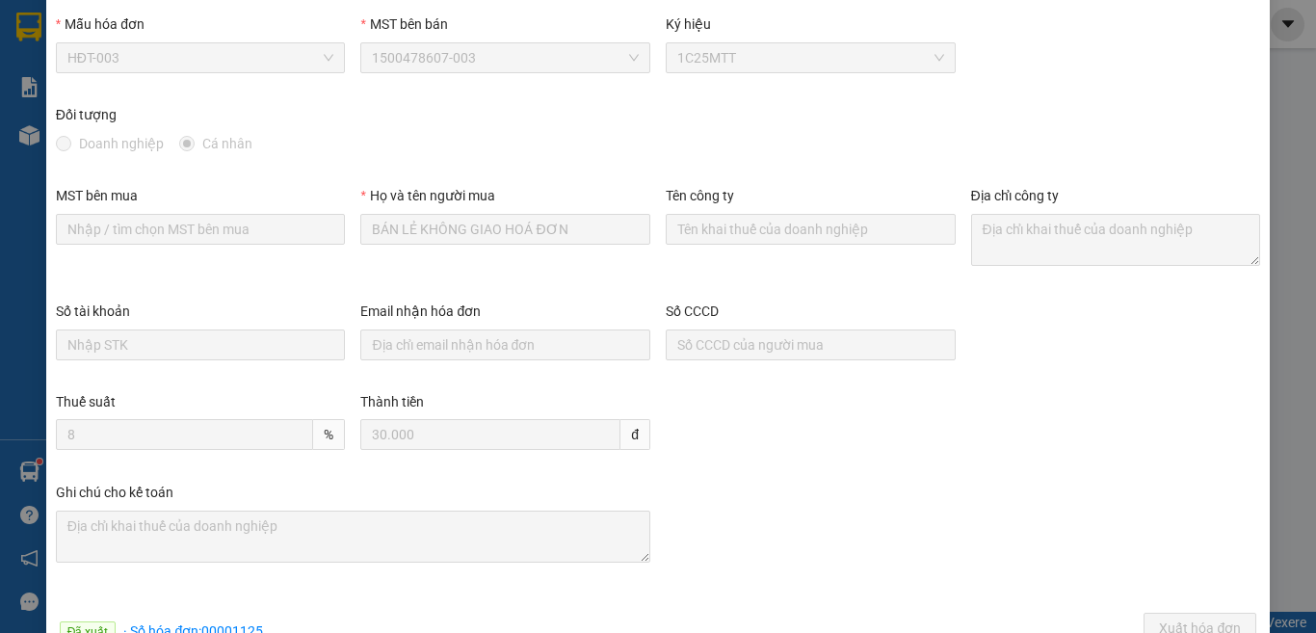
scroll to position [0, 0]
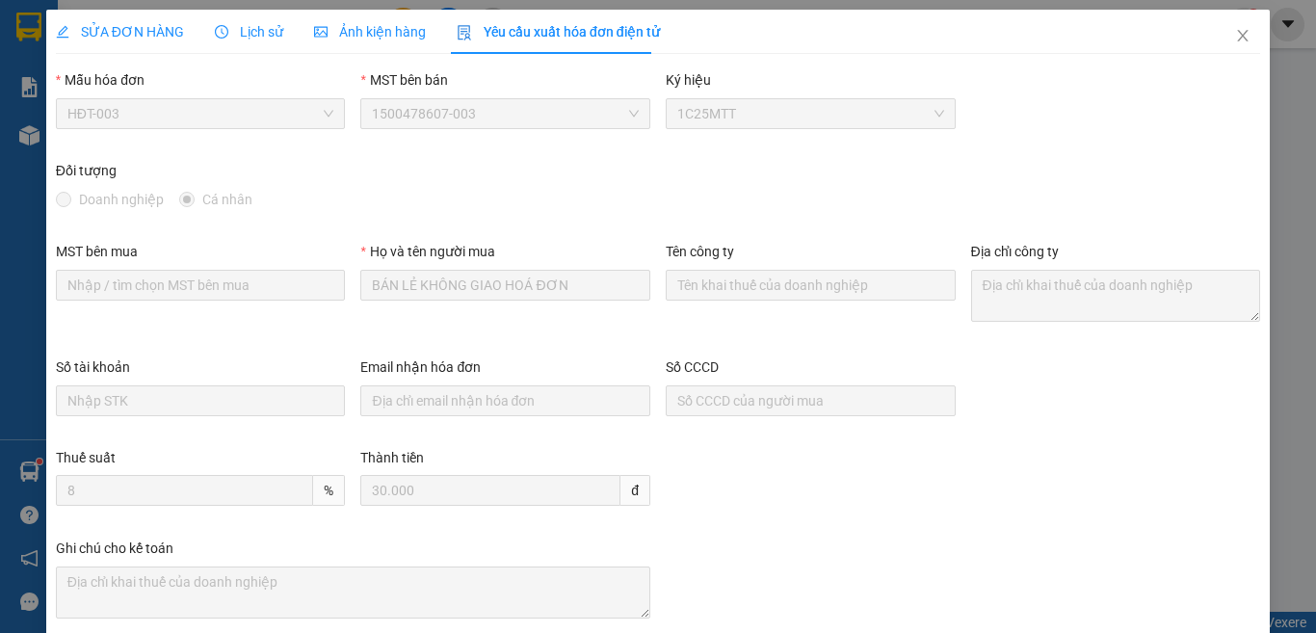
click at [145, 37] on span "SỬA ĐƠN HÀNG" at bounding box center [120, 31] width 128 height 15
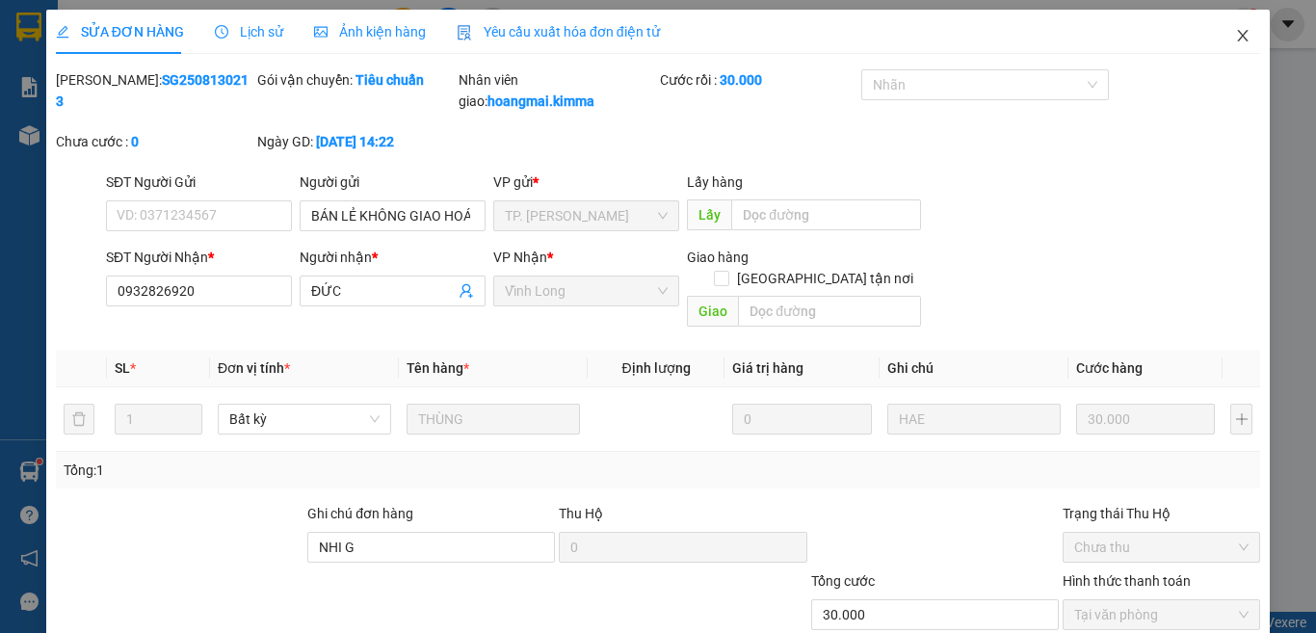
click at [1235, 36] on icon "close" at bounding box center [1242, 35] width 15 height 15
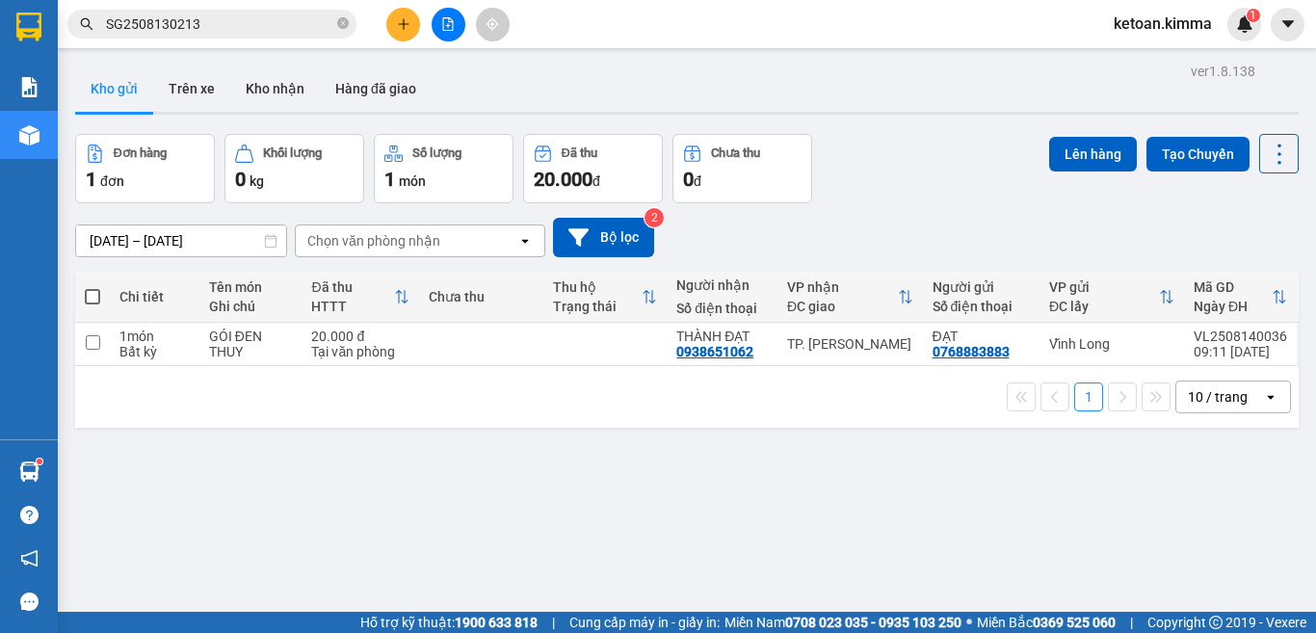
click at [263, 22] on input "SG2508130213" at bounding box center [219, 23] width 227 height 21
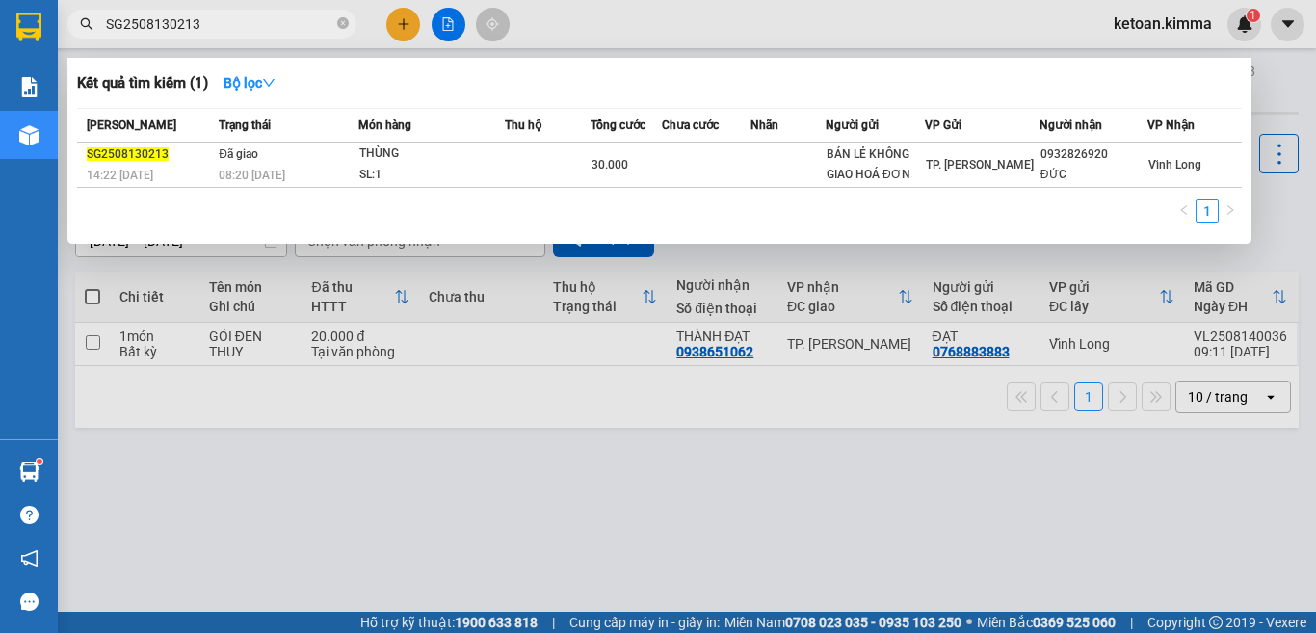
click at [263, 22] on input "SG2508130213" at bounding box center [219, 23] width 227 height 21
paste input "8"
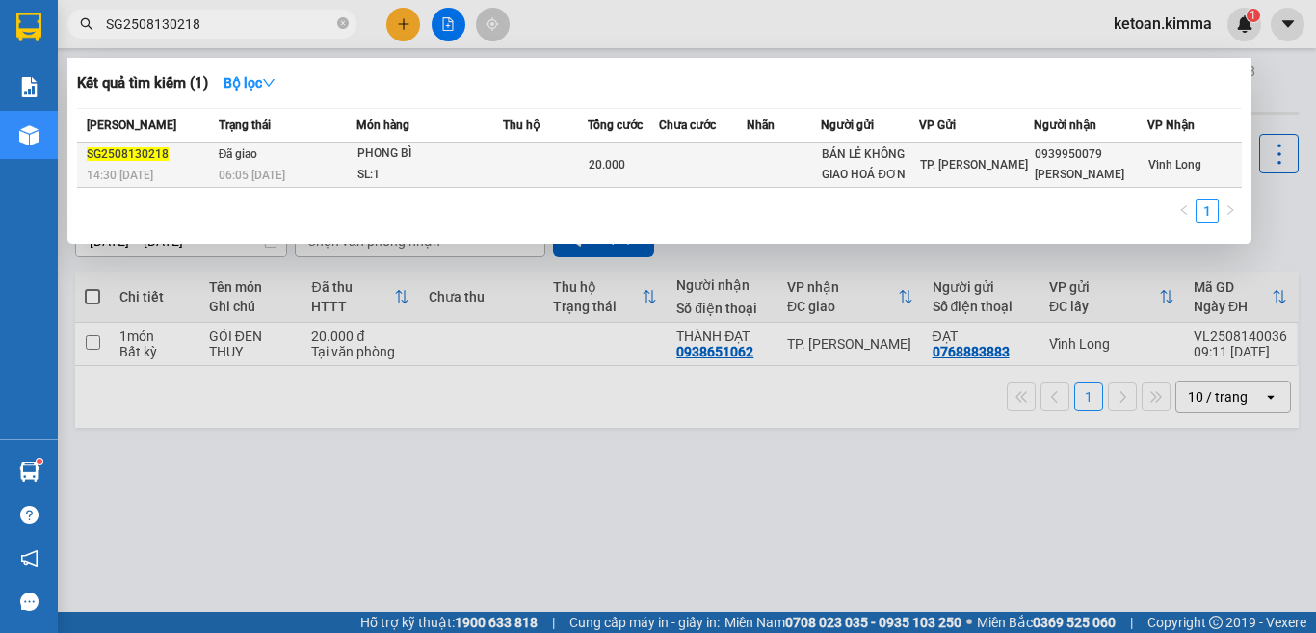
type input "SG2508130218"
click at [290, 172] on div "06:05 - 14/08" at bounding box center [287, 175] width 137 height 21
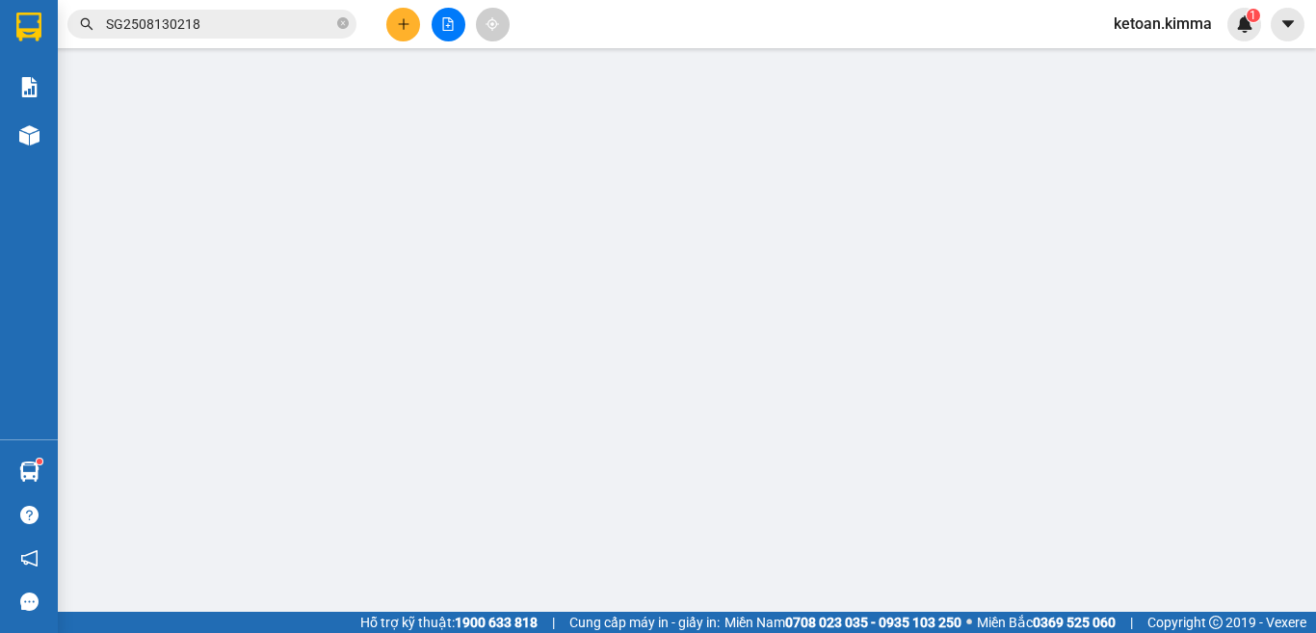
type input "BÁN LẺ KHÔNG GIAO HOÁ ĐƠN"
type input "0939950079"
type input "ĐỨC KHÁNH"
type input "20.000"
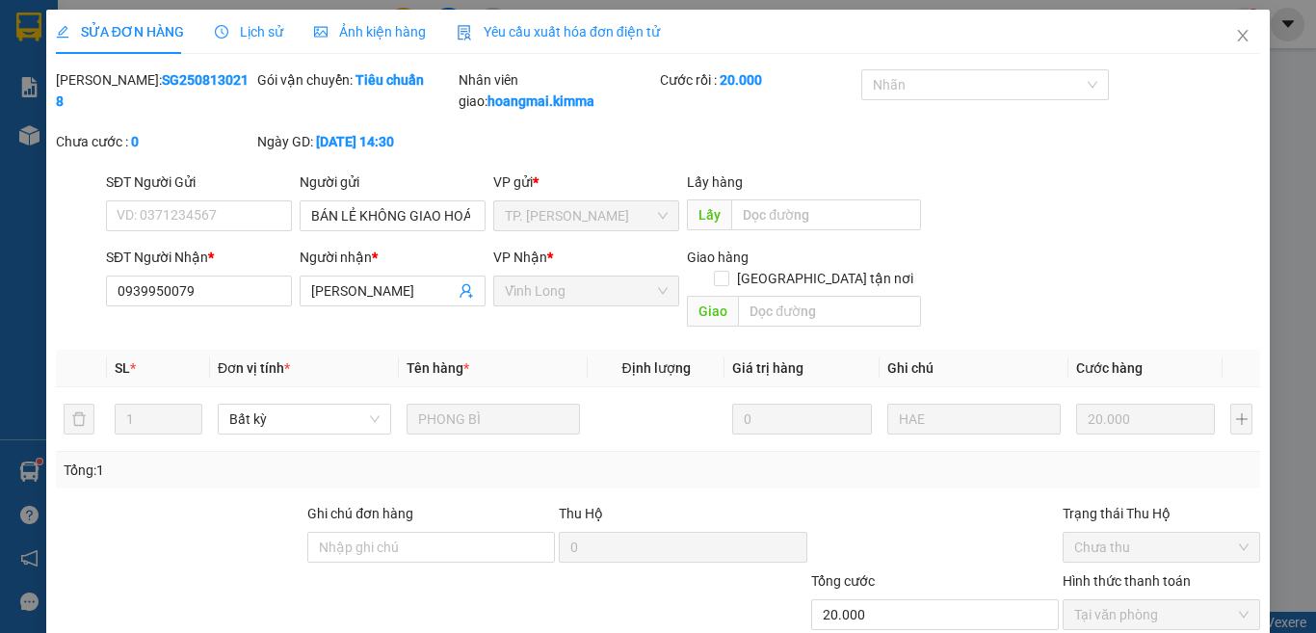
click at [546, 24] on span "Yêu cầu xuất hóa đơn điện tử" at bounding box center [558, 31] width 203 height 15
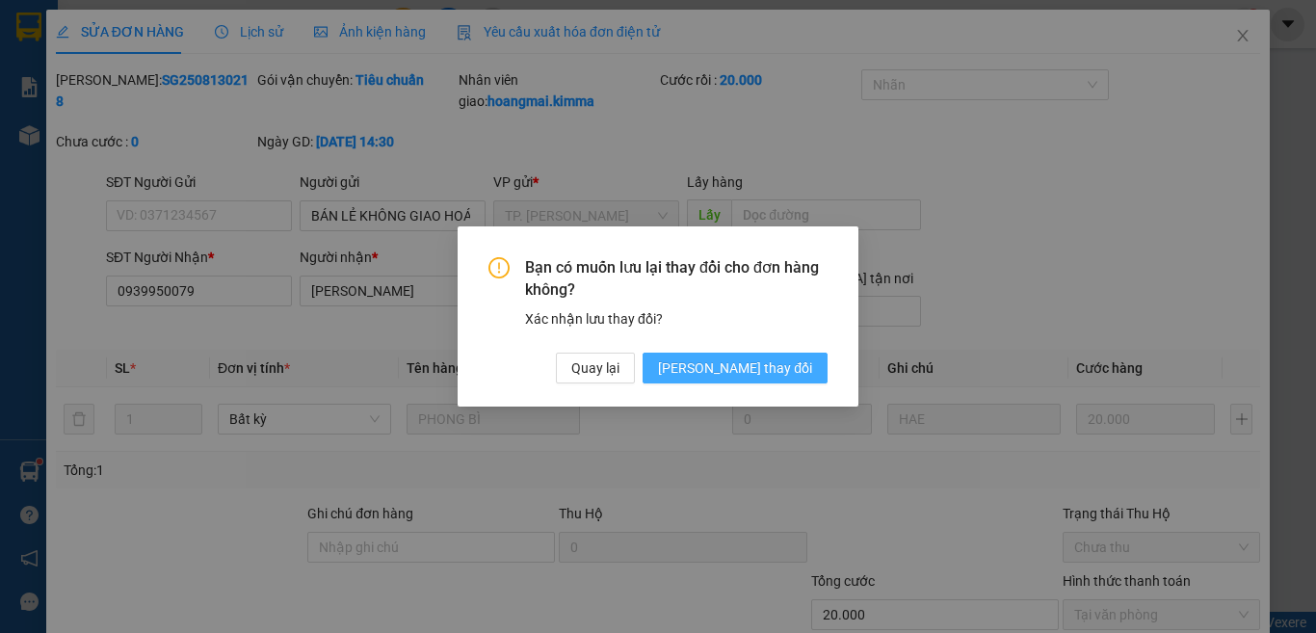
click at [748, 361] on span "Lưu thay đổi" at bounding box center [735, 367] width 154 height 21
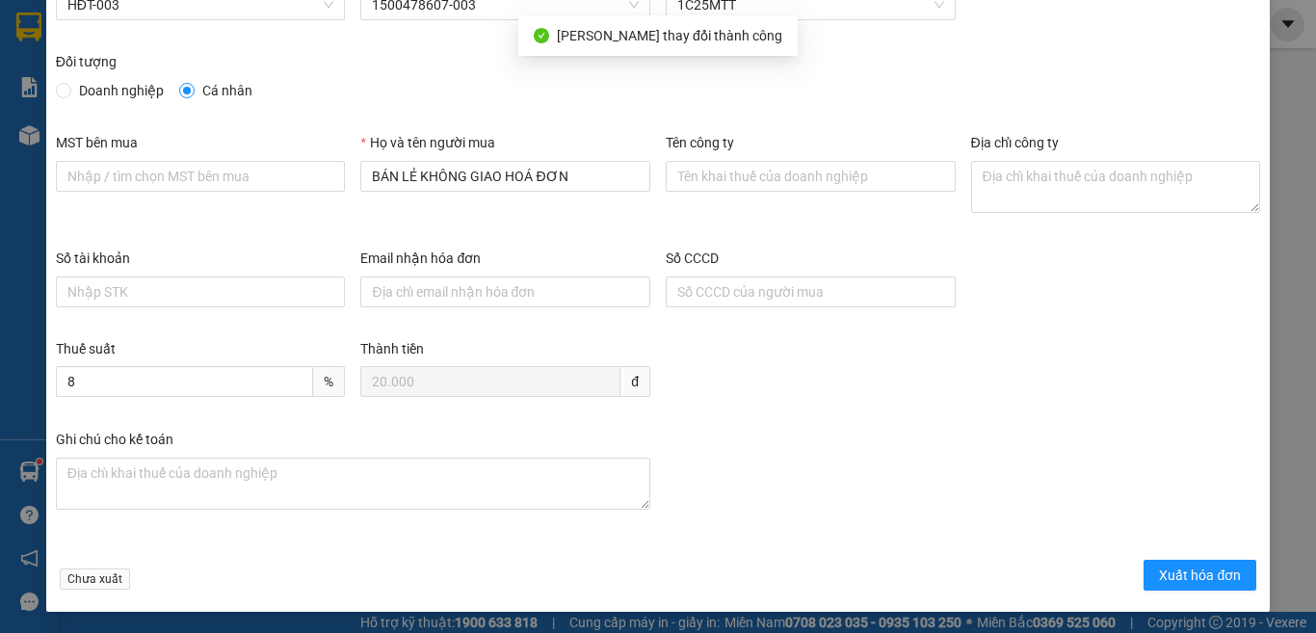
scroll to position [110, 0]
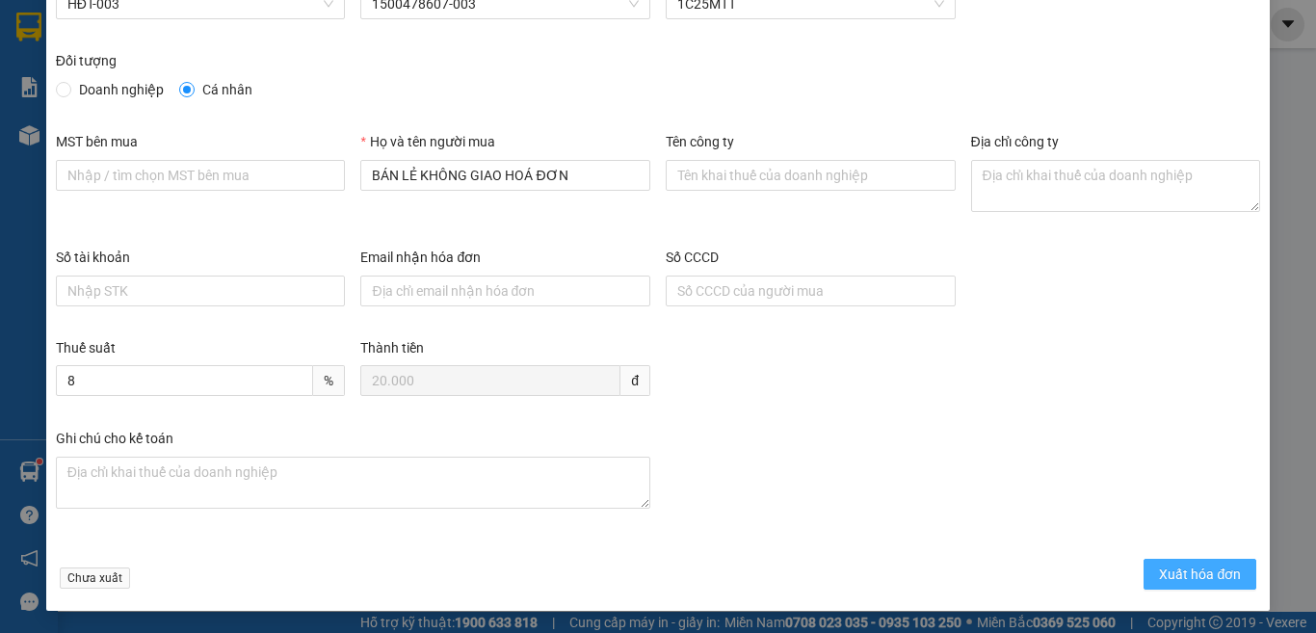
click at [1211, 576] on span "Xuất hóa đơn" at bounding box center [1200, 574] width 82 height 21
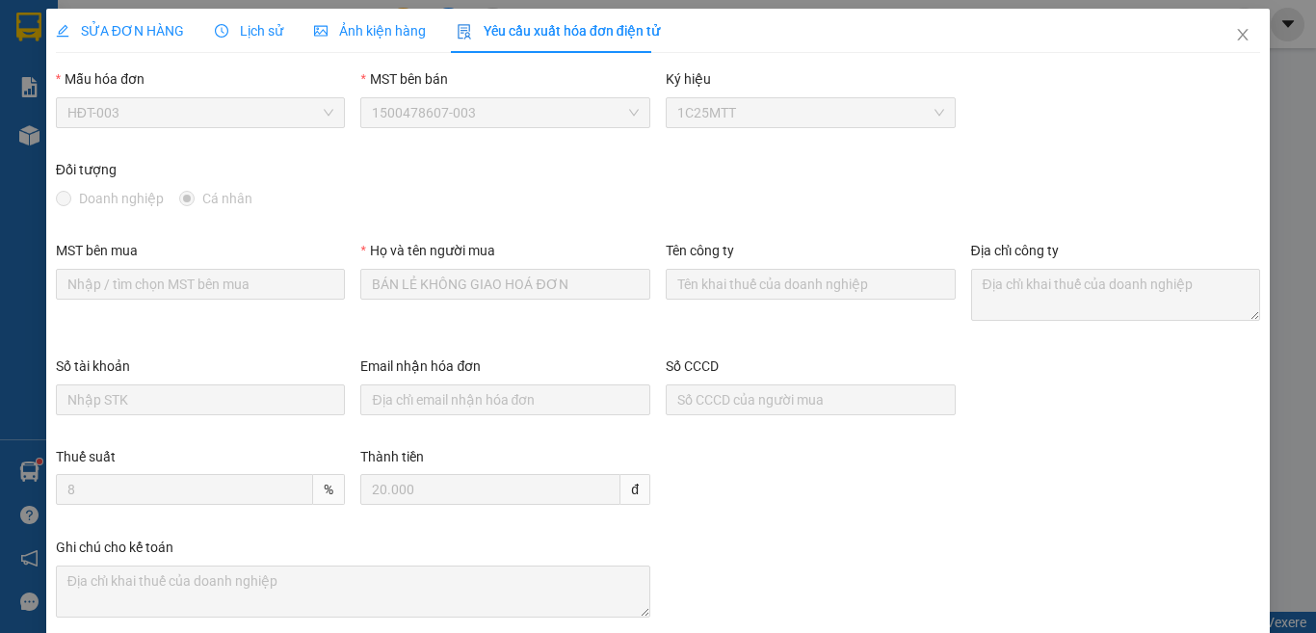
scroll to position [0, 0]
click at [166, 26] on span "SỬA ĐƠN HÀNG" at bounding box center [120, 31] width 128 height 15
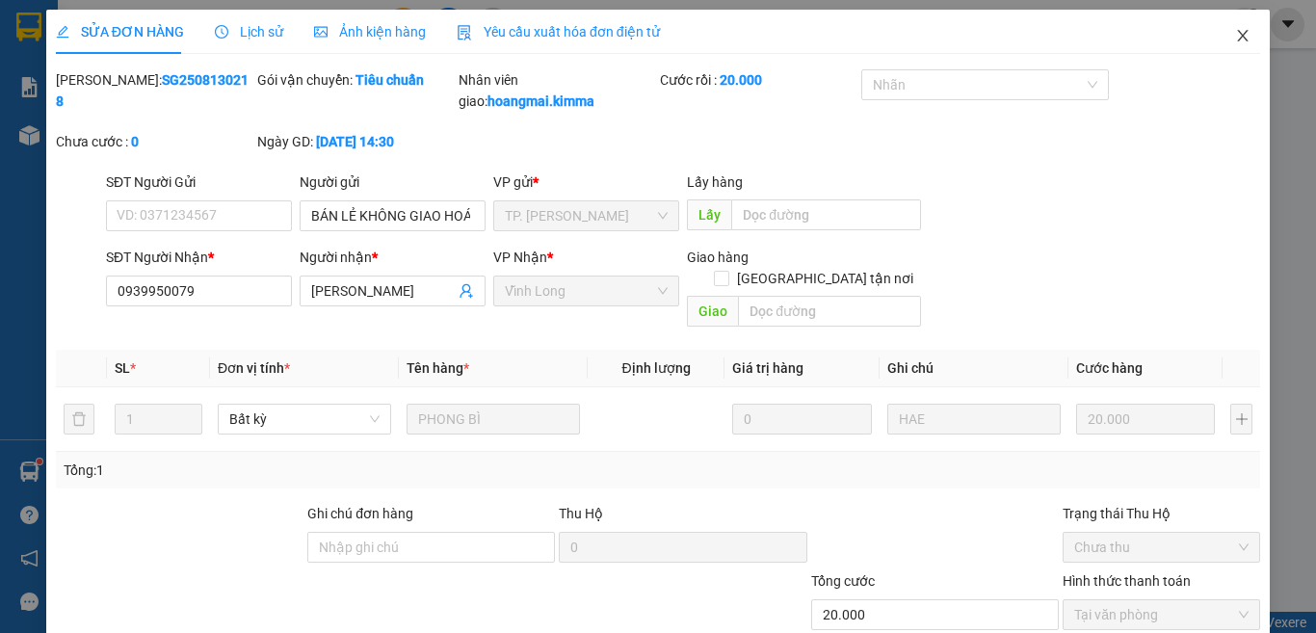
click at [1238, 39] on icon "close" at bounding box center [1243, 36] width 11 height 12
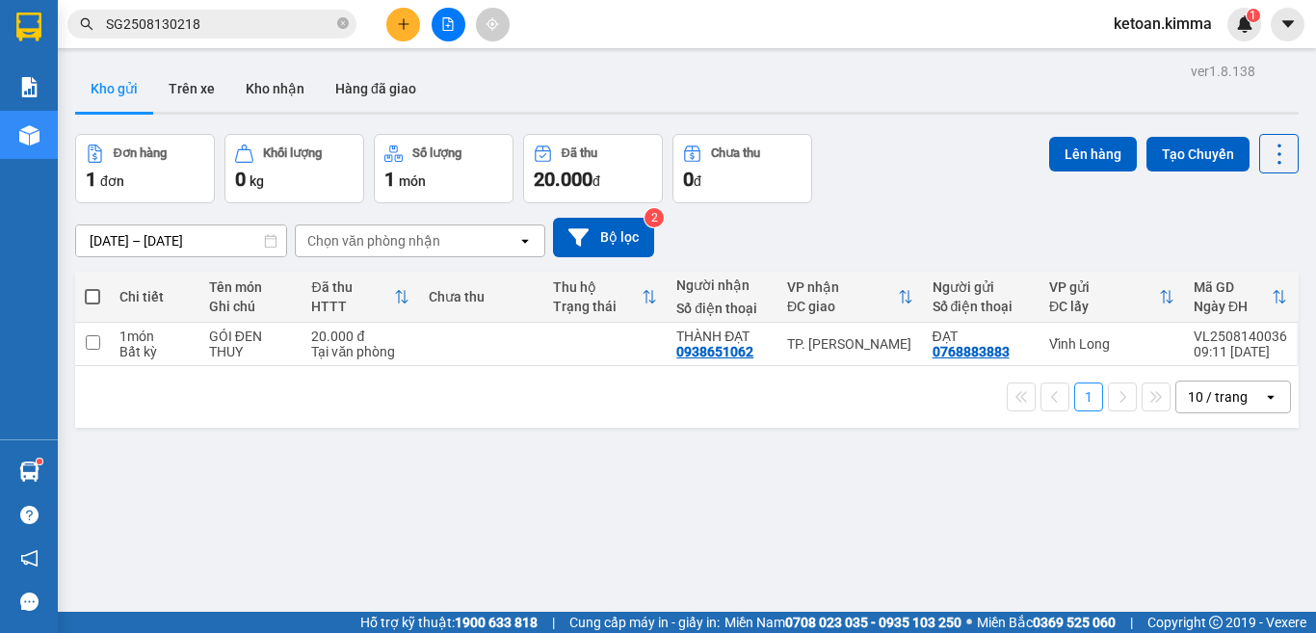
click at [267, 33] on input "SG2508130218" at bounding box center [219, 23] width 227 height 21
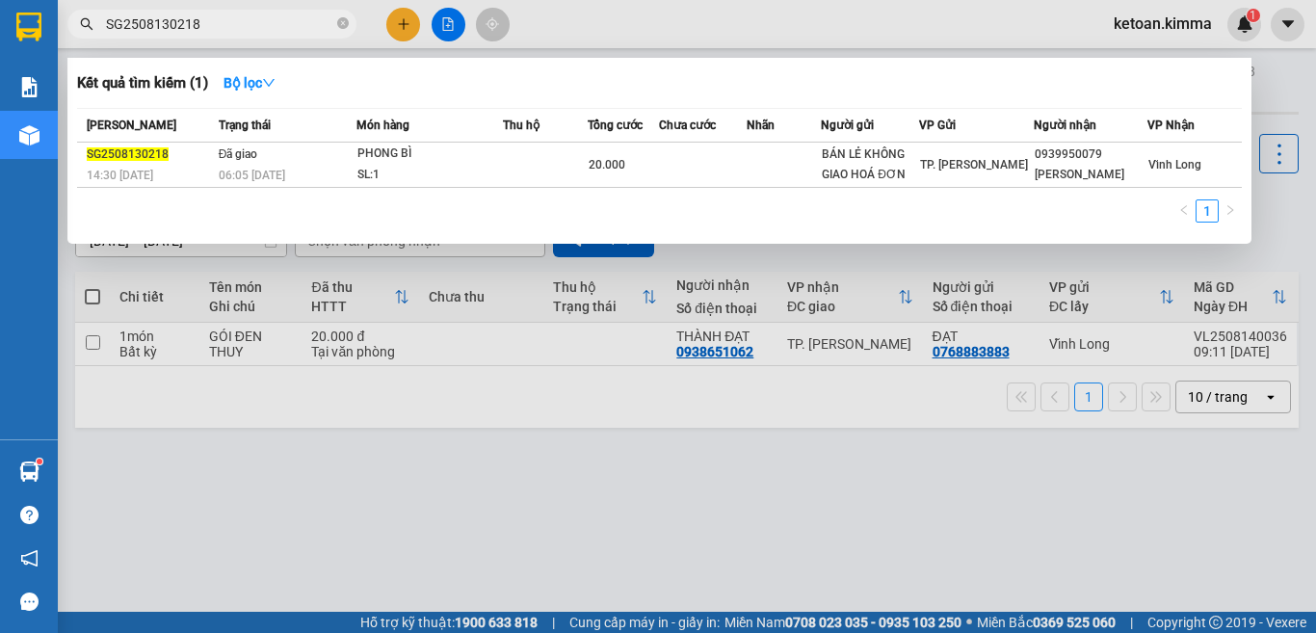
click at [267, 33] on input "SG2508130218" at bounding box center [219, 23] width 227 height 21
paste input "9"
click at [224, 29] on input "SG2508130219" at bounding box center [219, 23] width 227 height 21
paste input "21"
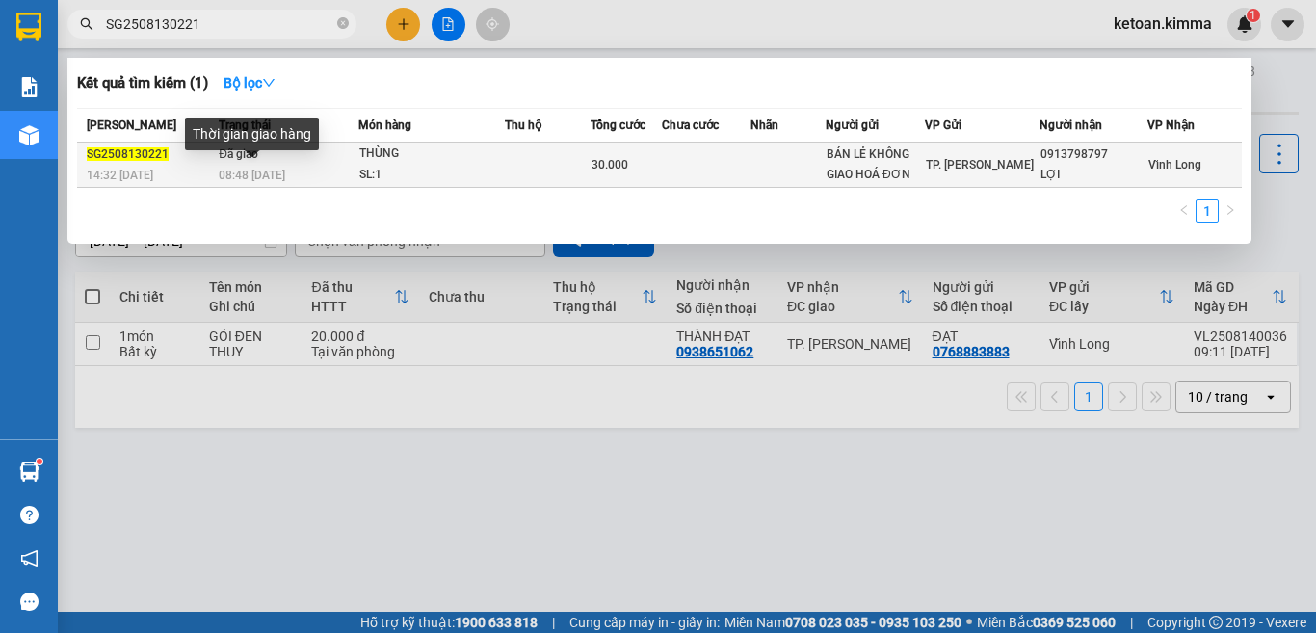
type input "SG2508130221"
click at [255, 174] on span "08:48 - 14/08" at bounding box center [252, 175] width 66 height 13
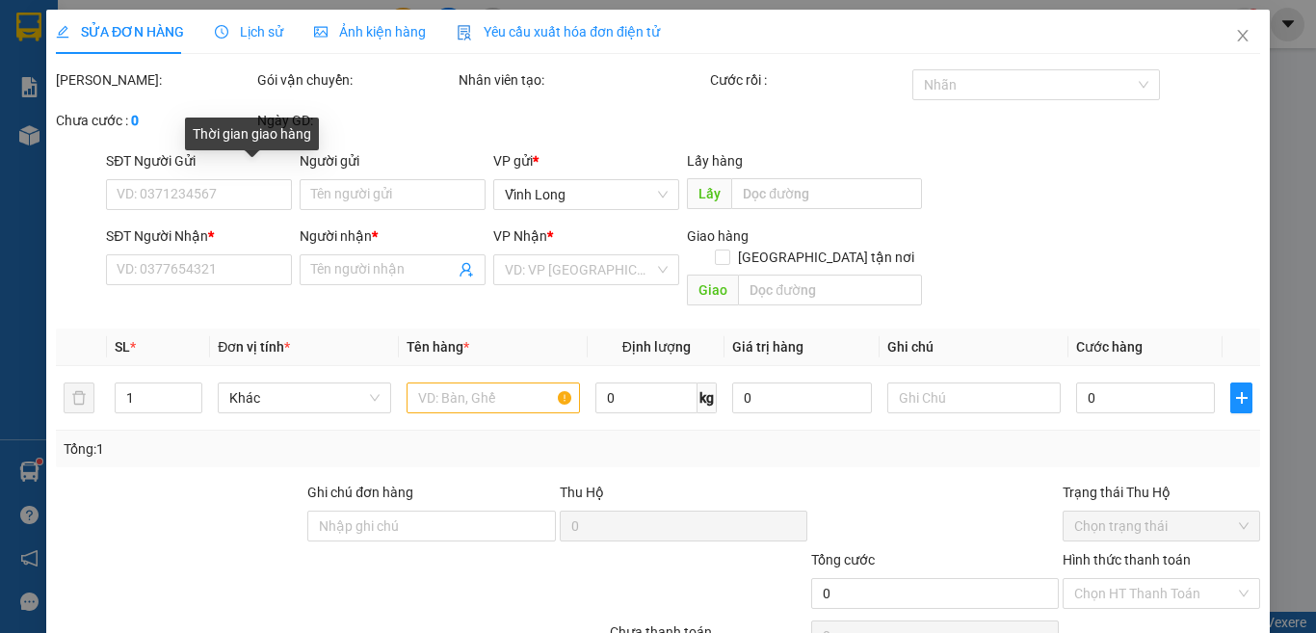
type input "BÁN LẺ KHÔNG GIAO HOÁ ĐƠN"
type input "0913798797"
type input "LỢI"
type input "NHI G"
type input "30.000"
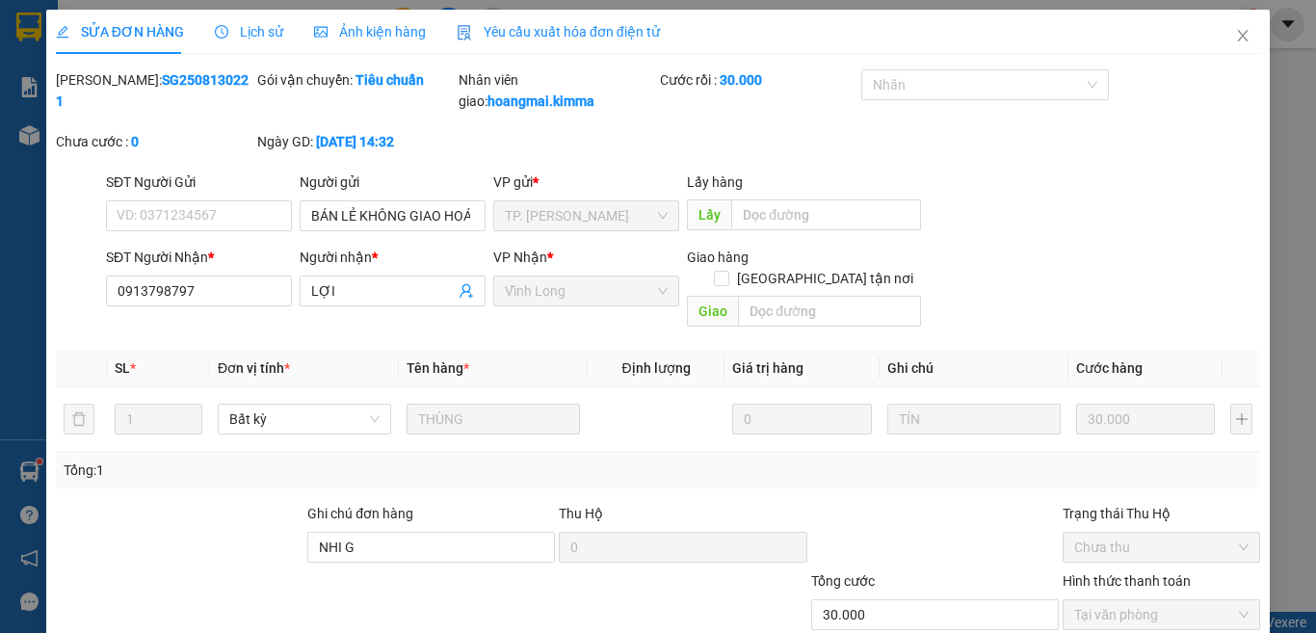
click at [545, 29] on span "Yêu cầu xuất hóa đơn điện tử" at bounding box center [558, 31] width 203 height 15
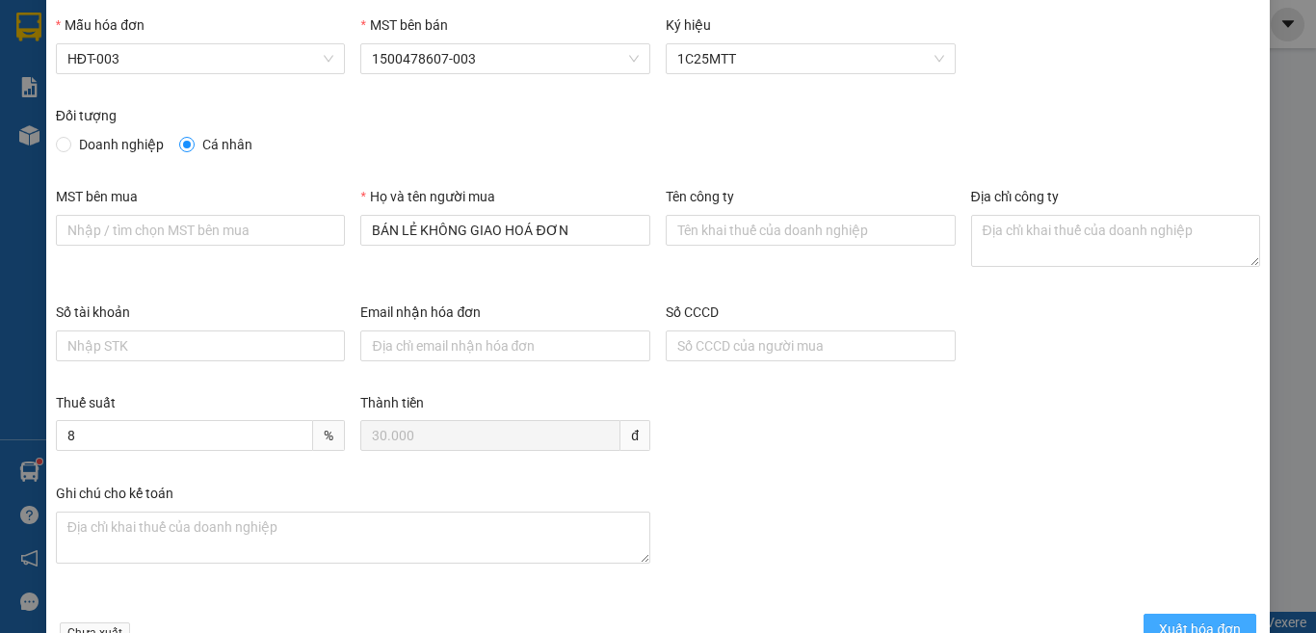
scroll to position [110, 0]
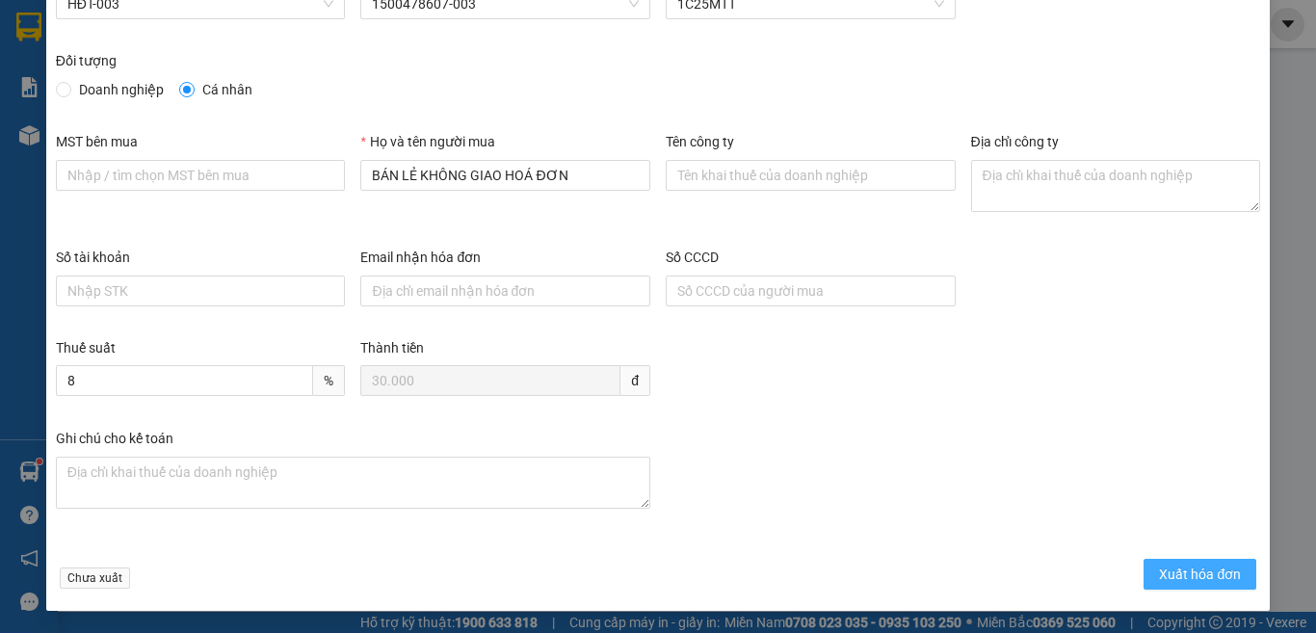
click at [1161, 581] on span "Xuất hóa đơn" at bounding box center [1200, 574] width 82 height 21
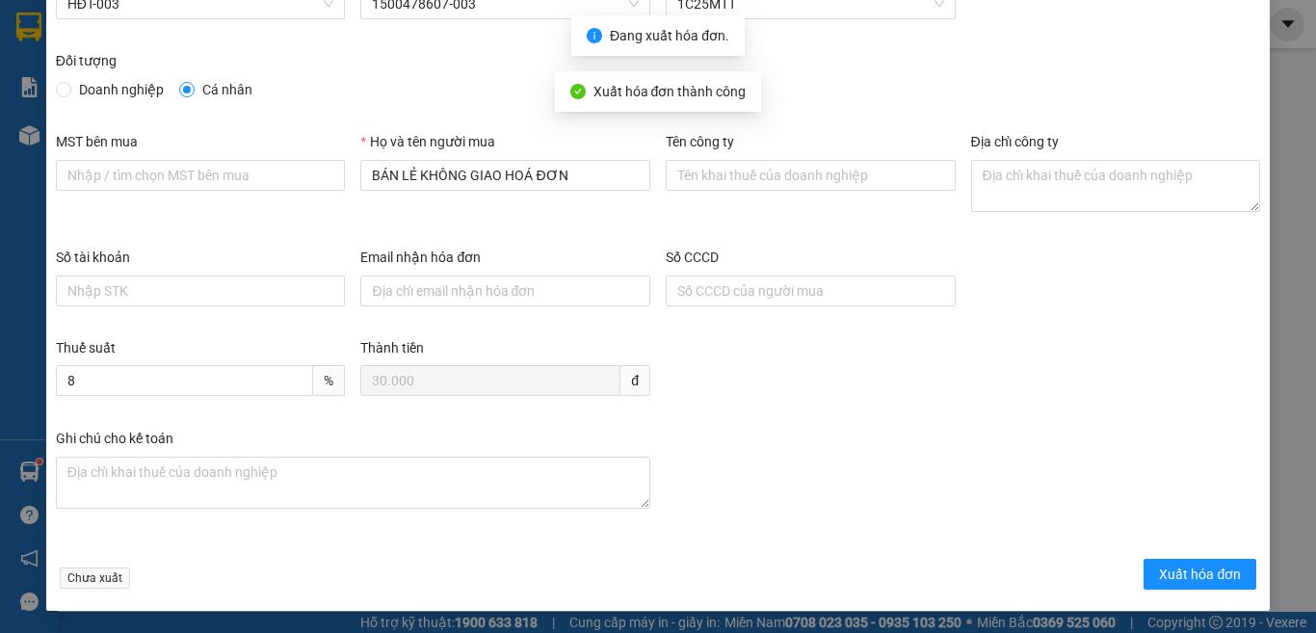
click at [351, 540] on div "Ghi chú cho kế toán" at bounding box center [353, 486] width 610 height 116
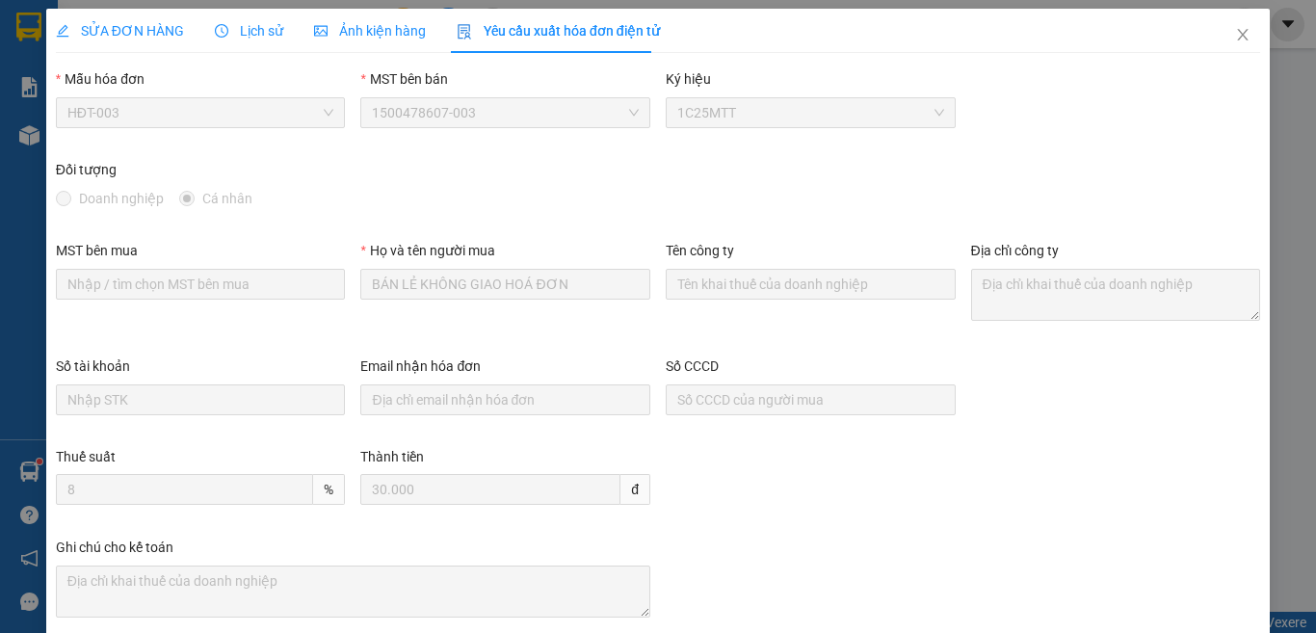
scroll to position [0, 0]
click at [1238, 38] on icon "close" at bounding box center [1243, 36] width 11 height 12
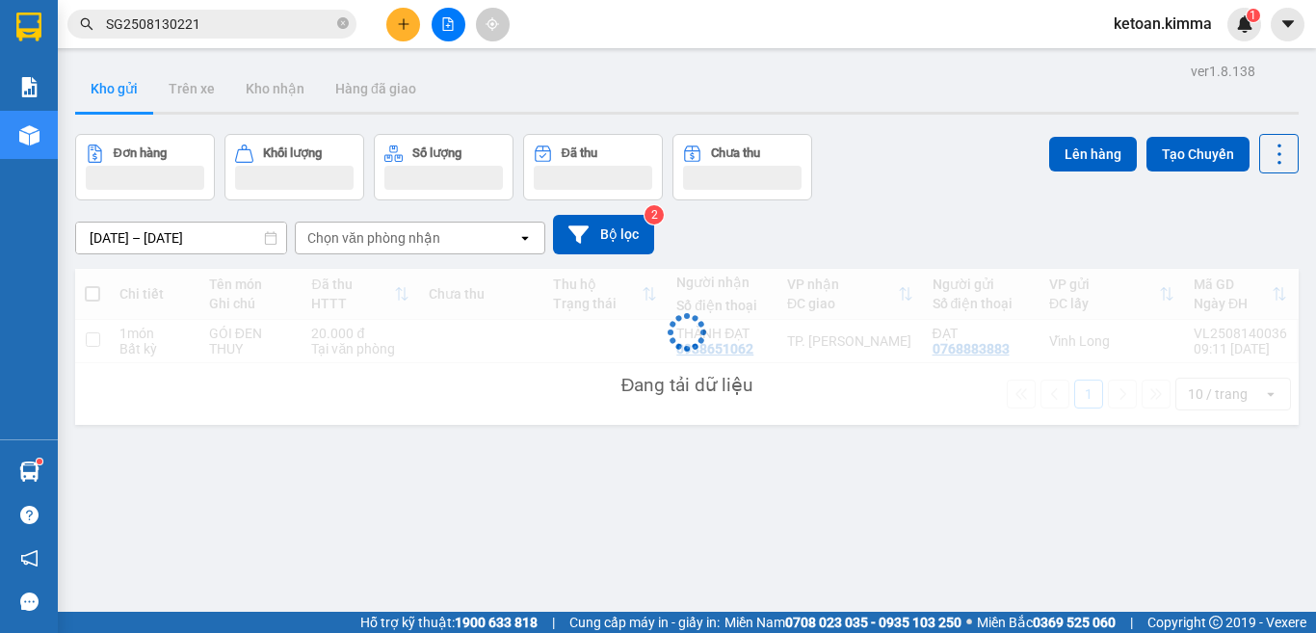
click at [198, 25] on input "SG2508130221" at bounding box center [219, 23] width 227 height 21
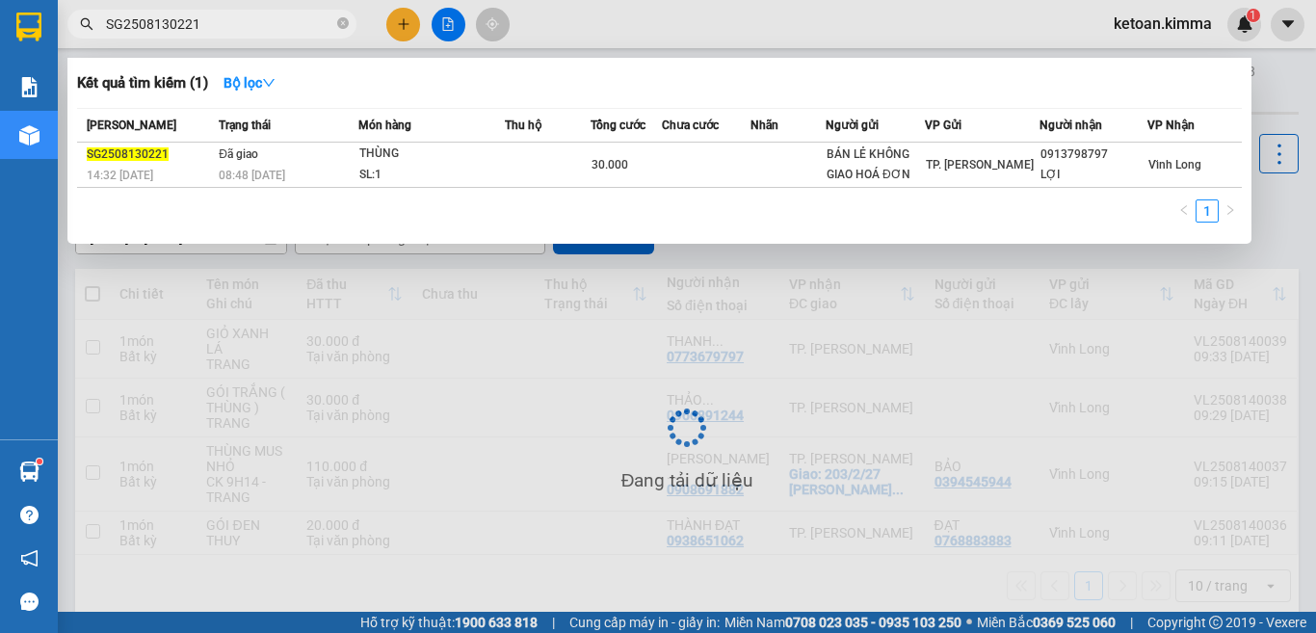
click at [198, 25] on input "SG2508130221" at bounding box center [219, 23] width 227 height 21
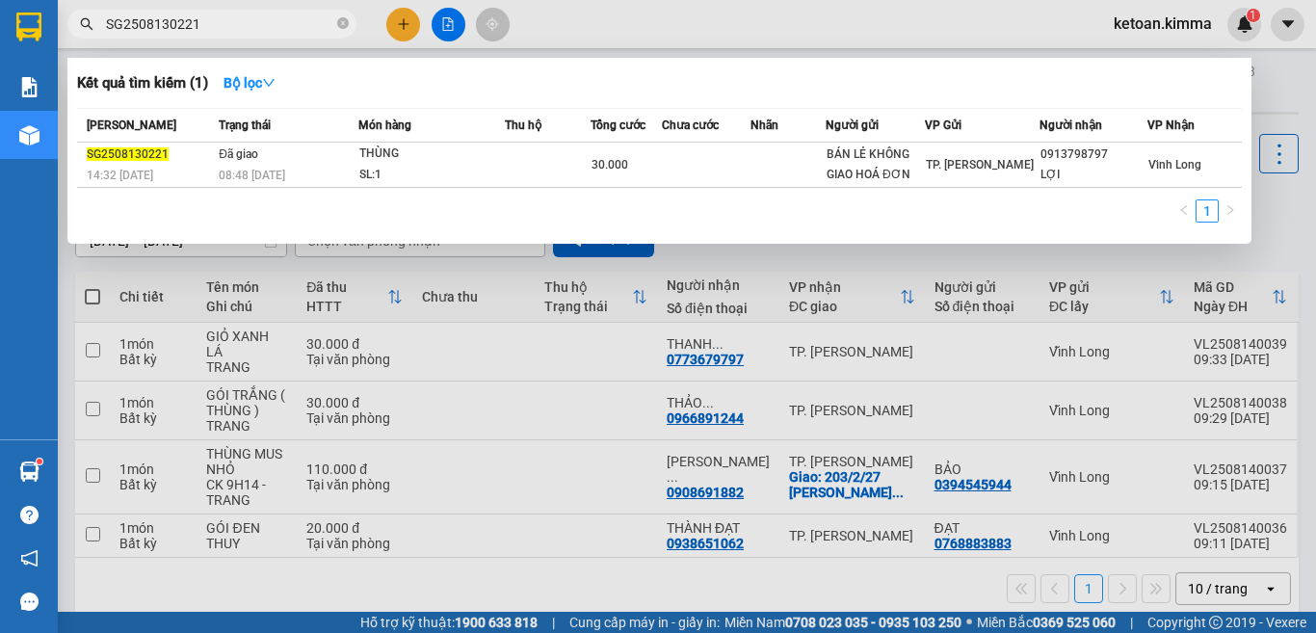
paste input "2"
click at [232, 21] on input "SG2508130222" at bounding box center [219, 23] width 227 height 21
paste input "7"
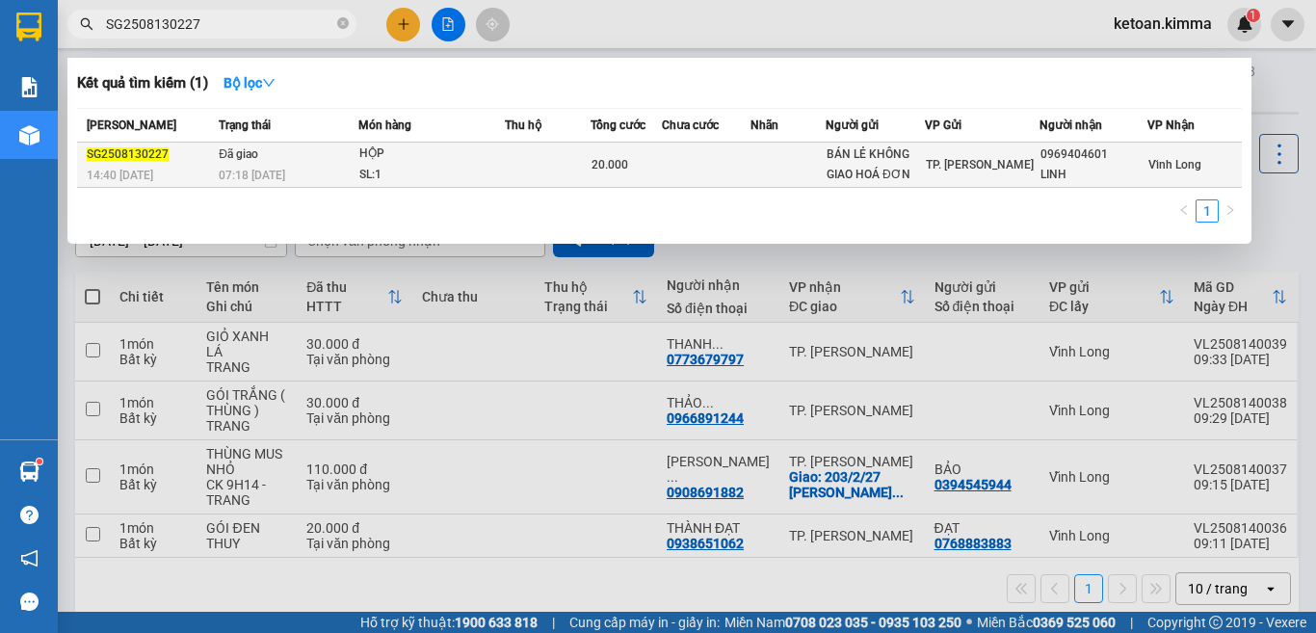
type input "SG2508130227"
click at [295, 166] on div "07:18 - 14/08" at bounding box center [288, 175] width 139 height 21
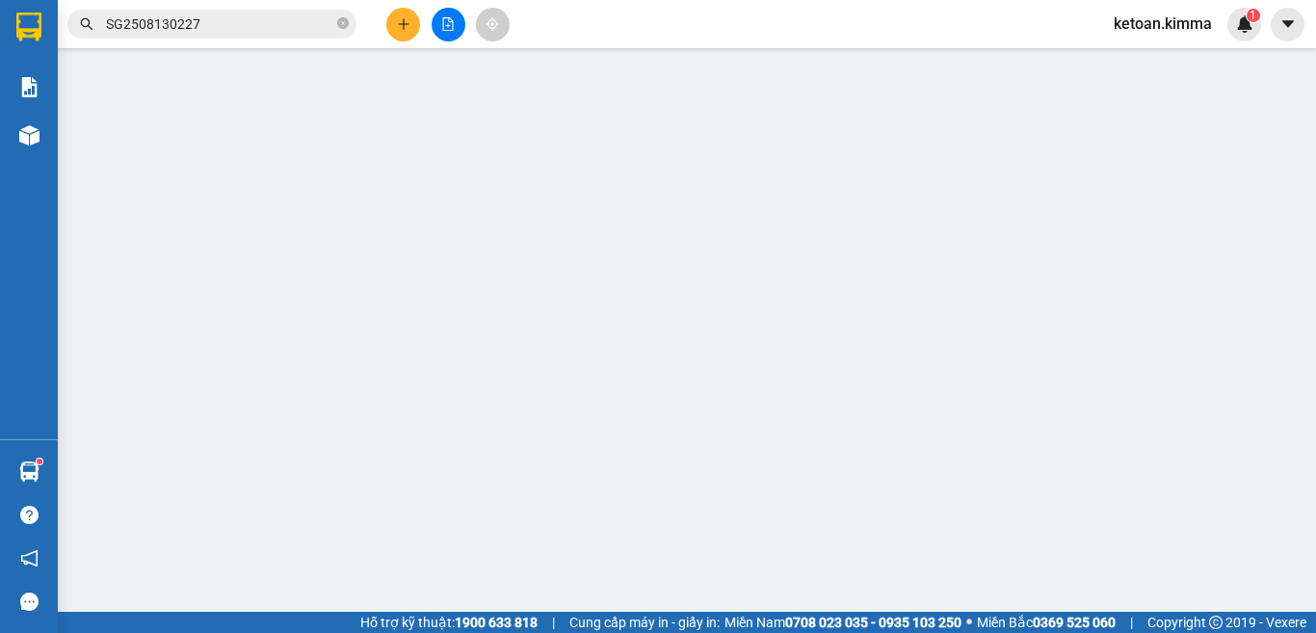
type input "BÁN LẺ KHÔNG GIAO HOÁ ĐƠN"
type input "0969404601"
type input "LINH"
type input "20.000"
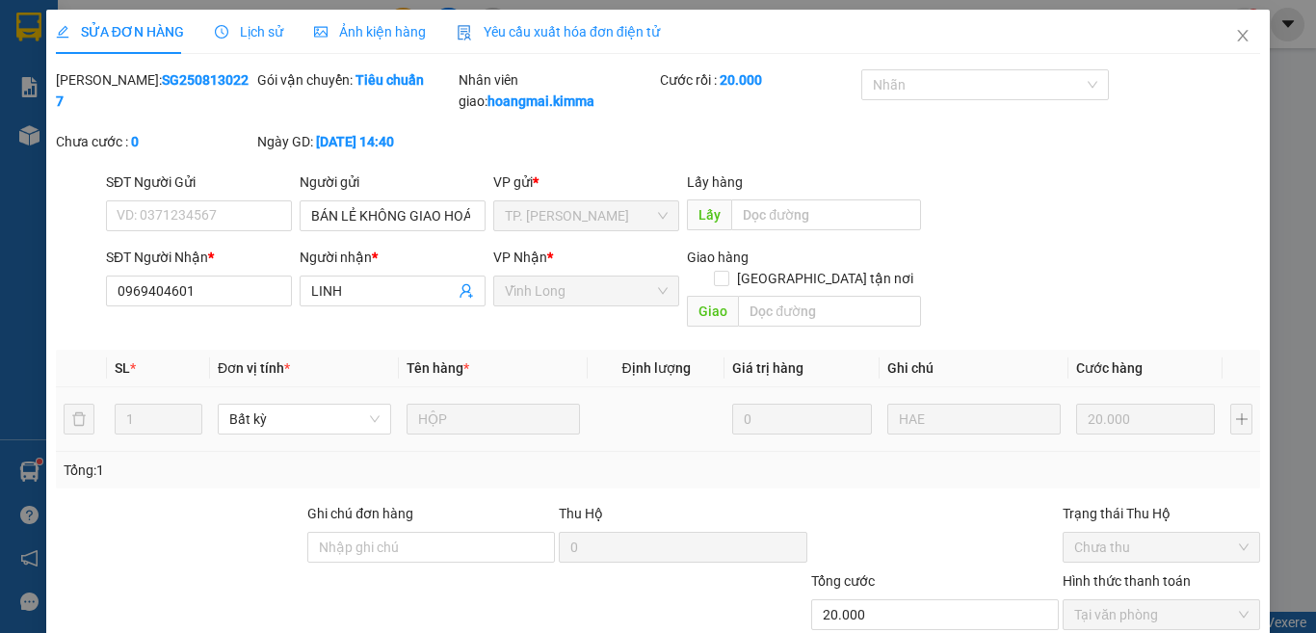
click at [611, 41] on div "Yêu cầu xuất hóa đơn điện tử" at bounding box center [558, 31] width 203 height 21
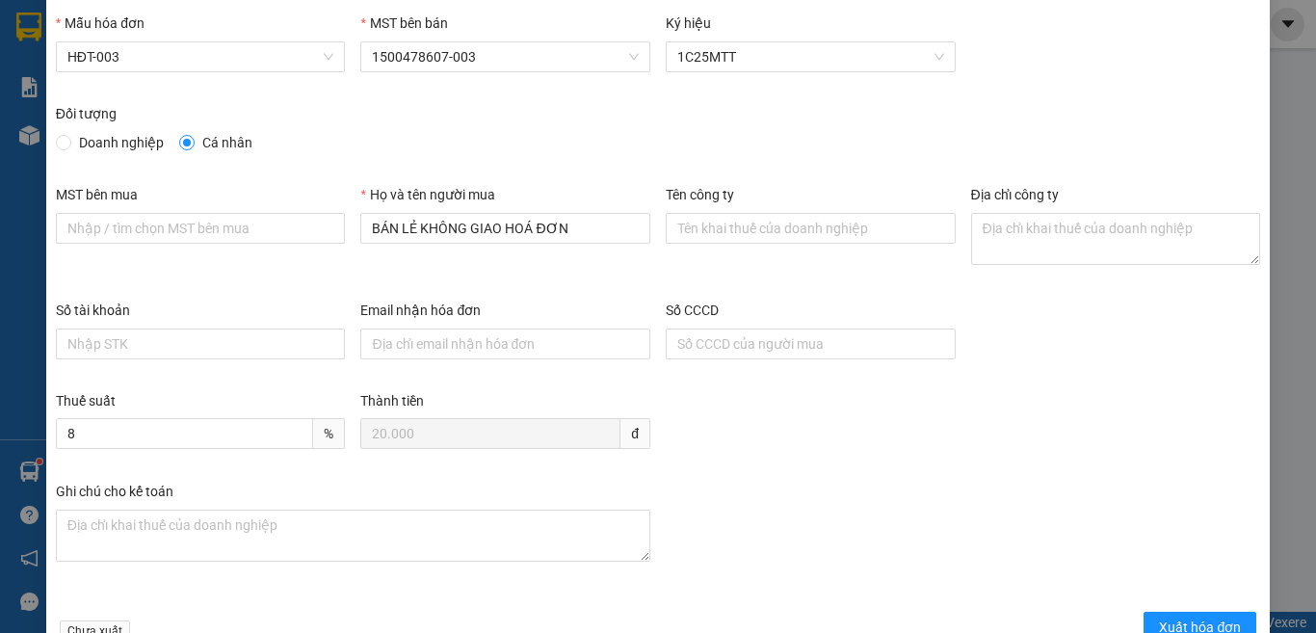
scroll to position [110, 0]
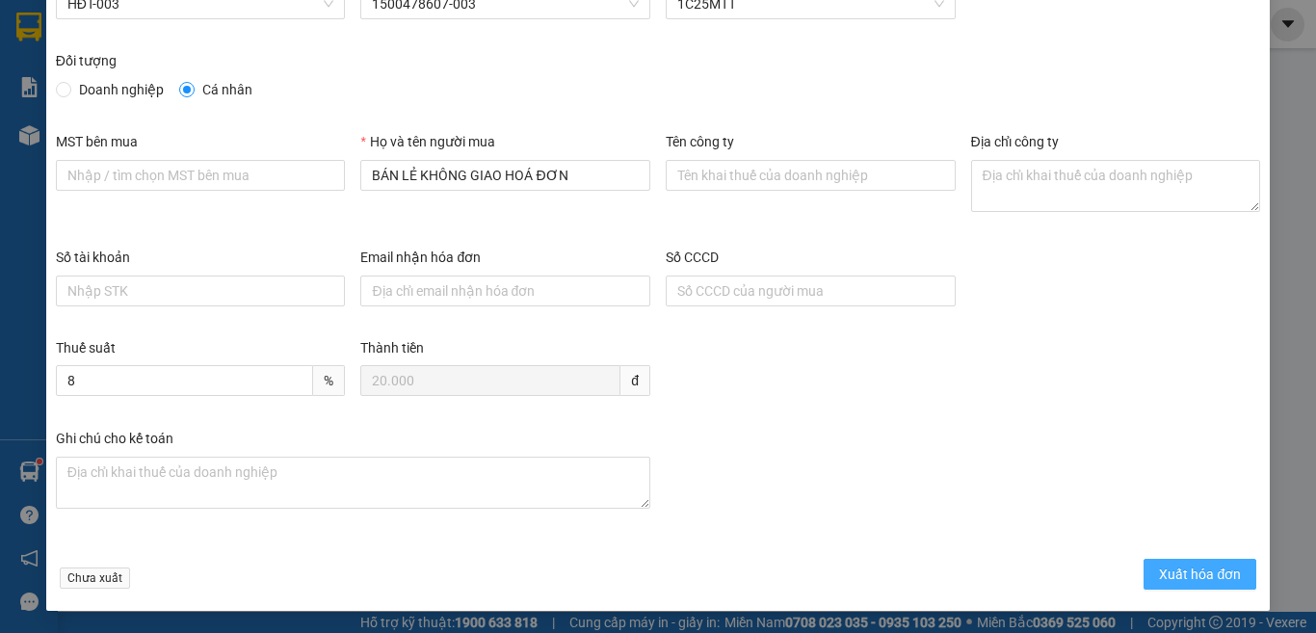
click at [1190, 573] on span "Xuất hóa đơn" at bounding box center [1200, 574] width 82 height 21
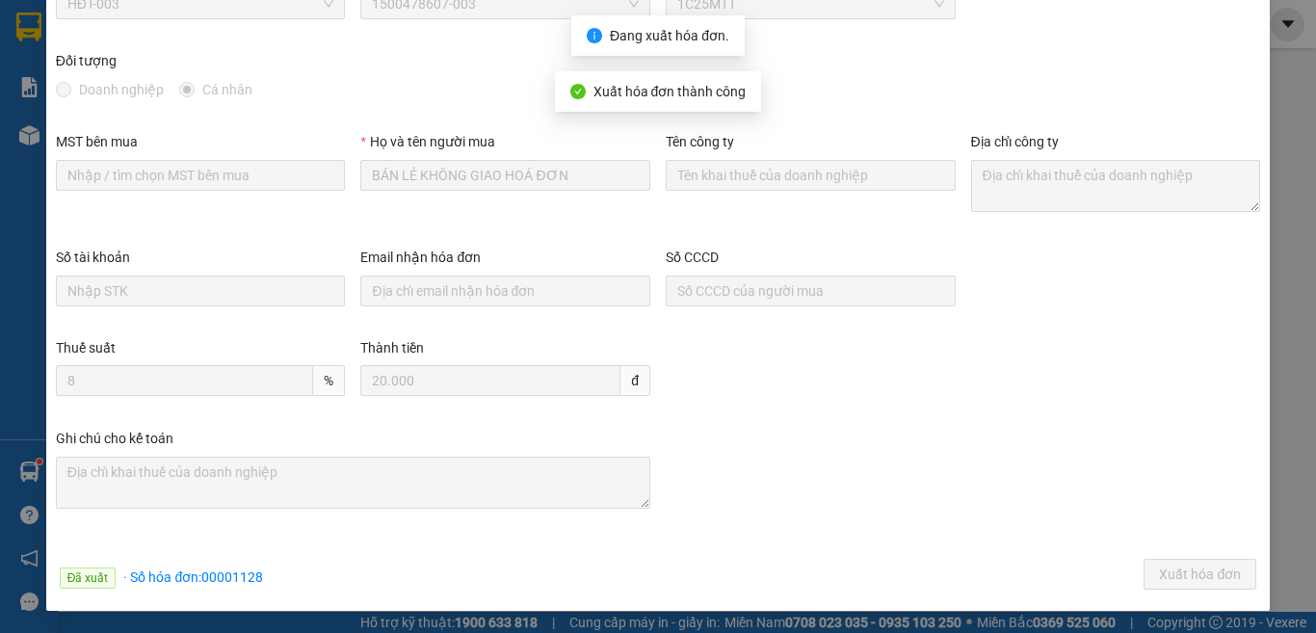
click at [790, 522] on div "Ghi chú cho kế toán" at bounding box center [658, 486] width 1220 height 116
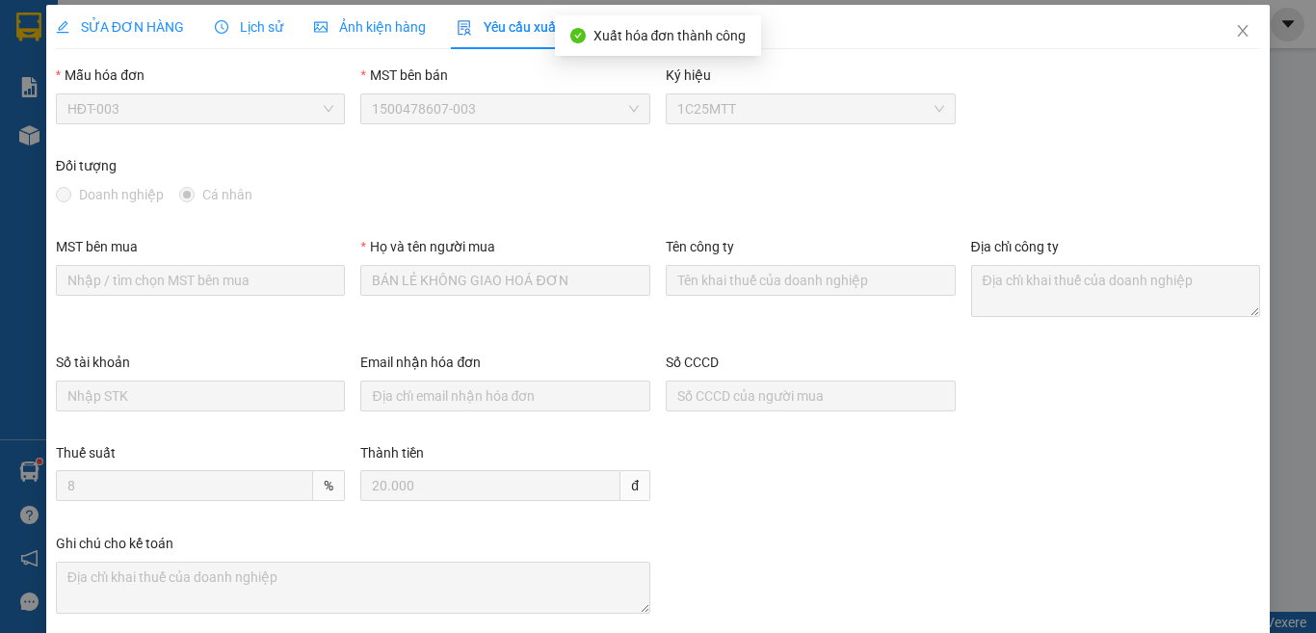
scroll to position [0, 0]
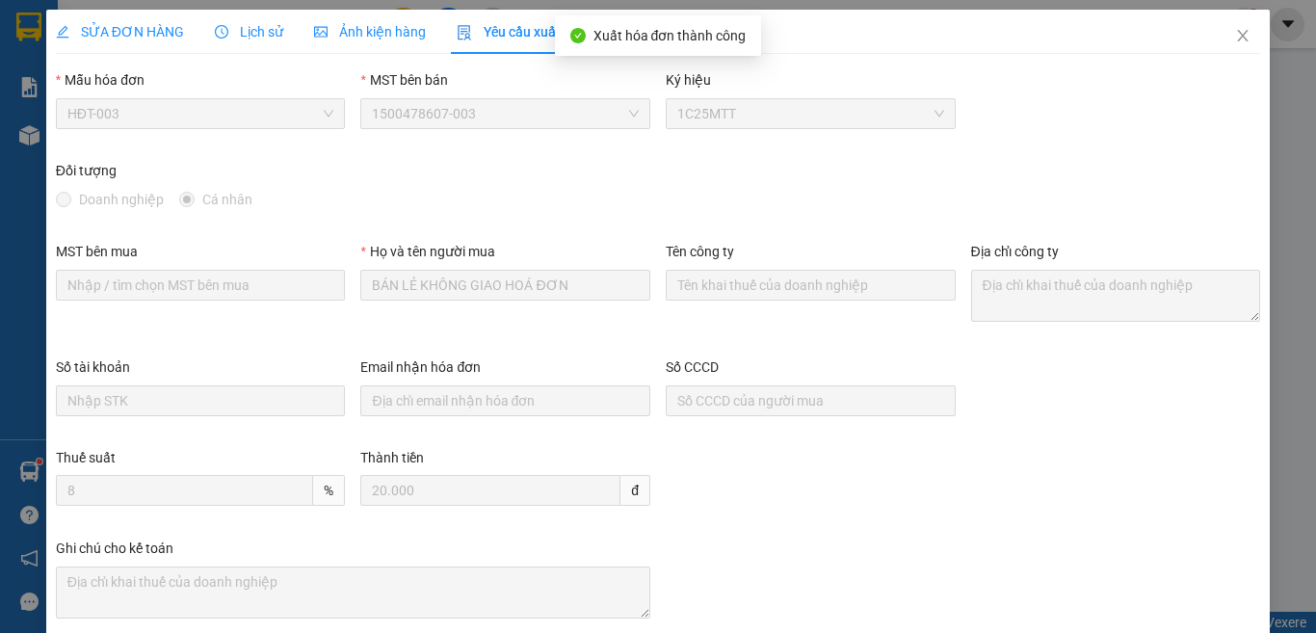
click at [144, 29] on span "SỬA ĐƠN HÀNG" at bounding box center [120, 31] width 128 height 15
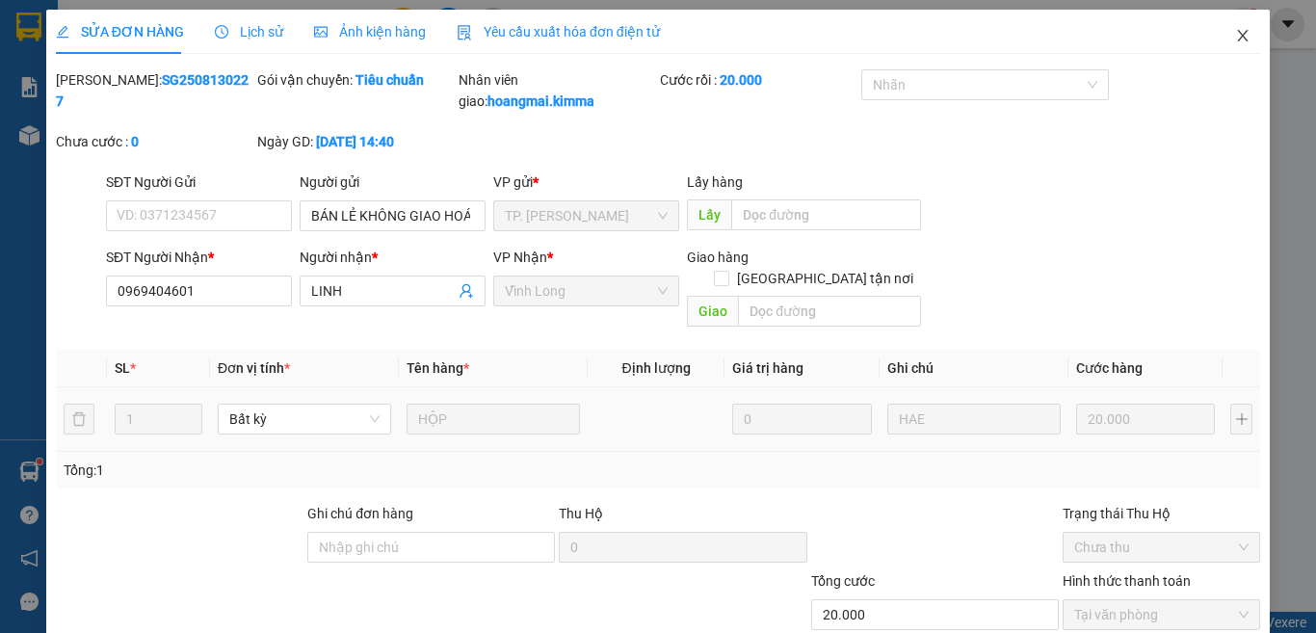
click at [1235, 39] on icon "close" at bounding box center [1242, 35] width 15 height 15
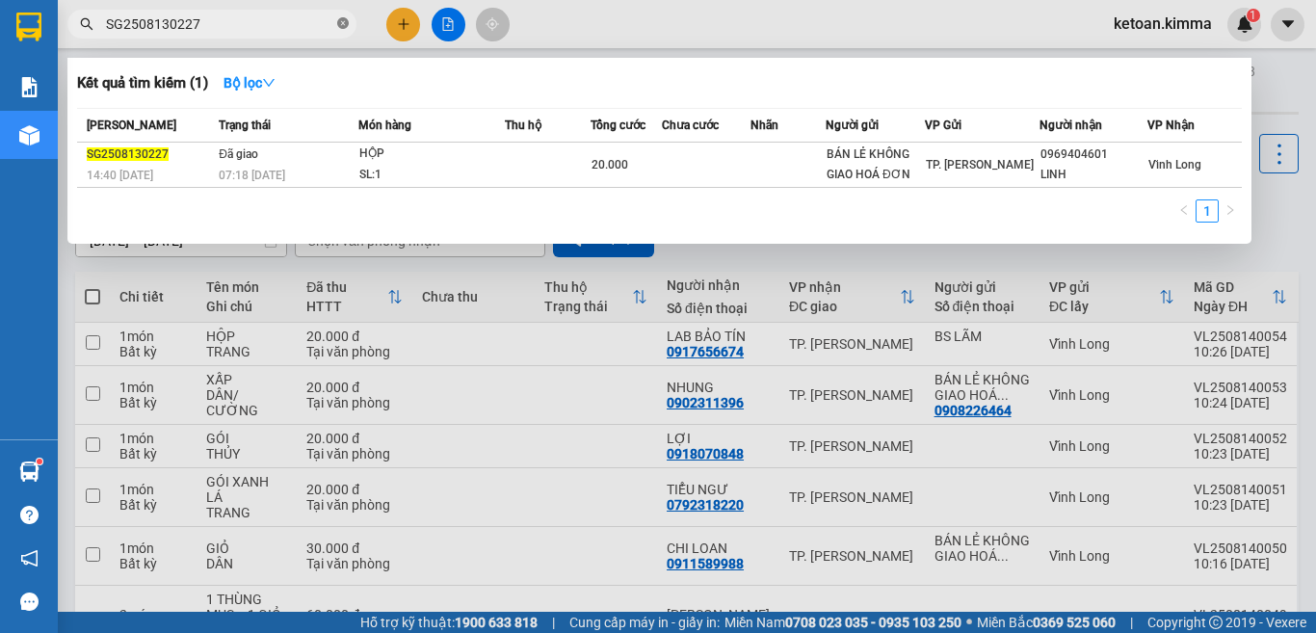
click at [343, 23] on icon "close-circle" at bounding box center [343, 23] width 12 height 12
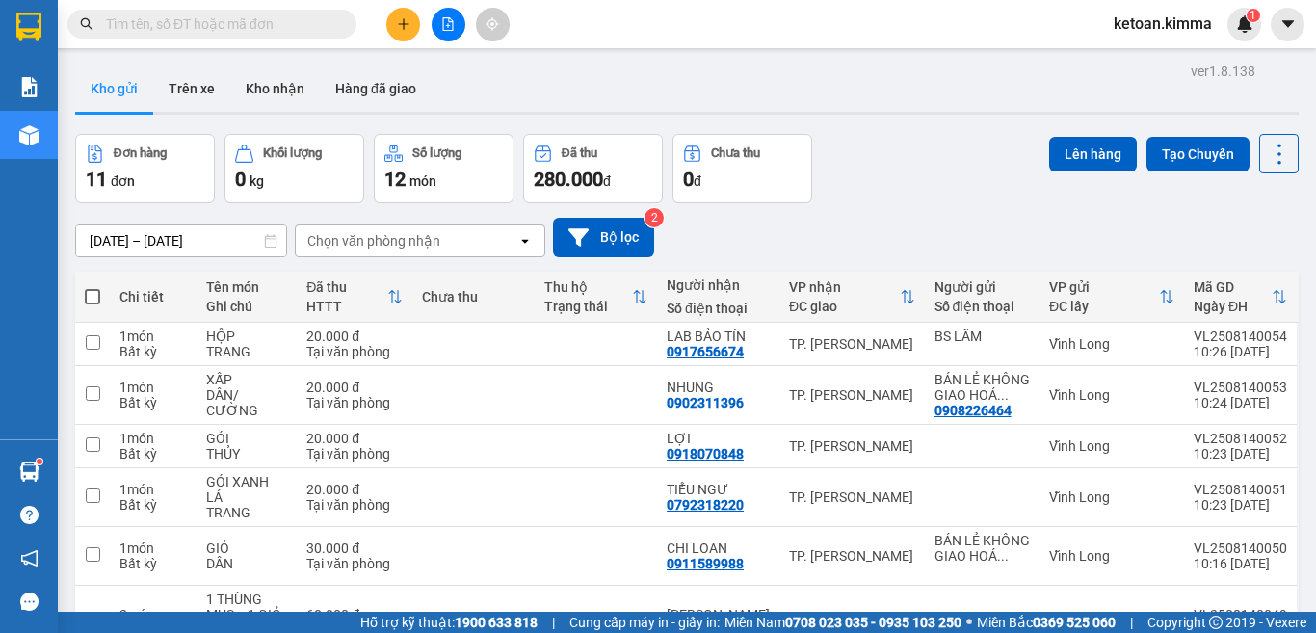
paste input "SG2508130229"
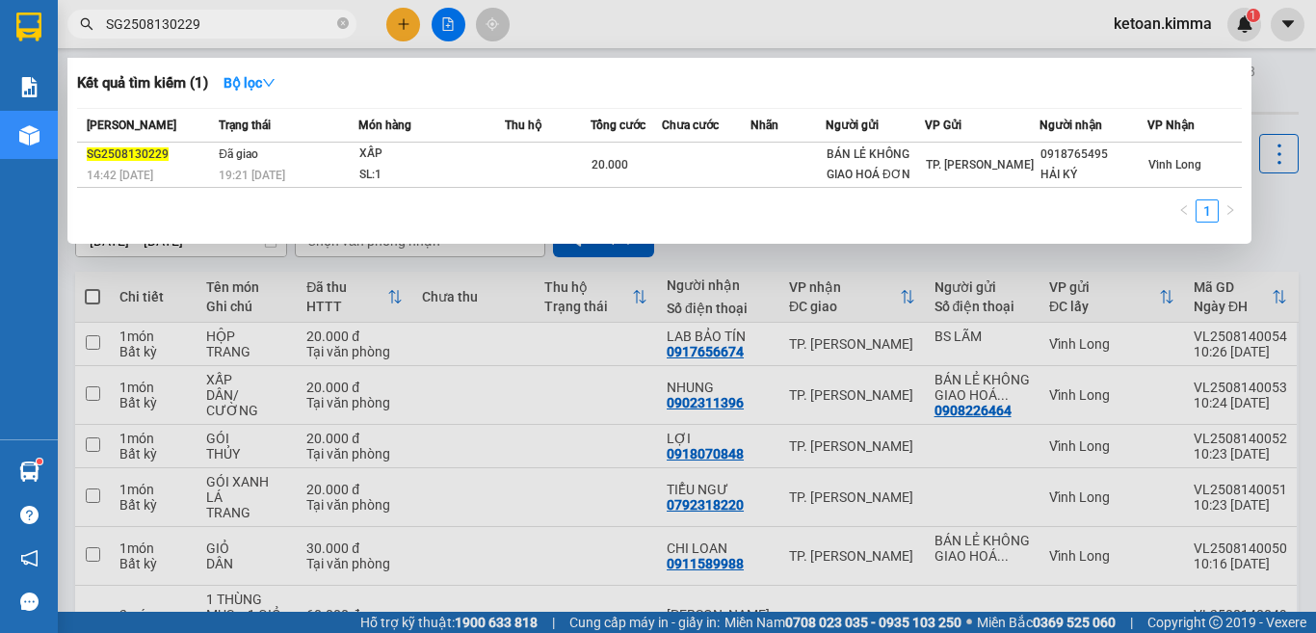
click at [231, 24] on input "SG2508130229" at bounding box center [219, 23] width 227 height 21
paste input "30"
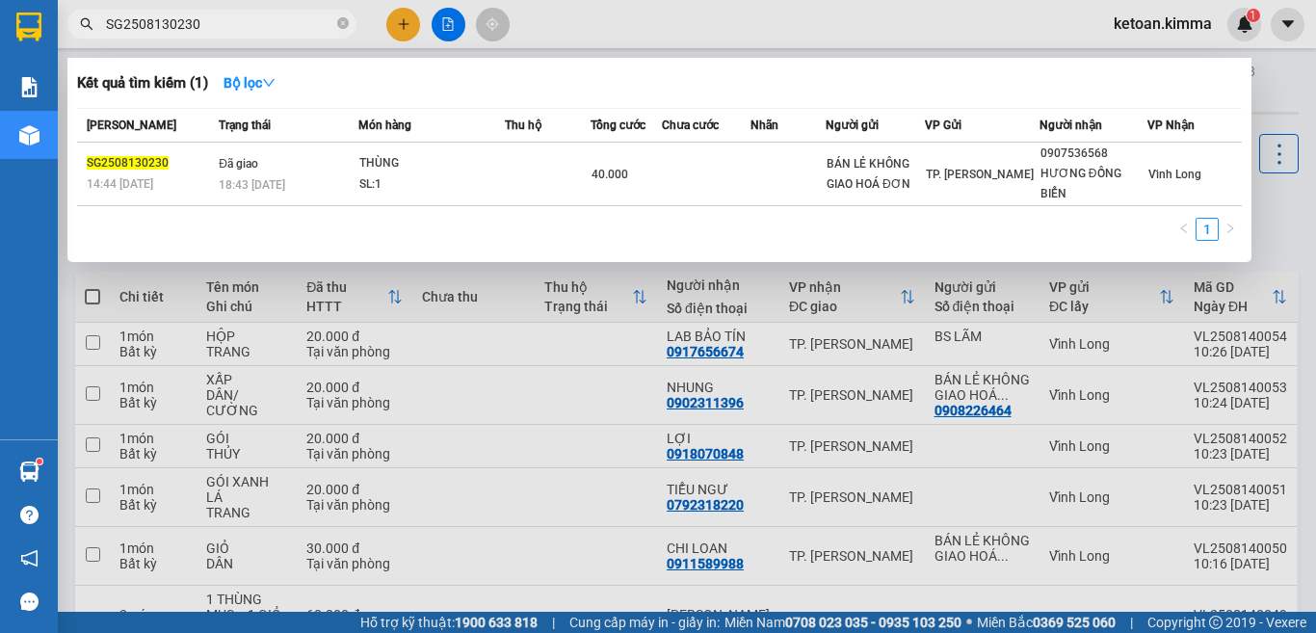
click at [216, 28] on input "SG2508130230" at bounding box center [219, 23] width 227 height 21
paste input "1"
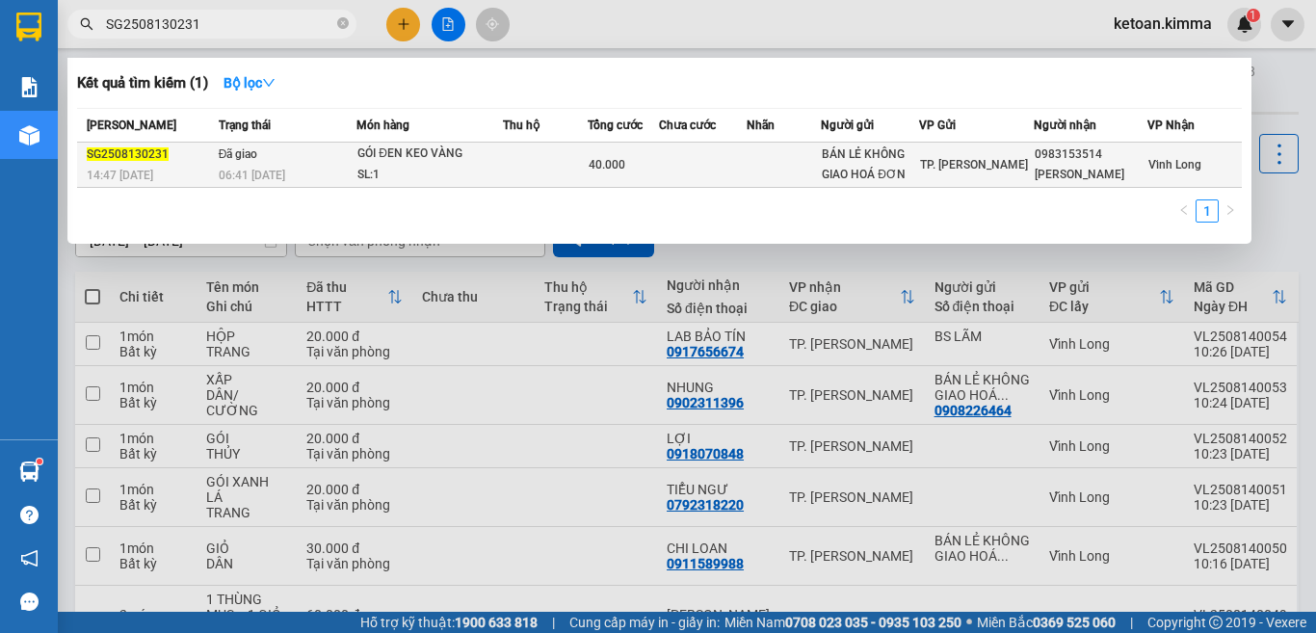
type input "SG2508130231"
click at [282, 176] on span "06:41 - 14/08" at bounding box center [252, 175] width 66 height 13
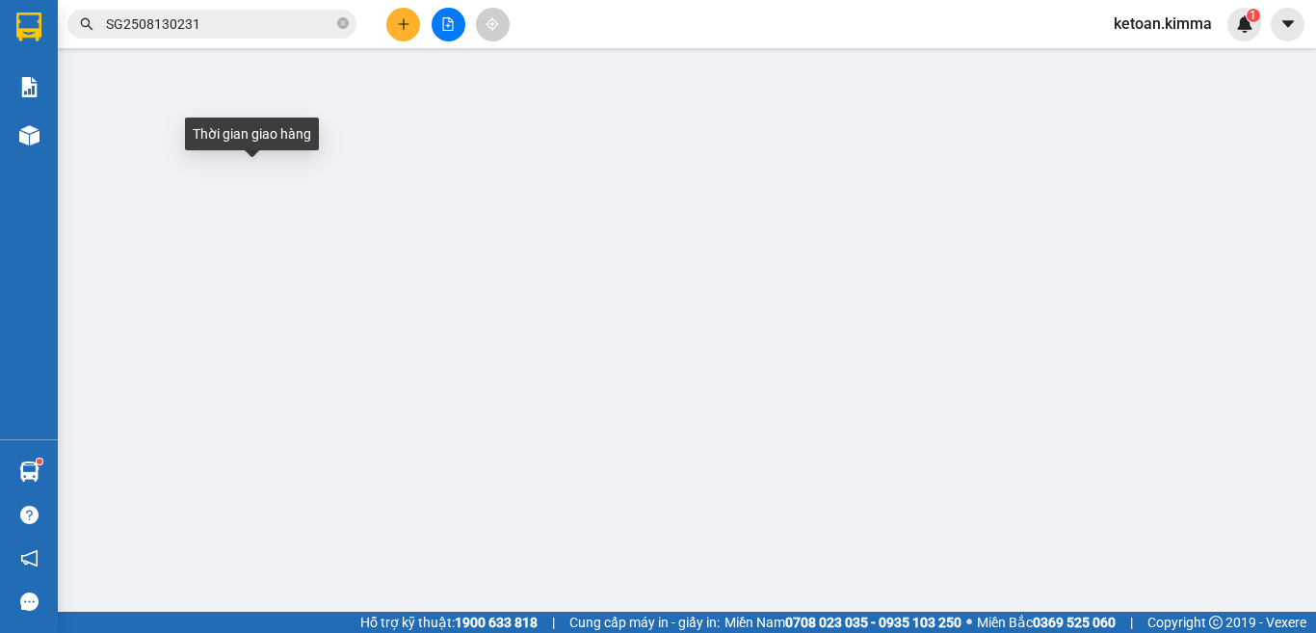
type input "BÁN LẺ KHÔNG GIAO HOÁ ĐƠN"
type input "0983153514"
type input "LƯU DUNG"
type input "NHI G"
type input "40.000"
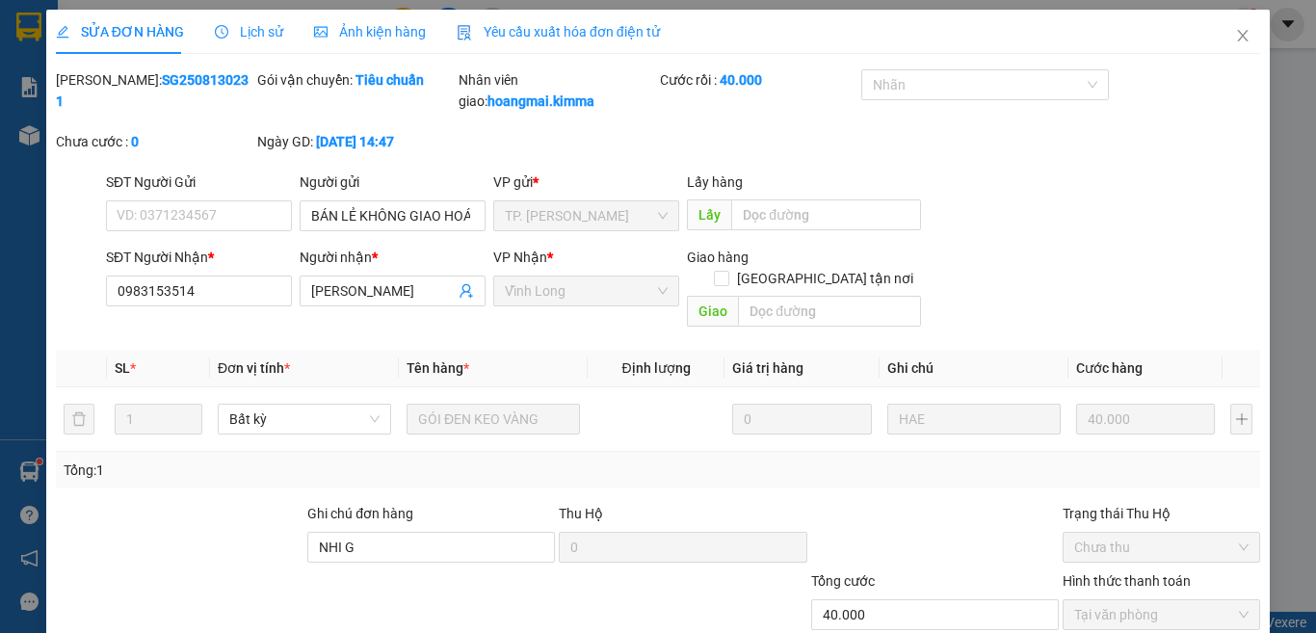
click at [603, 34] on span "Yêu cầu xuất hóa đơn điện tử" at bounding box center [558, 31] width 203 height 15
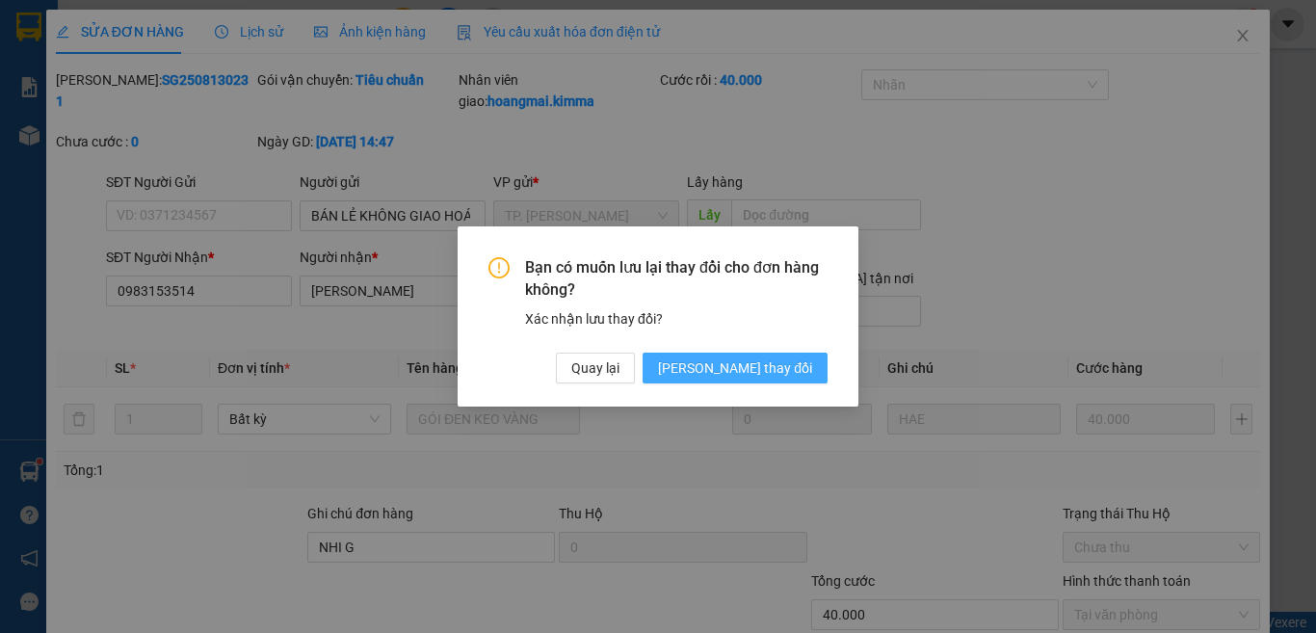
click at [776, 368] on span "Lưu thay đổi" at bounding box center [735, 367] width 154 height 21
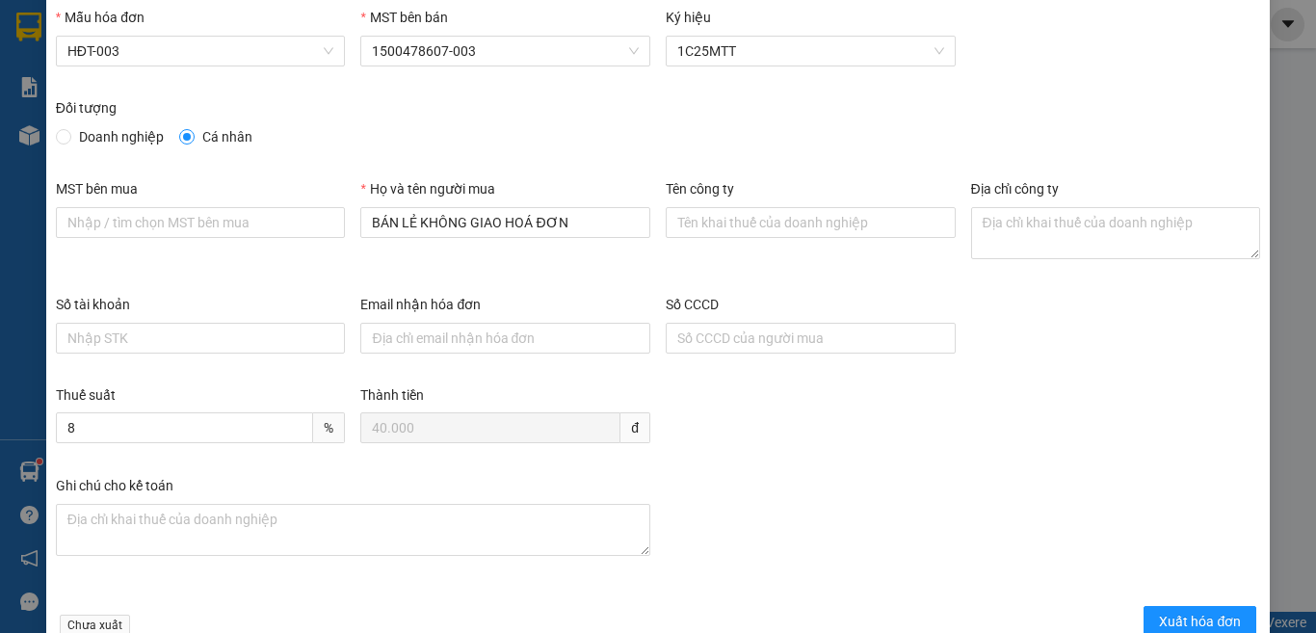
scroll to position [96, 0]
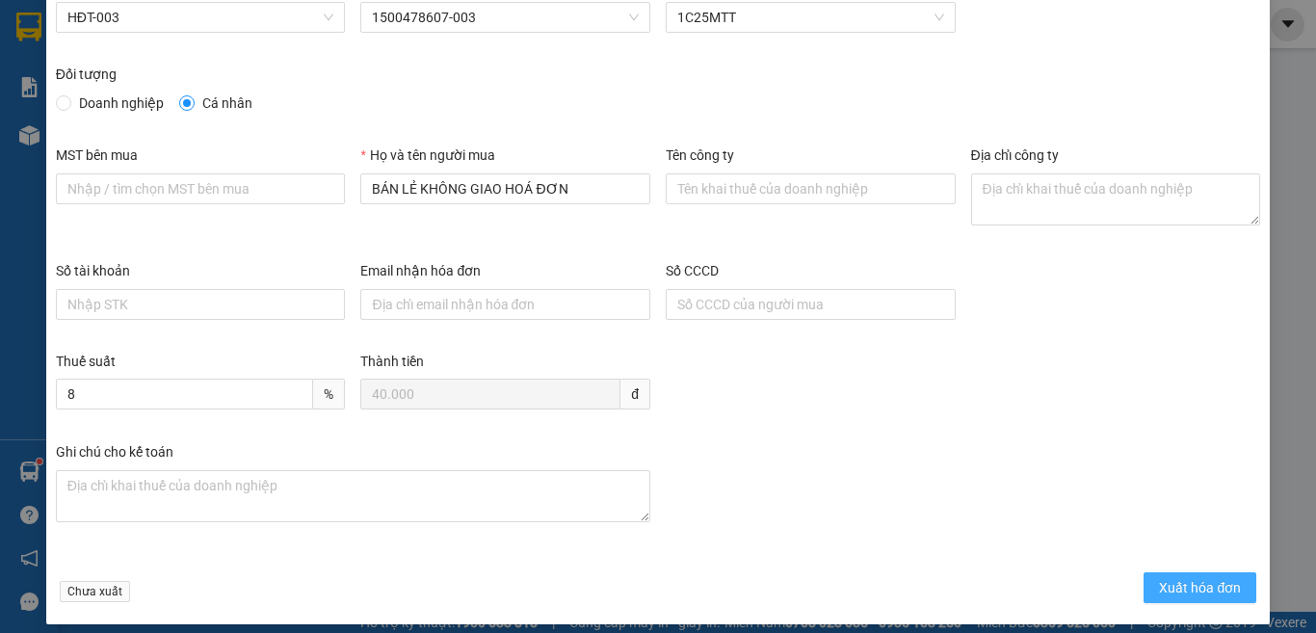
click at [1168, 592] on span "Xuất hóa đơn" at bounding box center [1200, 587] width 82 height 21
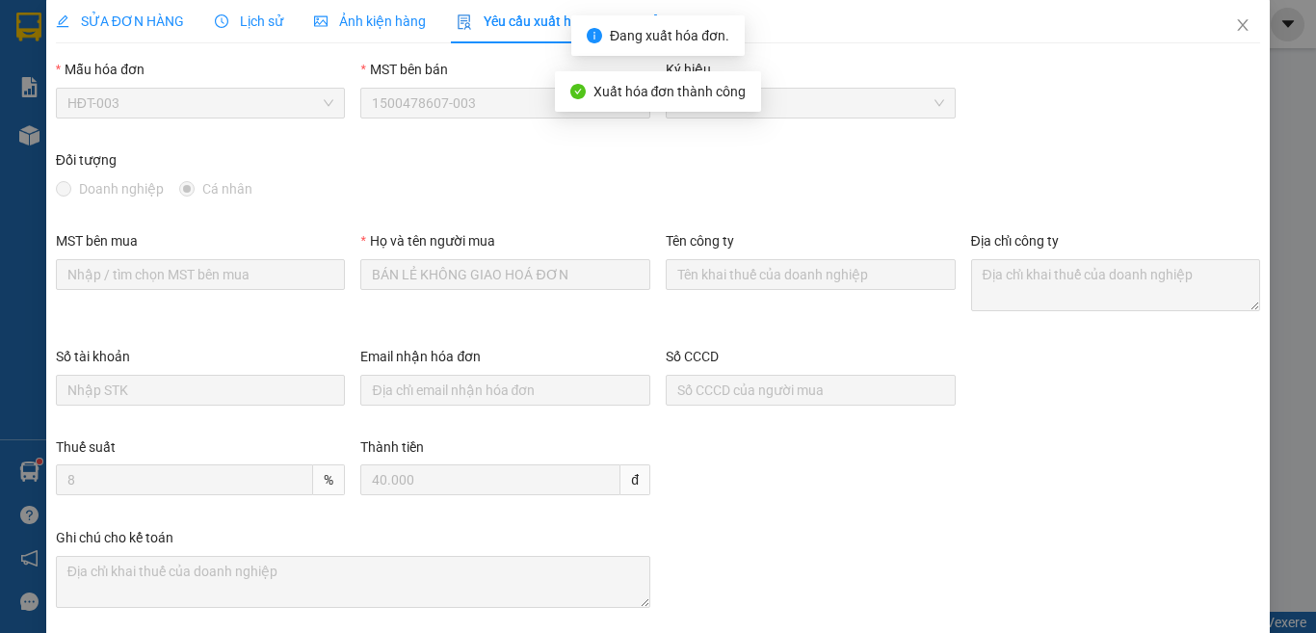
scroll to position [0, 0]
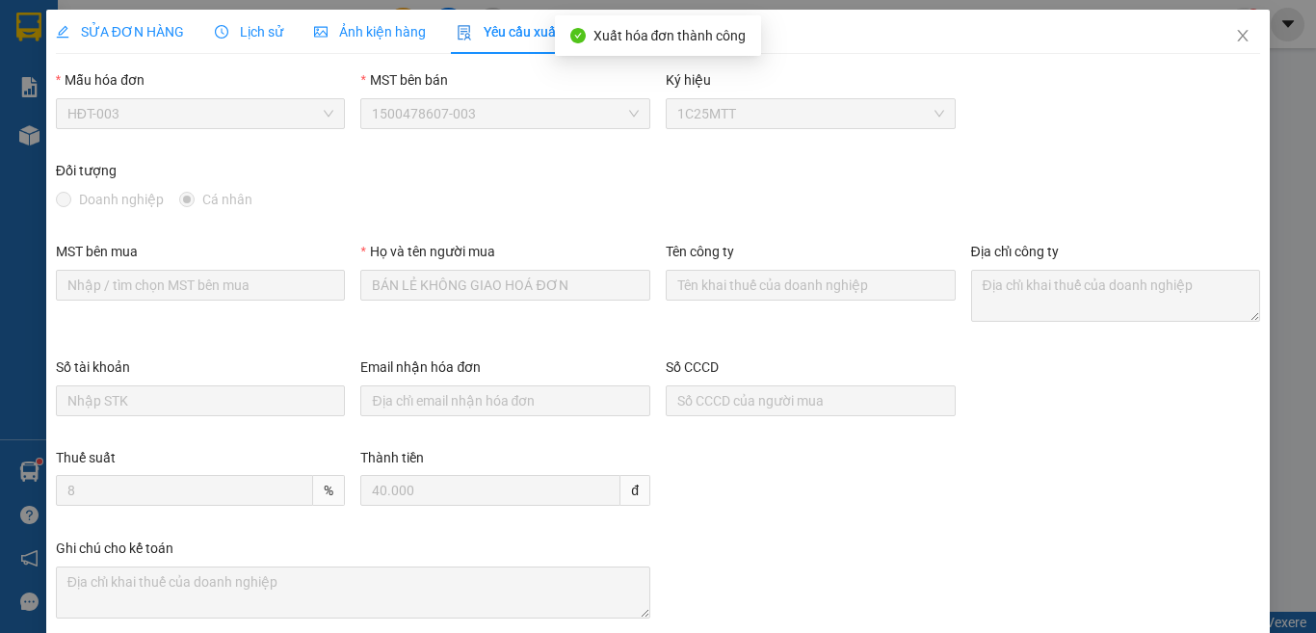
click at [115, 27] on span "SỬA ĐƠN HÀNG" at bounding box center [120, 31] width 128 height 15
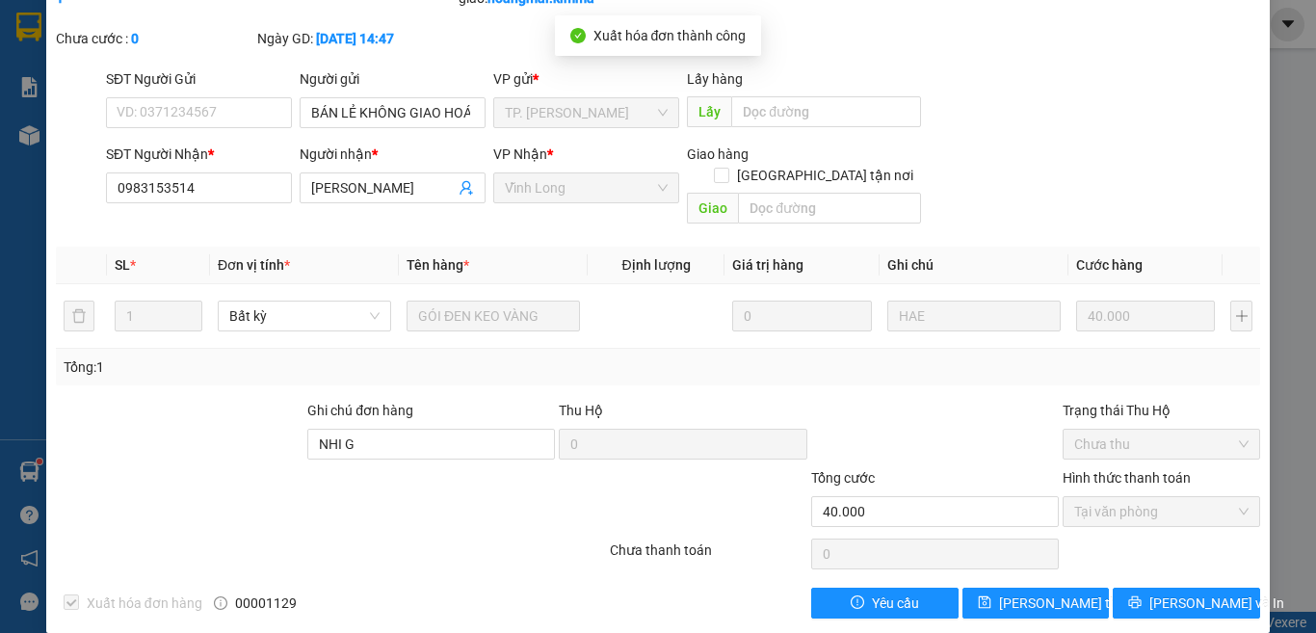
scroll to position [105, 0]
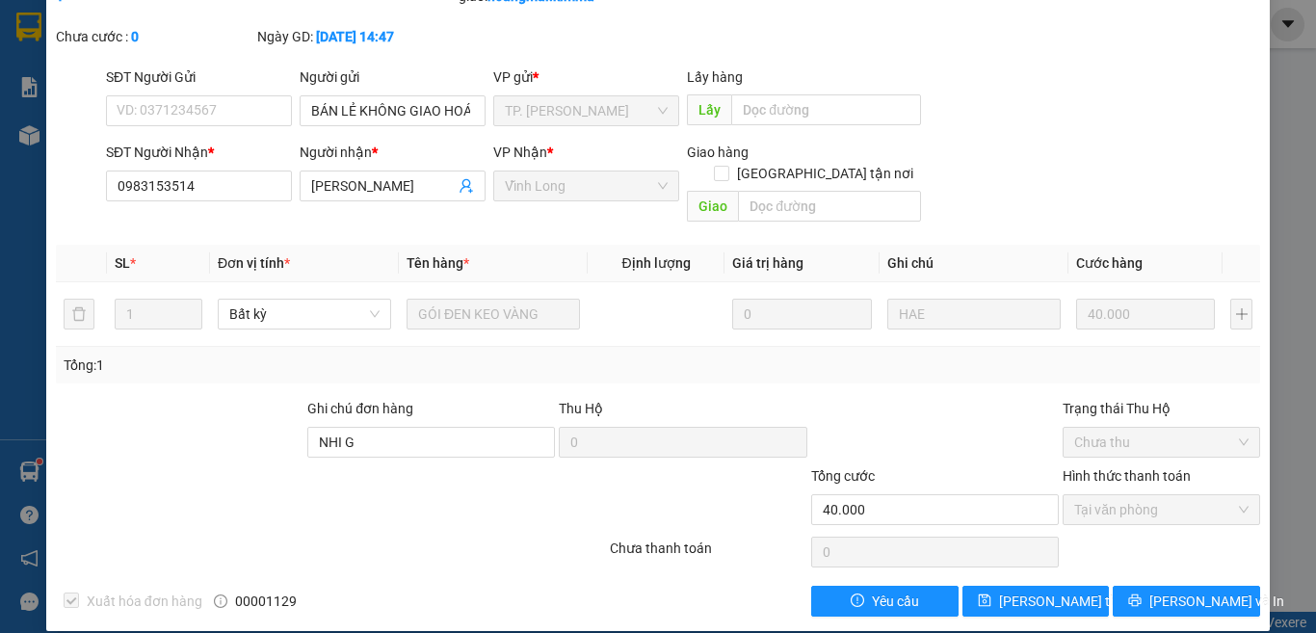
click at [465, 533] on div at bounding box center [331, 552] width 554 height 39
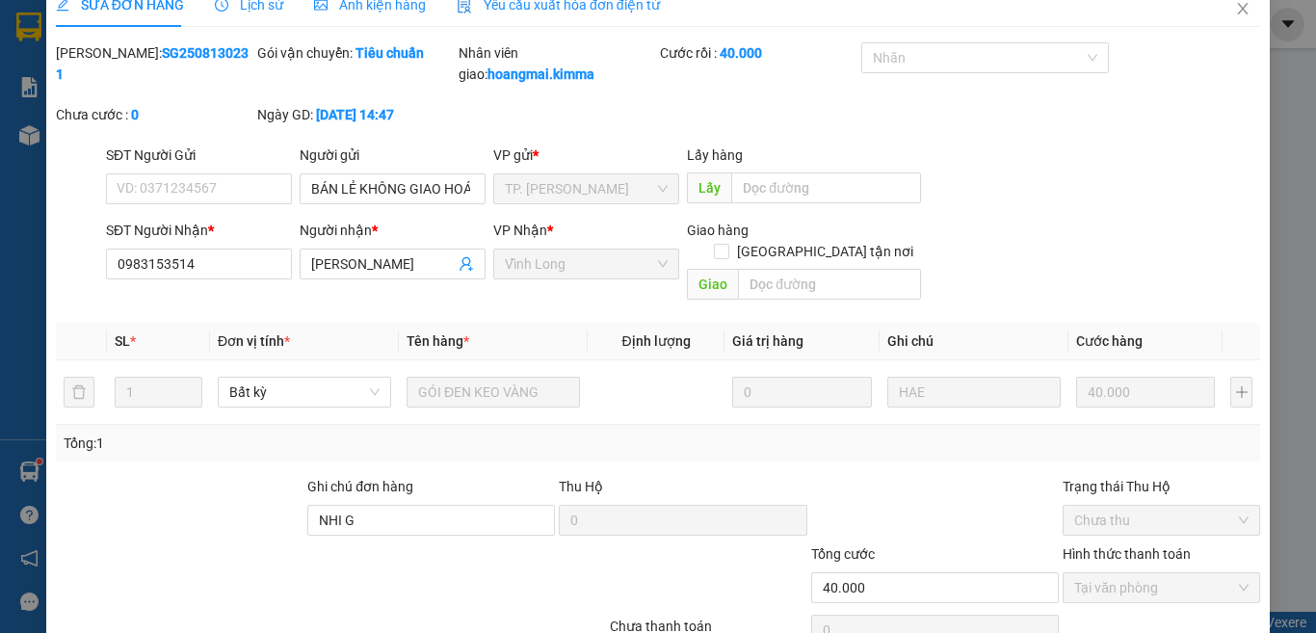
scroll to position [0, 0]
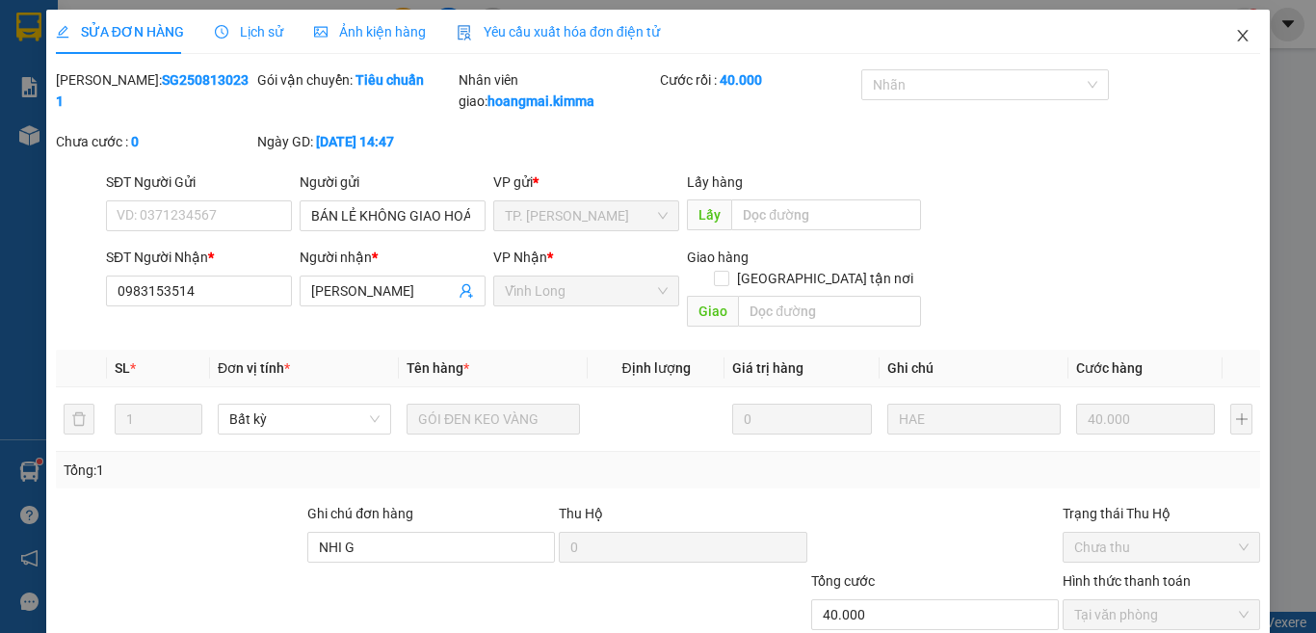
click at [1238, 36] on icon "close" at bounding box center [1243, 36] width 11 height 12
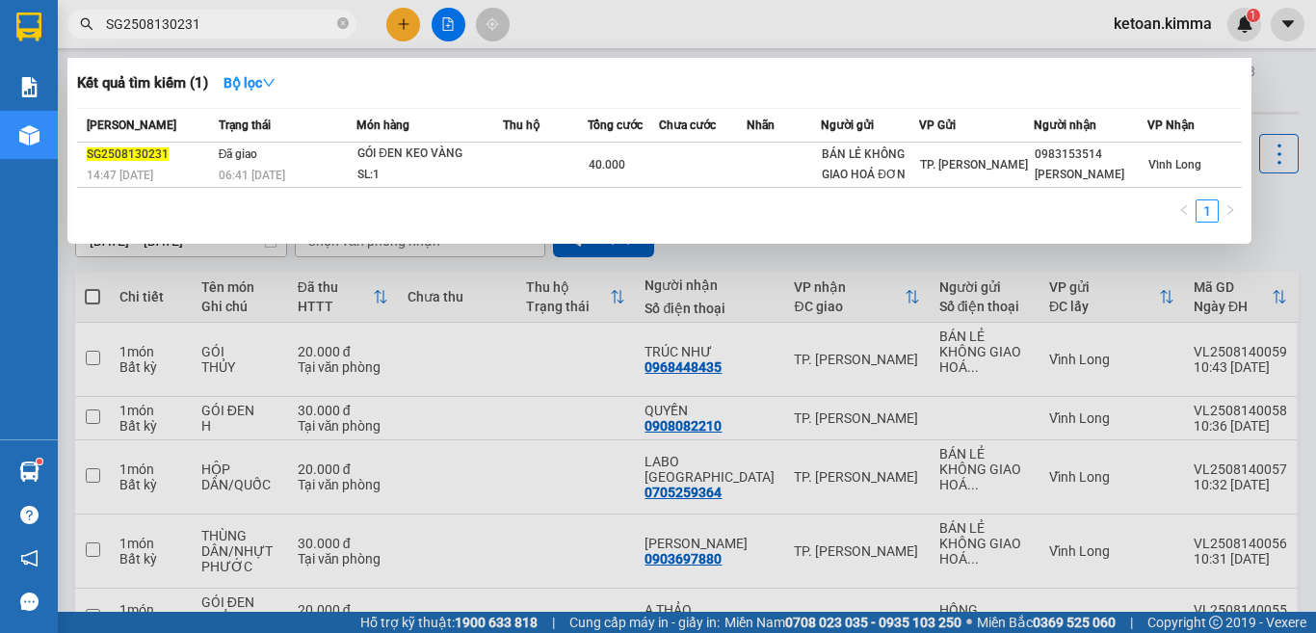
click at [269, 19] on input "SG2508130231" at bounding box center [219, 23] width 227 height 21
paste input "3"
click at [224, 23] on input "SG2508130233" at bounding box center [219, 23] width 227 height 21
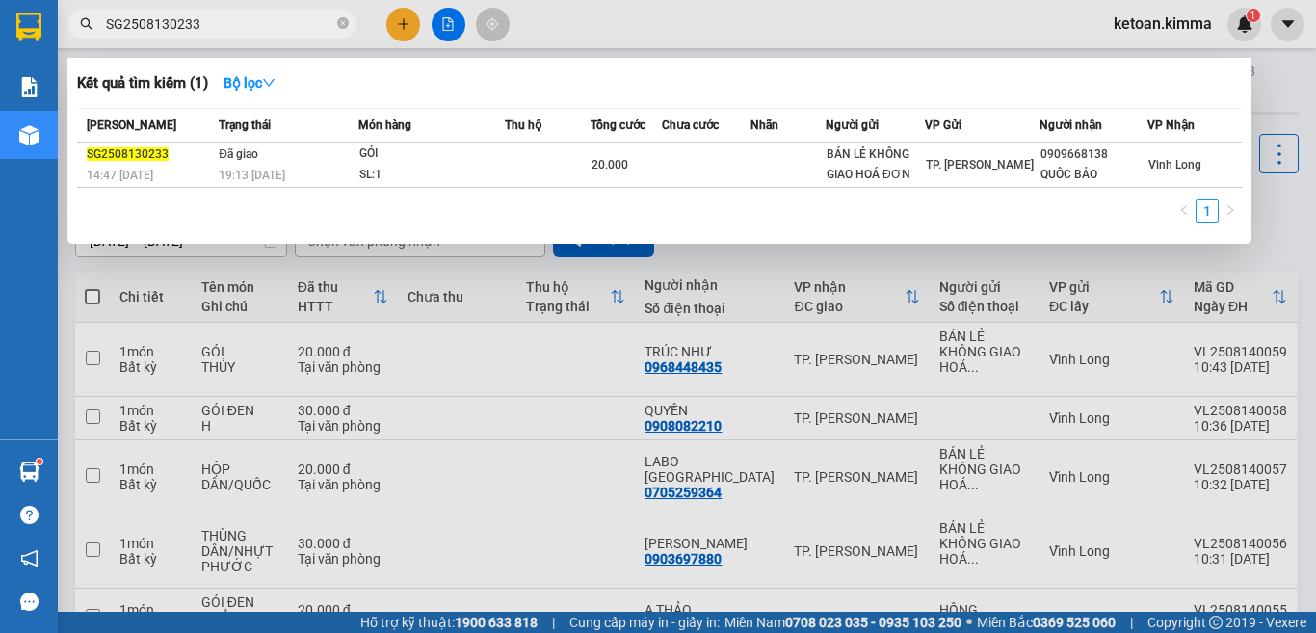
paste input "6"
type input "SG2508130236"
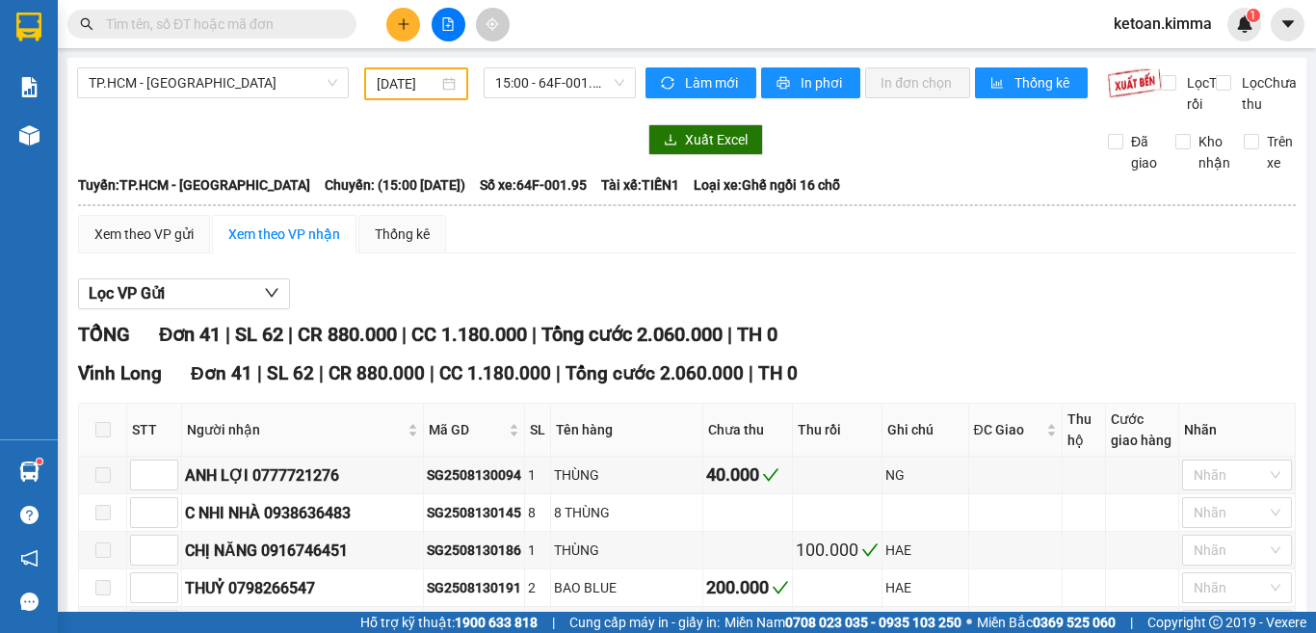
scroll to position [1542, 0]
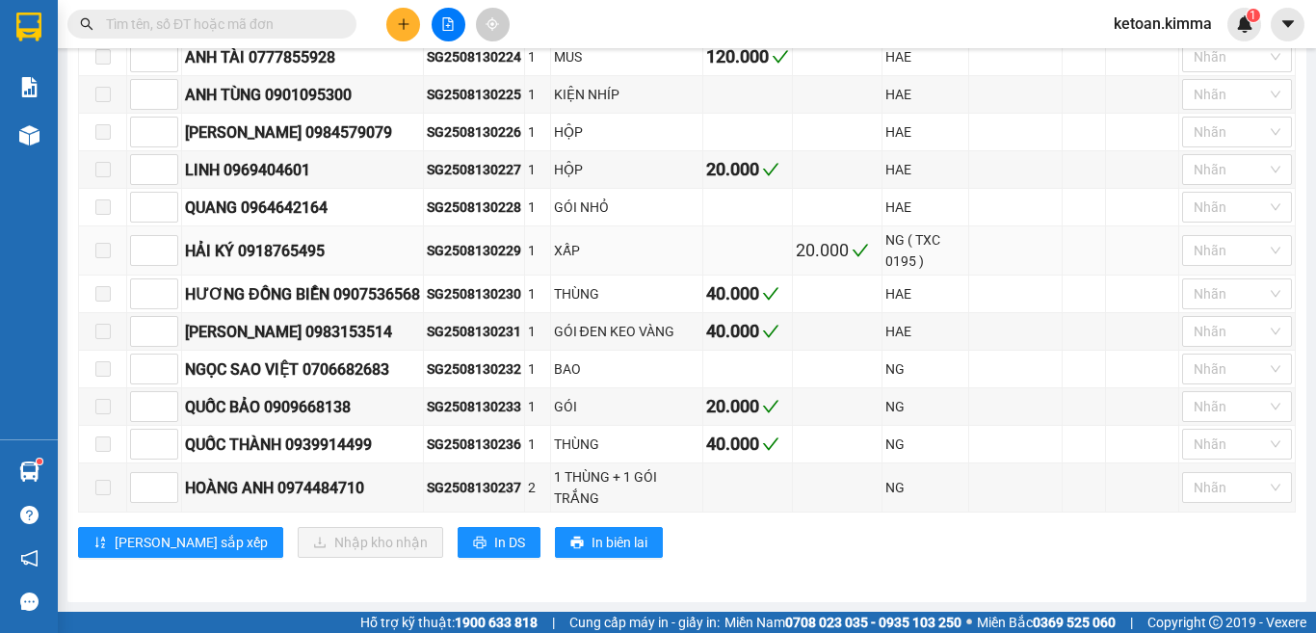
click at [470, 261] on div "SG2508130229" at bounding box center [474, 250] width 94 height 21
copy div "SG2508130229"
click at [489, 304] on div "SG2508130230" at bounding box center [474, 293] width 94 height 21
click at [491, 304] on div "SG2508130230" at bounding box center [474, 293] width 94 height 21
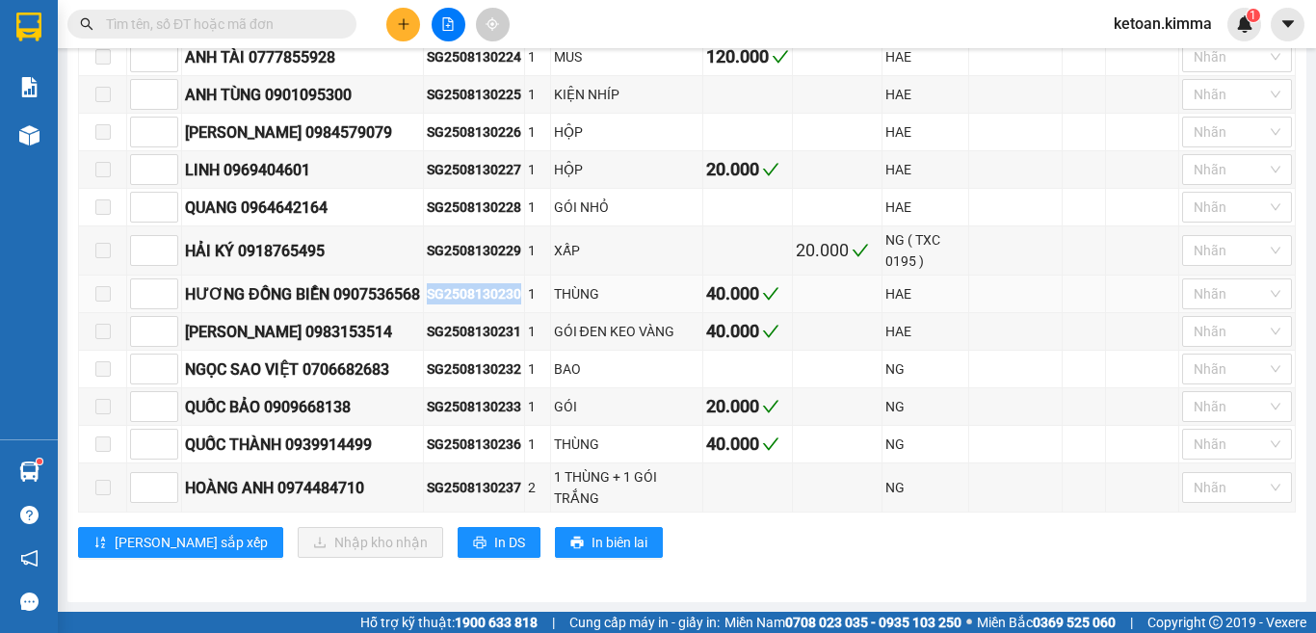
copy div "SG2508130230"
click at [454, 342] on div "SG2508130231" at bounding box center [474, 331] width 94 height 21
copy div "SG2508130231"
click at [467, 417] on div "SG2508130233" at bounding box center [474, 406] width 94 height 21
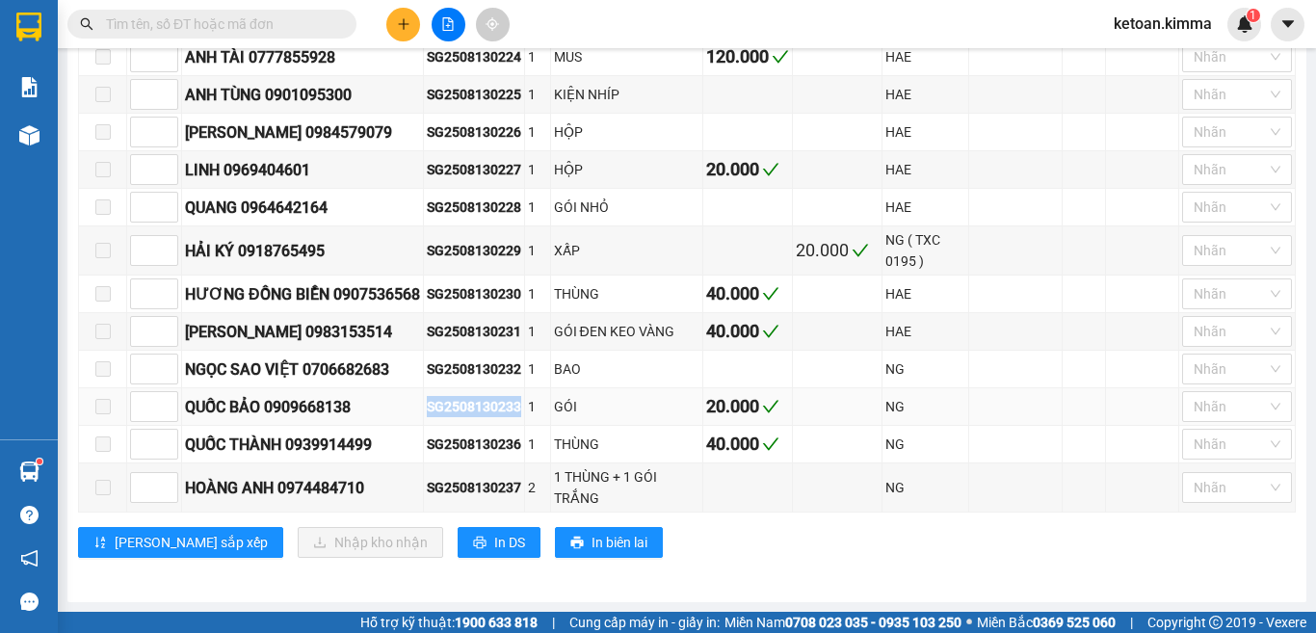
click at [467, 417] on div "SG2508130233" at bounding box center [474, 406] width 94 height 21
copy div "SG2508130233"
click at [487, 455] on div "SG2508130236" at bounding box center [474, 444] width 94 height 21
copy div "SG2508130236"
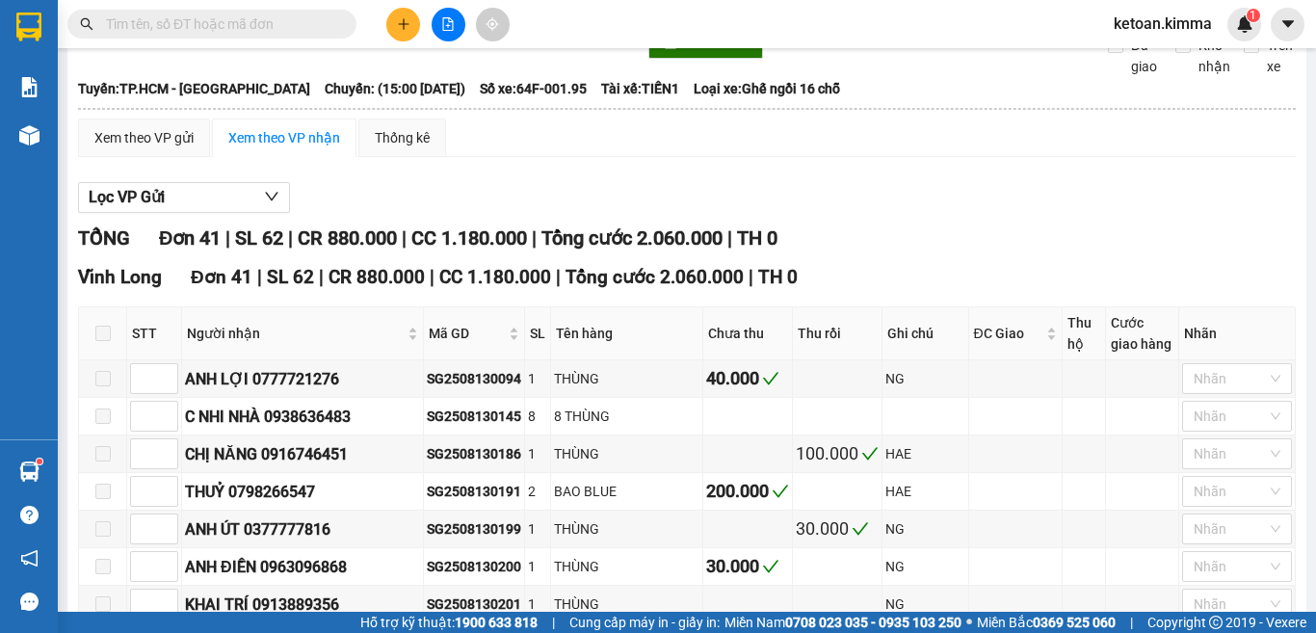
scroll to position [0, 0]
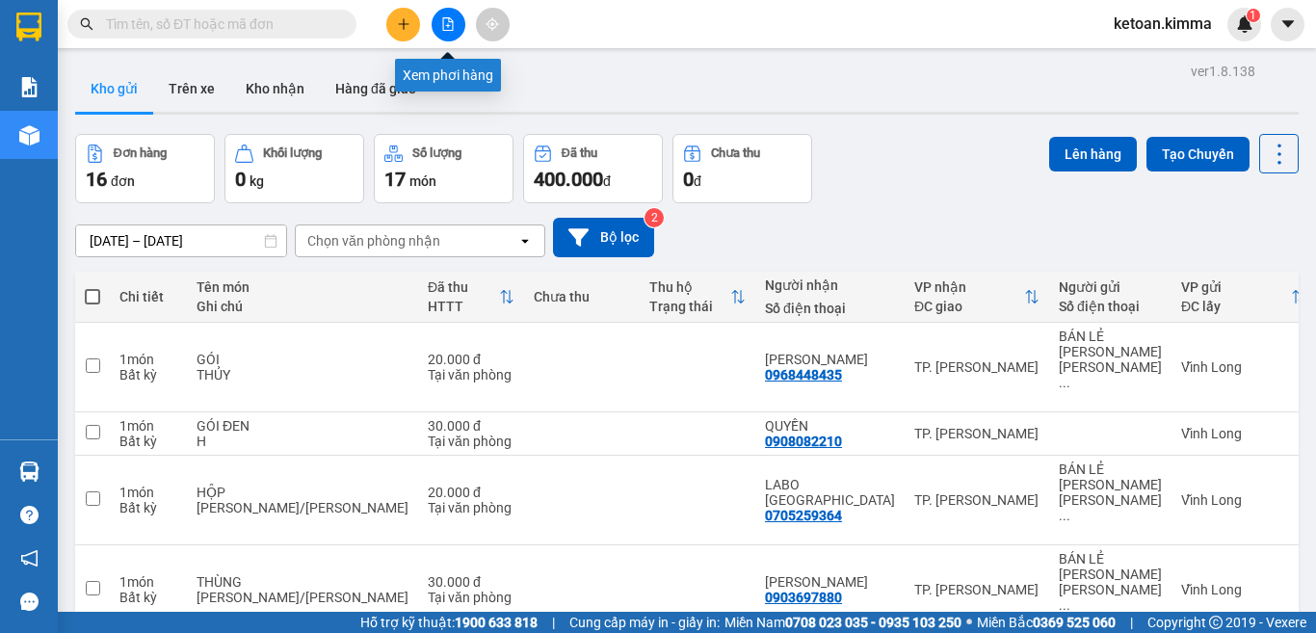
click at [450, 29] on icon "file-add" at bounding box center [447, 23] width 13 height 13
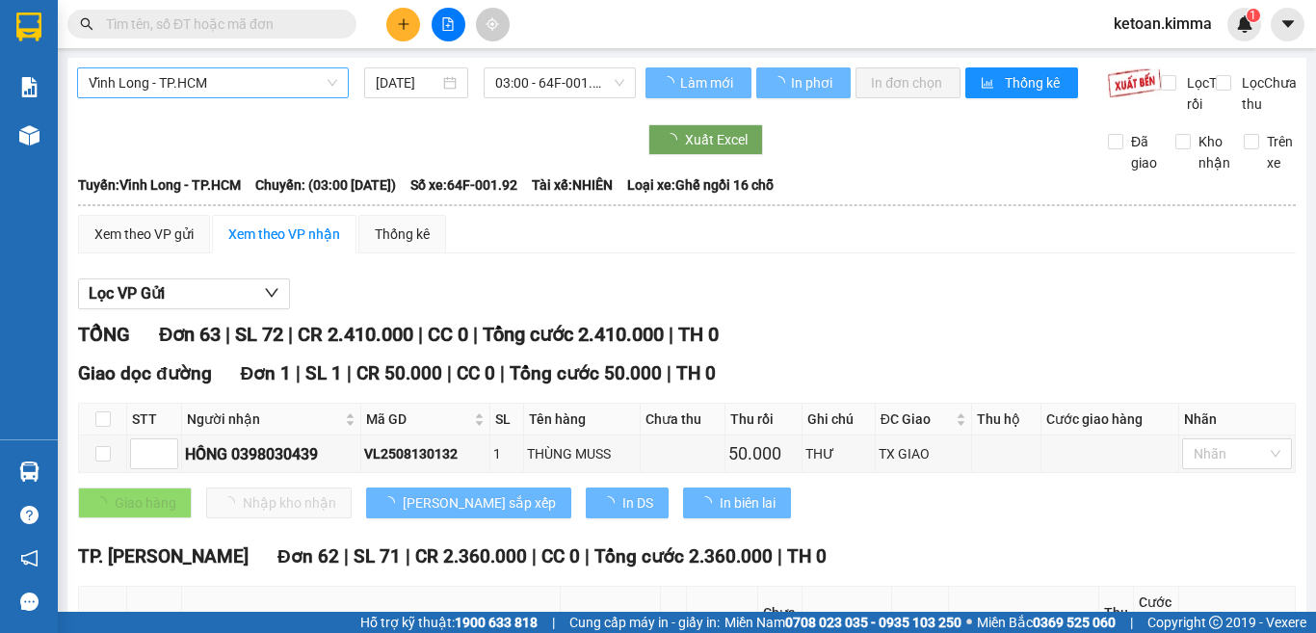
click at [219, 81] on span "Vĩnh Long - TP.HCM" at bounding box center [213, 82] width 249 height 29
